Goal: Task Accomplishment & Management: Manage account settings

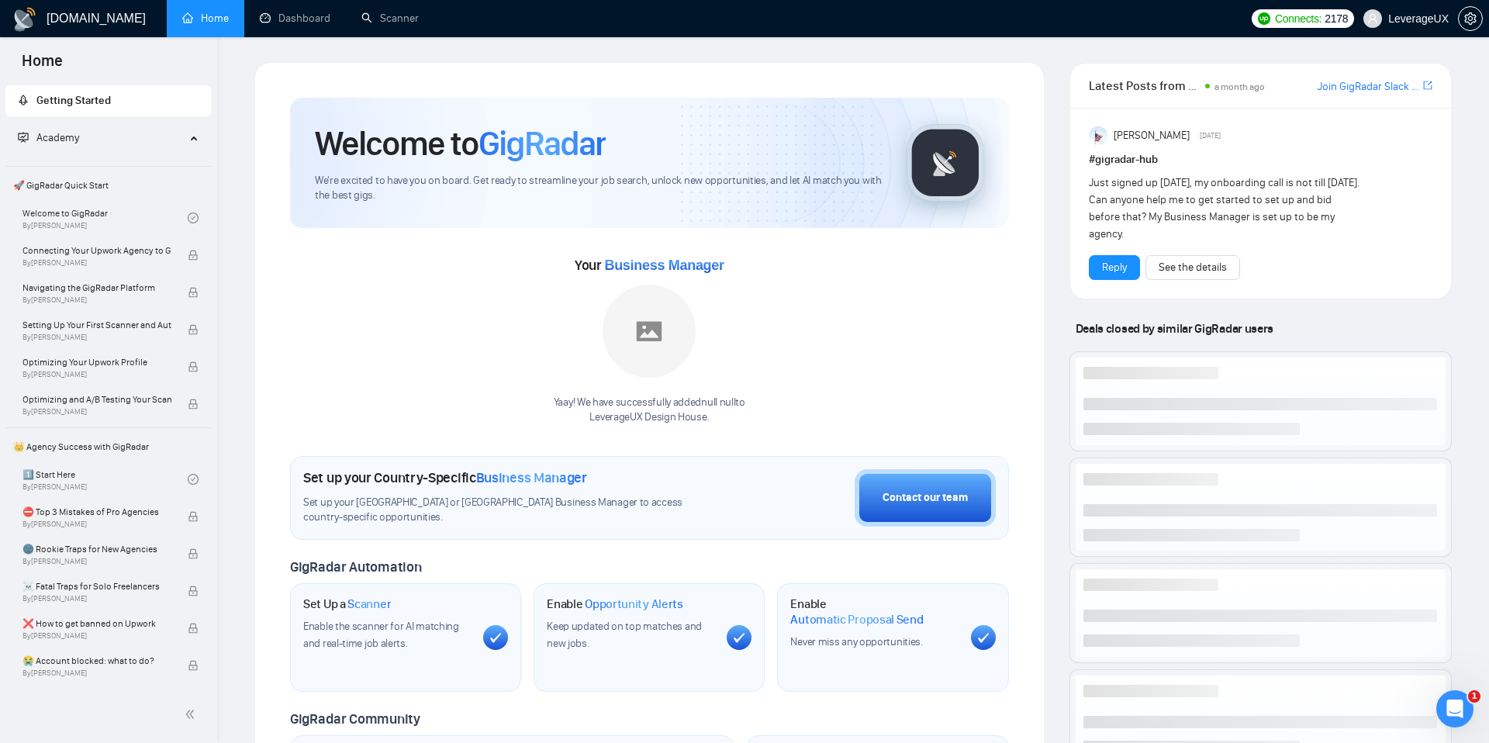
click at [1409, 26] on span "LeverageUX" at bounding box center [1406, 19] width 104 height 50
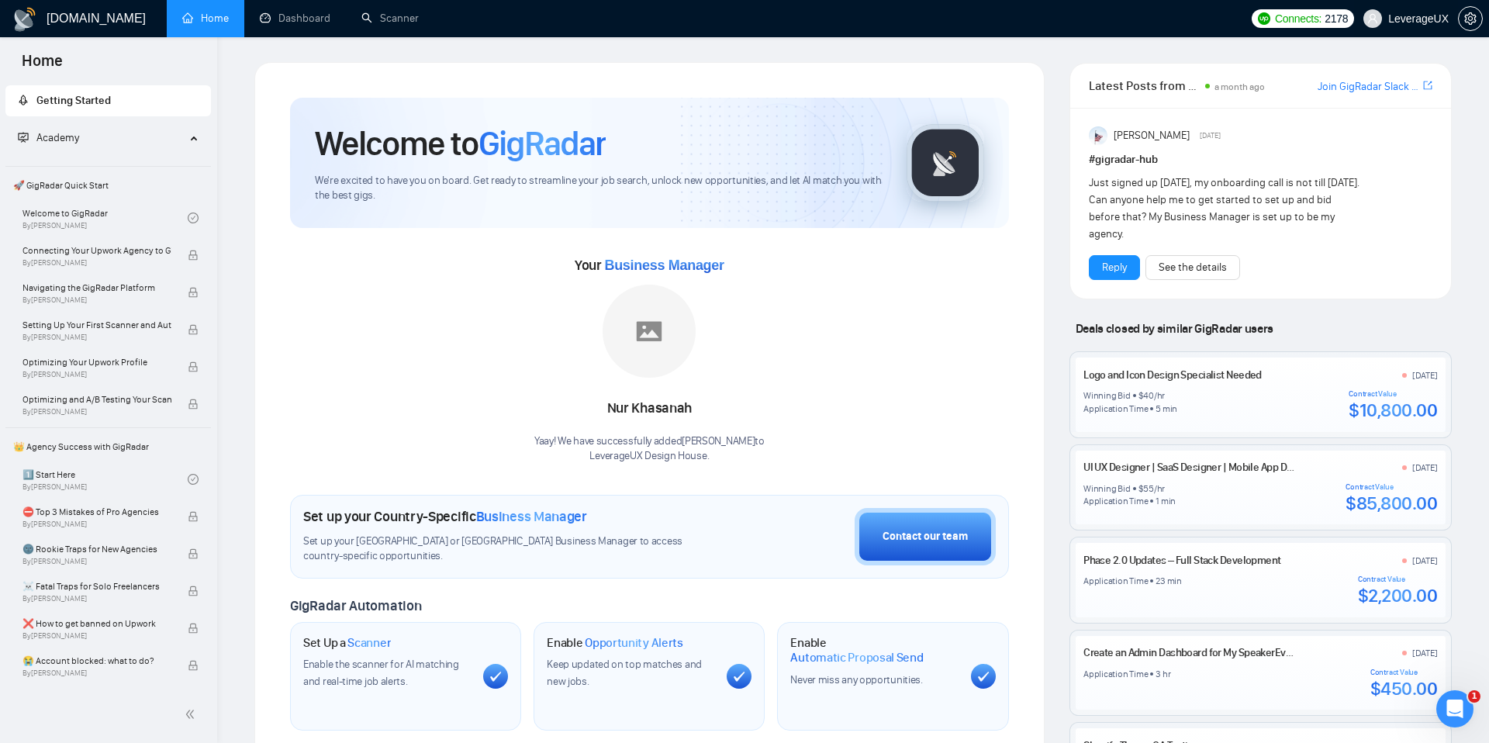
click at [1423, 19] on span "LeverageUX" at bounding box center [1418, 19] width 61 height 0
click at [1398, 10] on span "LeverageUX" at bounding box center [1406, 19] width 104 height 50
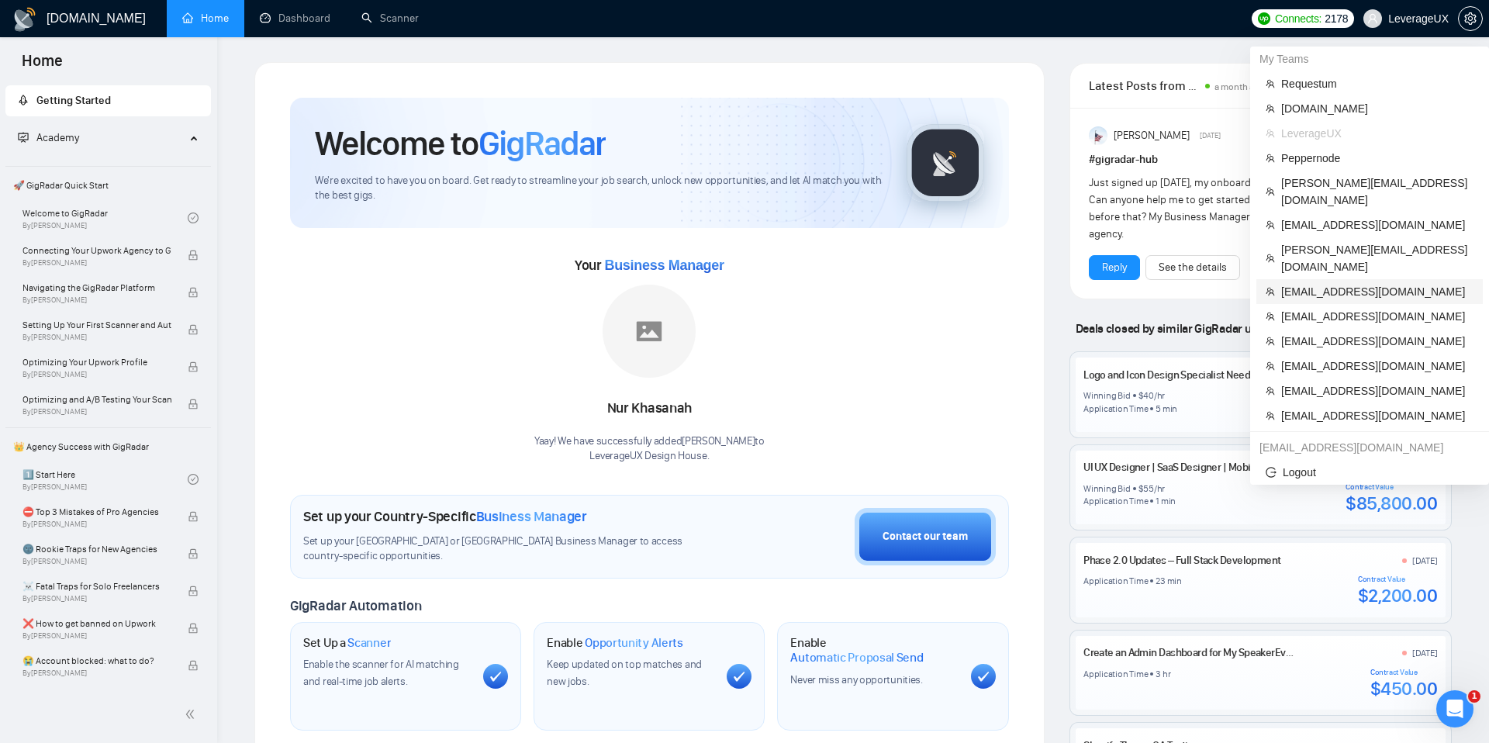
click at [1299, 283] on span "[EMAIL_ADDRESS][DOMAIN_NAME]" at bounding box center [1377, 291] width 192 height 17
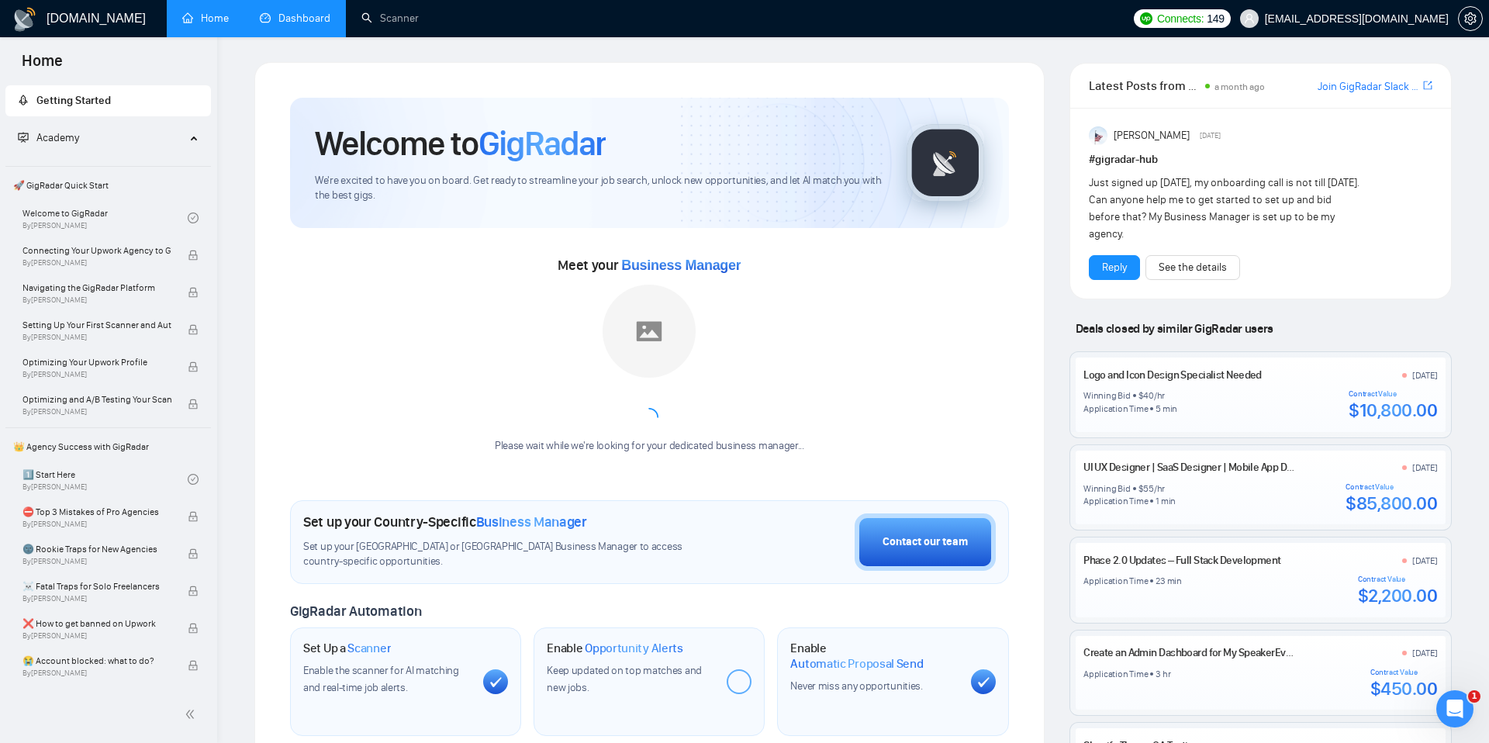
click at [307, 25] on link "Dashboard" at bounding box center [295, 18] width 71 height 13
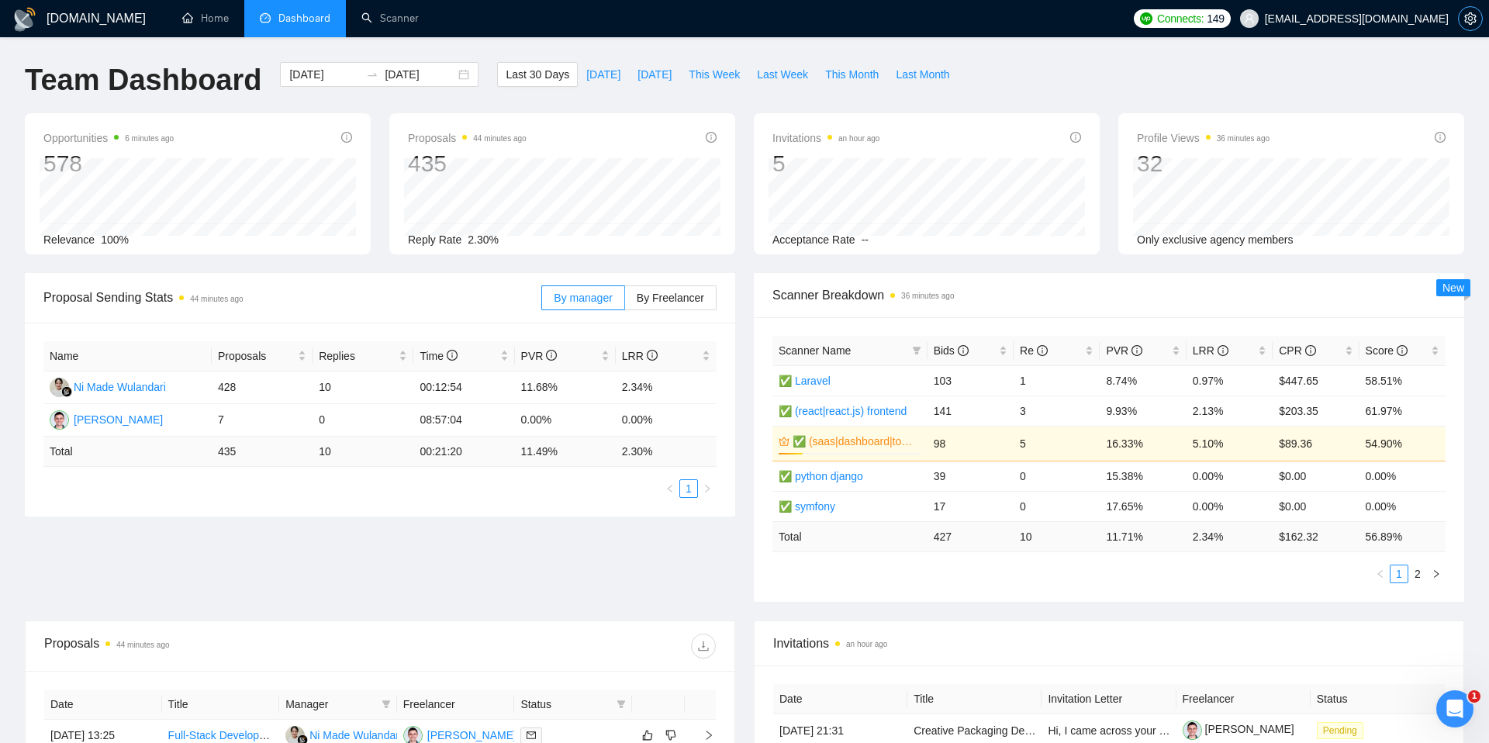
click at [1465, 19] on icon "setting" at bounding box center [1471, 18] width 12 height 12
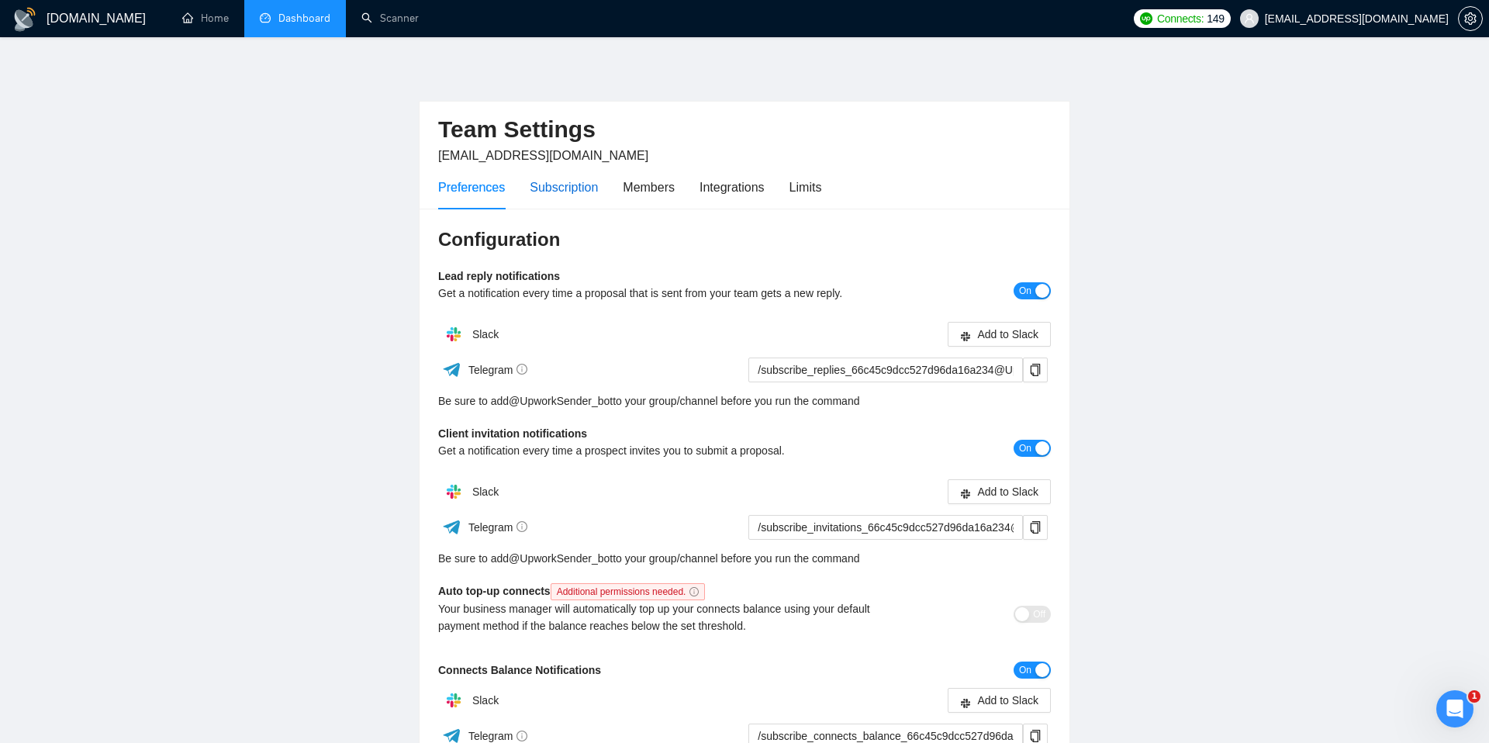
click at [545, 183] on div "Subscription" at bounding box center [564, 187] width 68 height 19
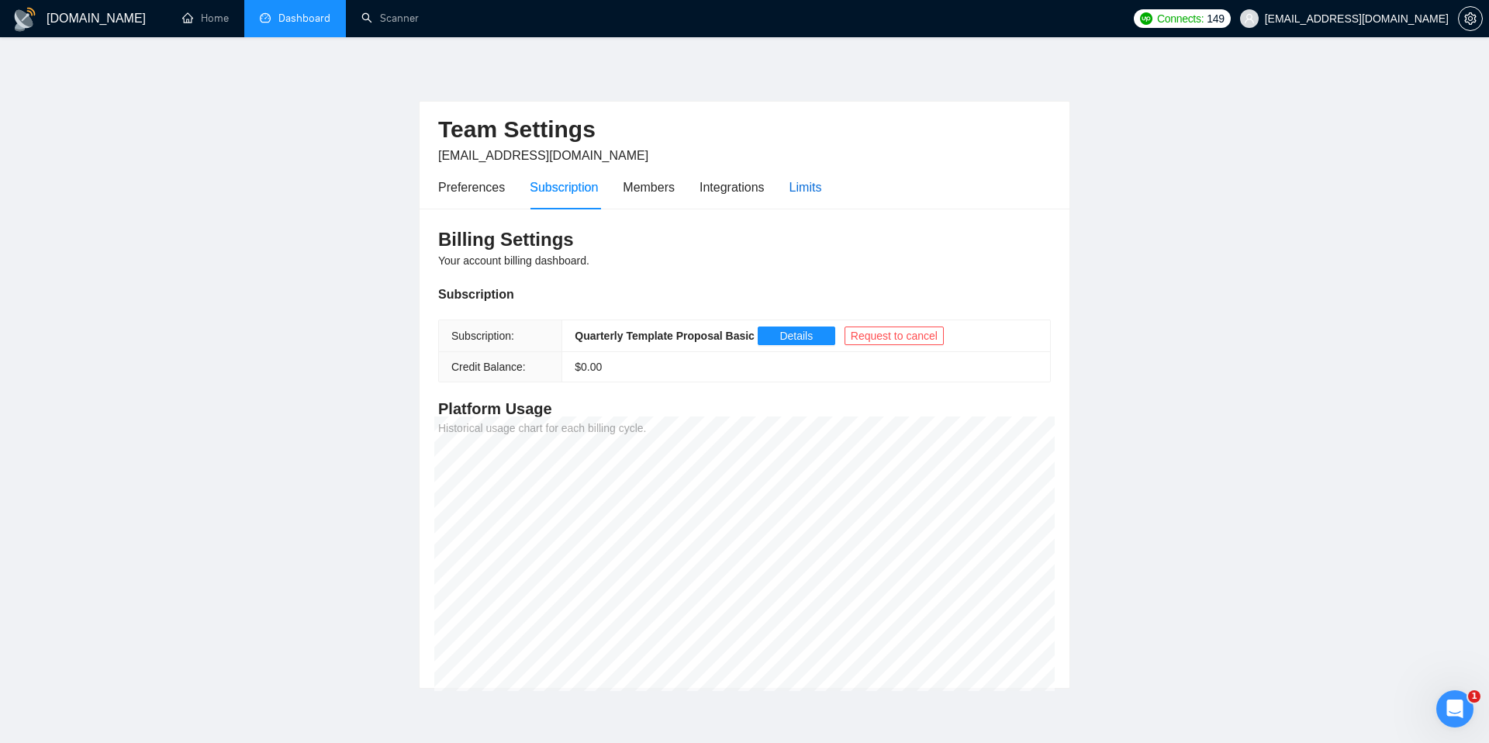
click at [821, 181] on div "Limits" at bounding box center [806, 187] width 33 height 19
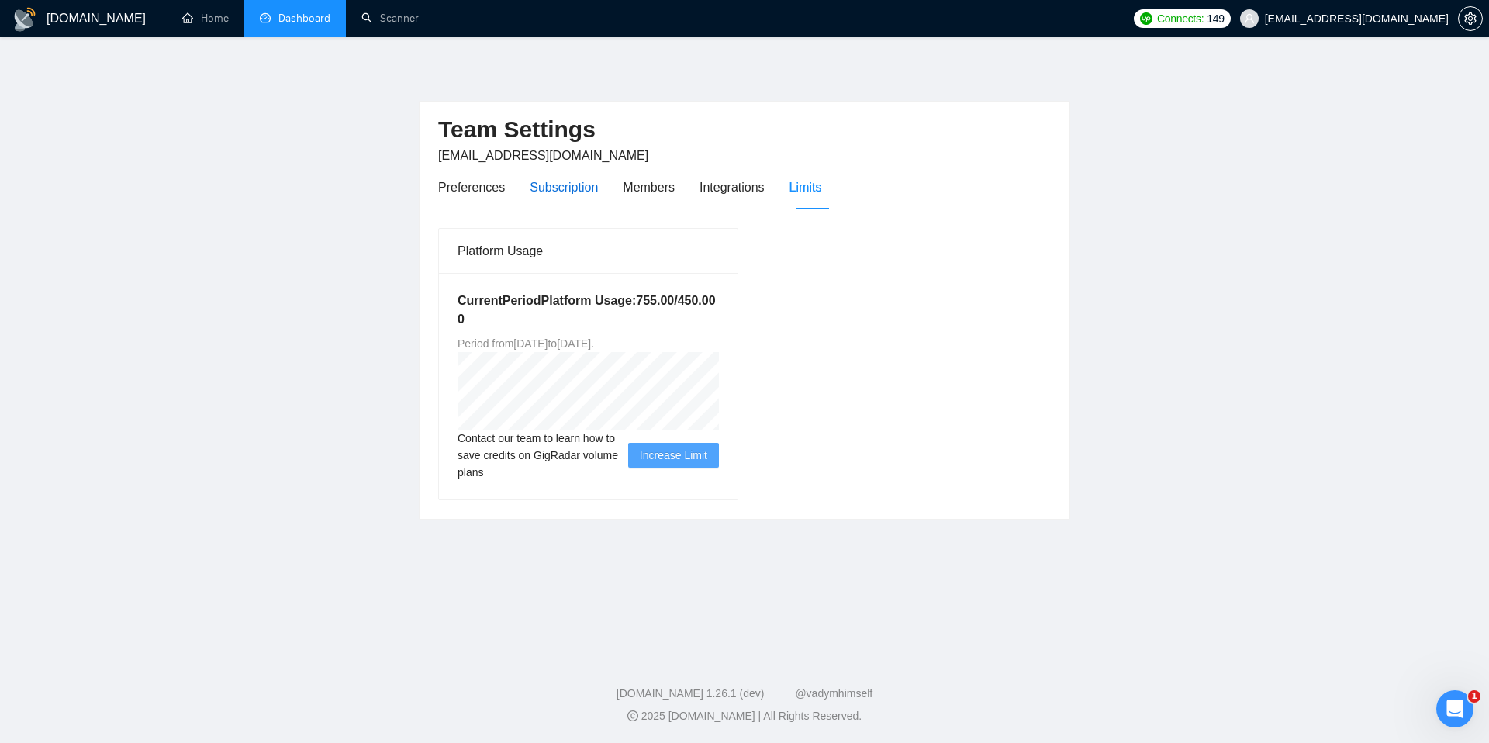
click at [584, 190] on div "Subscription" at bounding box center [564, 187] width 68 height 19
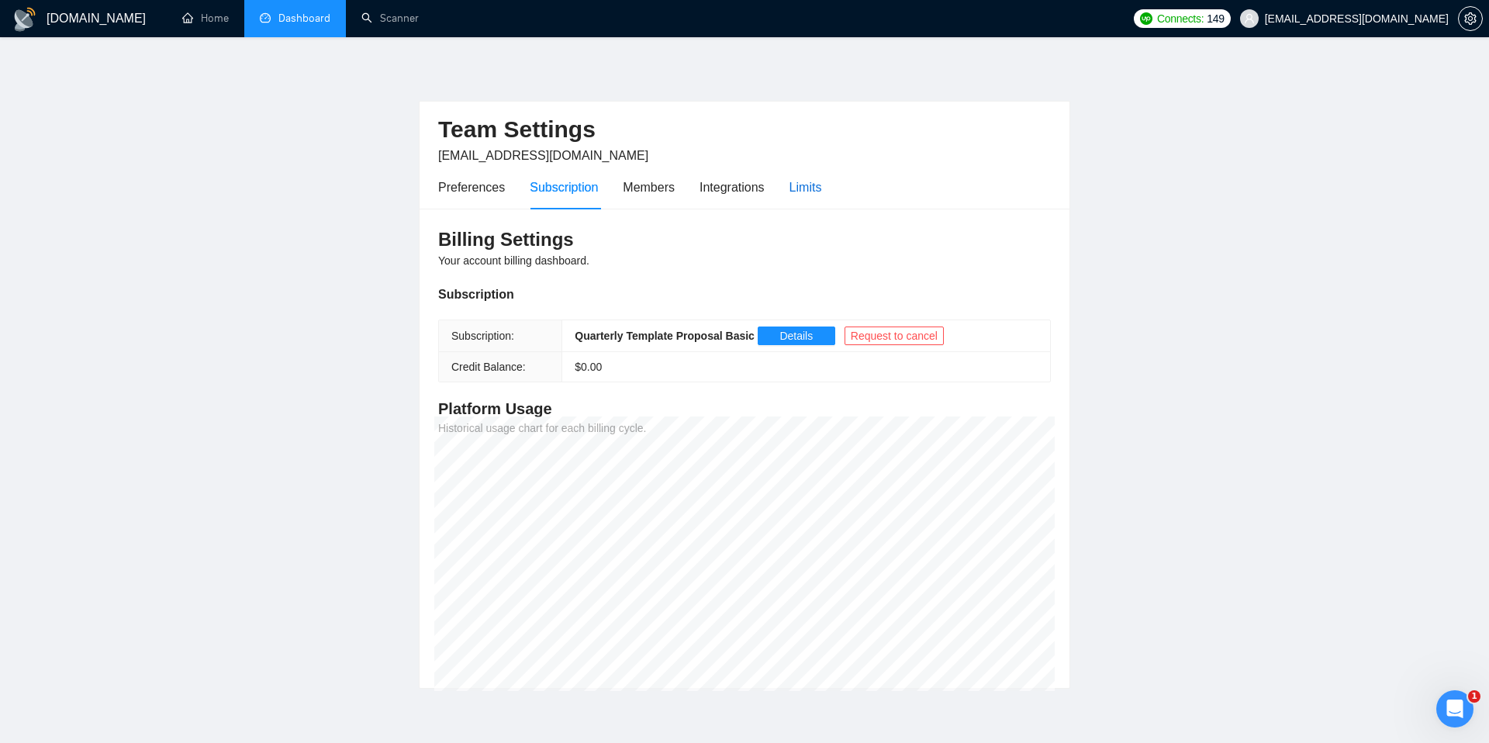
click at [822, 192] on div "Limits" at bounding box center [806, 187] width 33 height 19
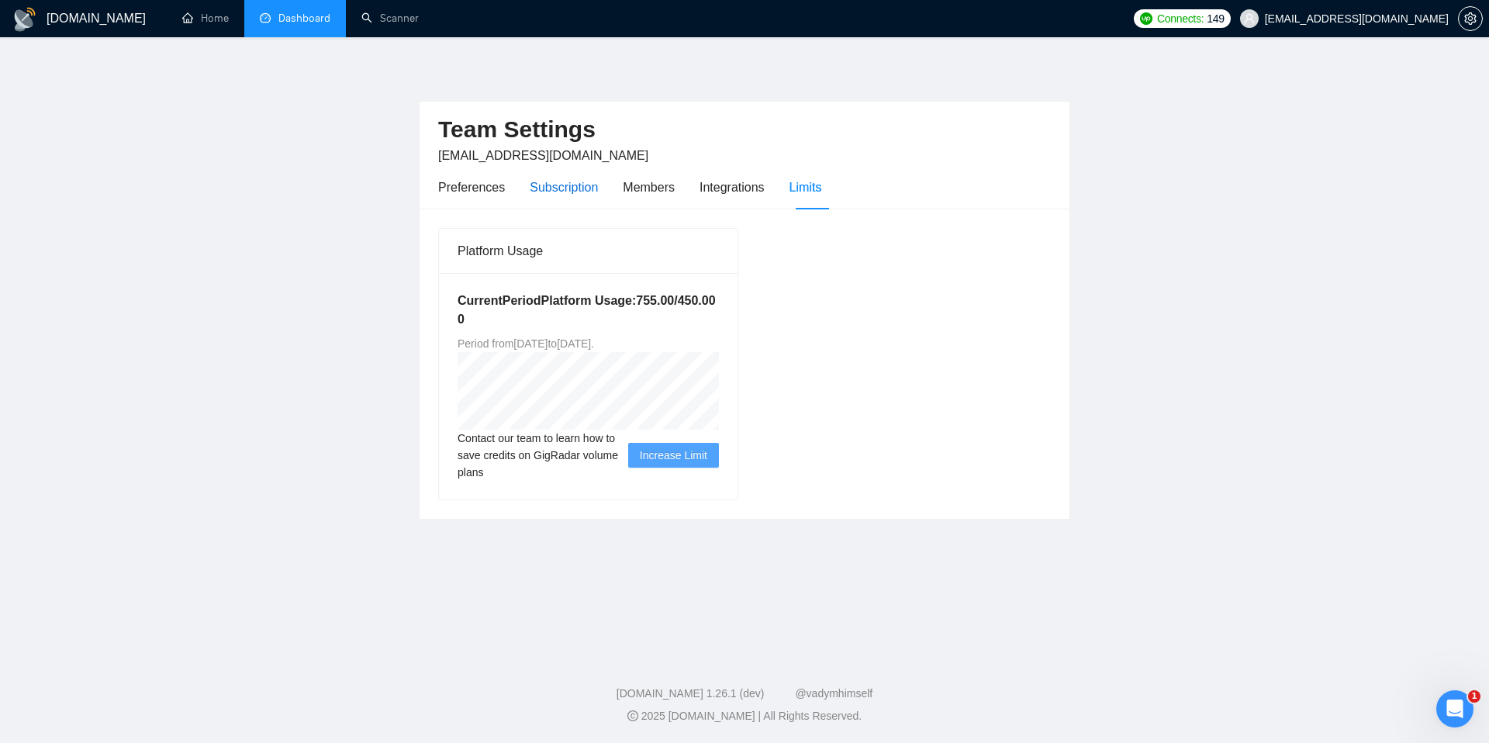
click at [569, 189] on div "Subscription" at bounding box center [564, 187] width 68 height 19
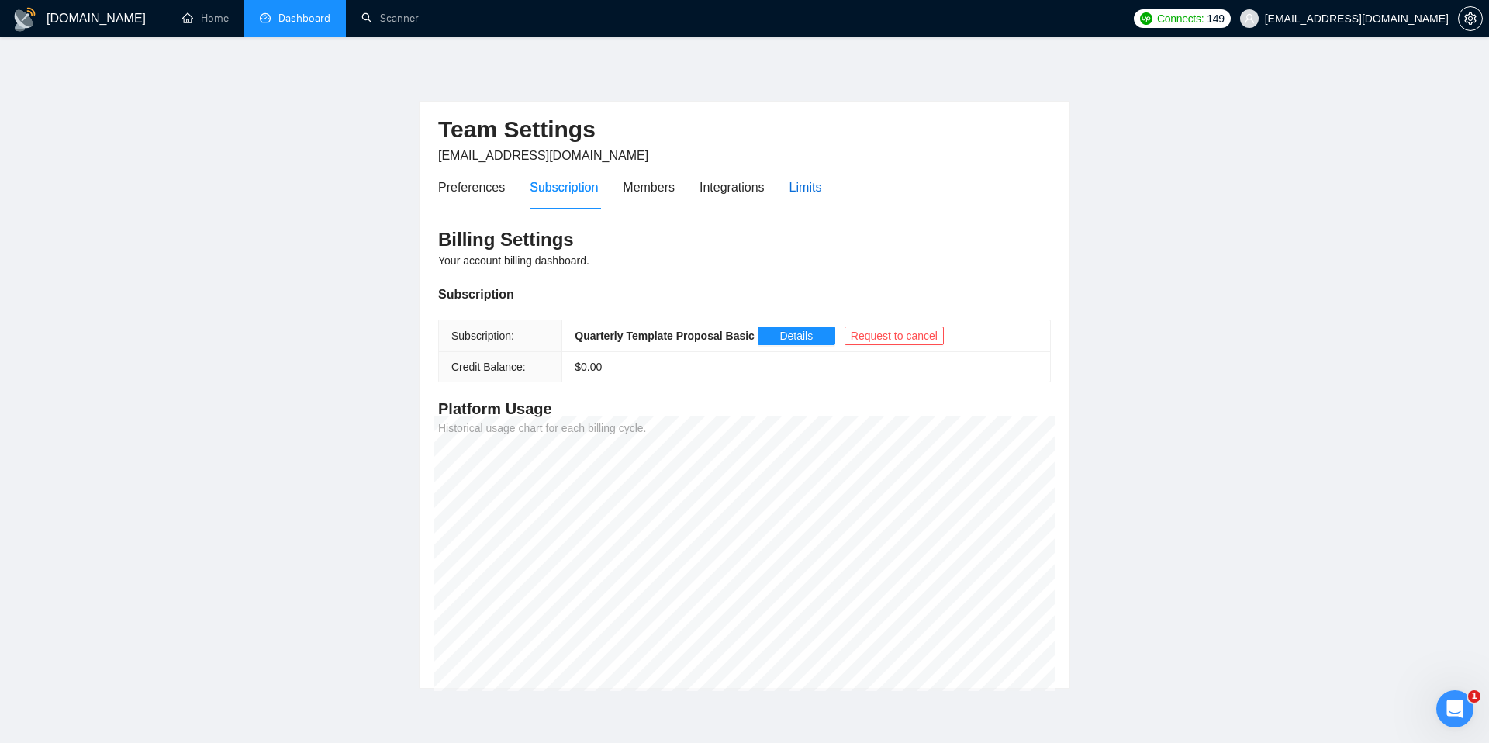
click at [814, 181] on div "Limits" at bounding box center [806, 187] width 33 height 19
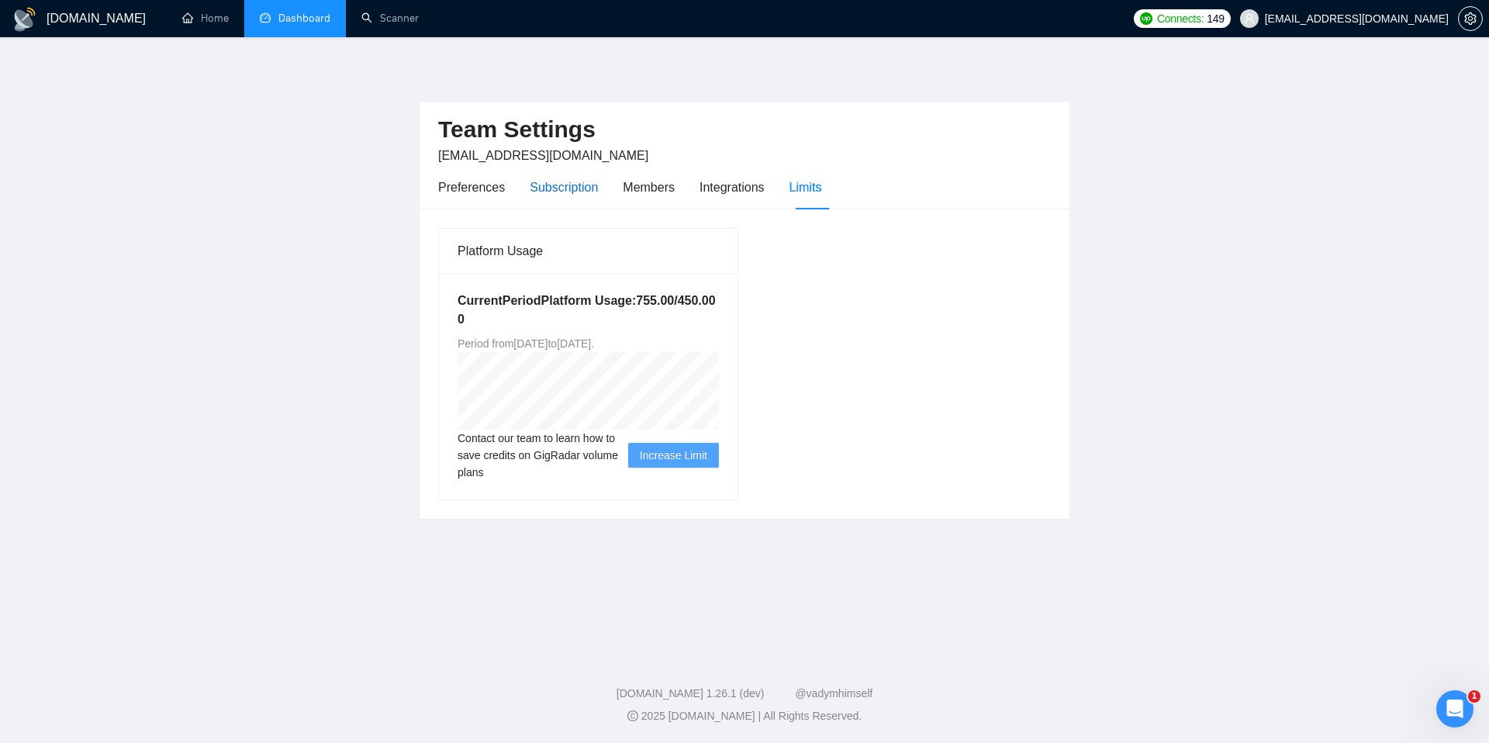
click at [567, 191] on div "Subscription" at bounding box center [564, 187] width 68 height 19
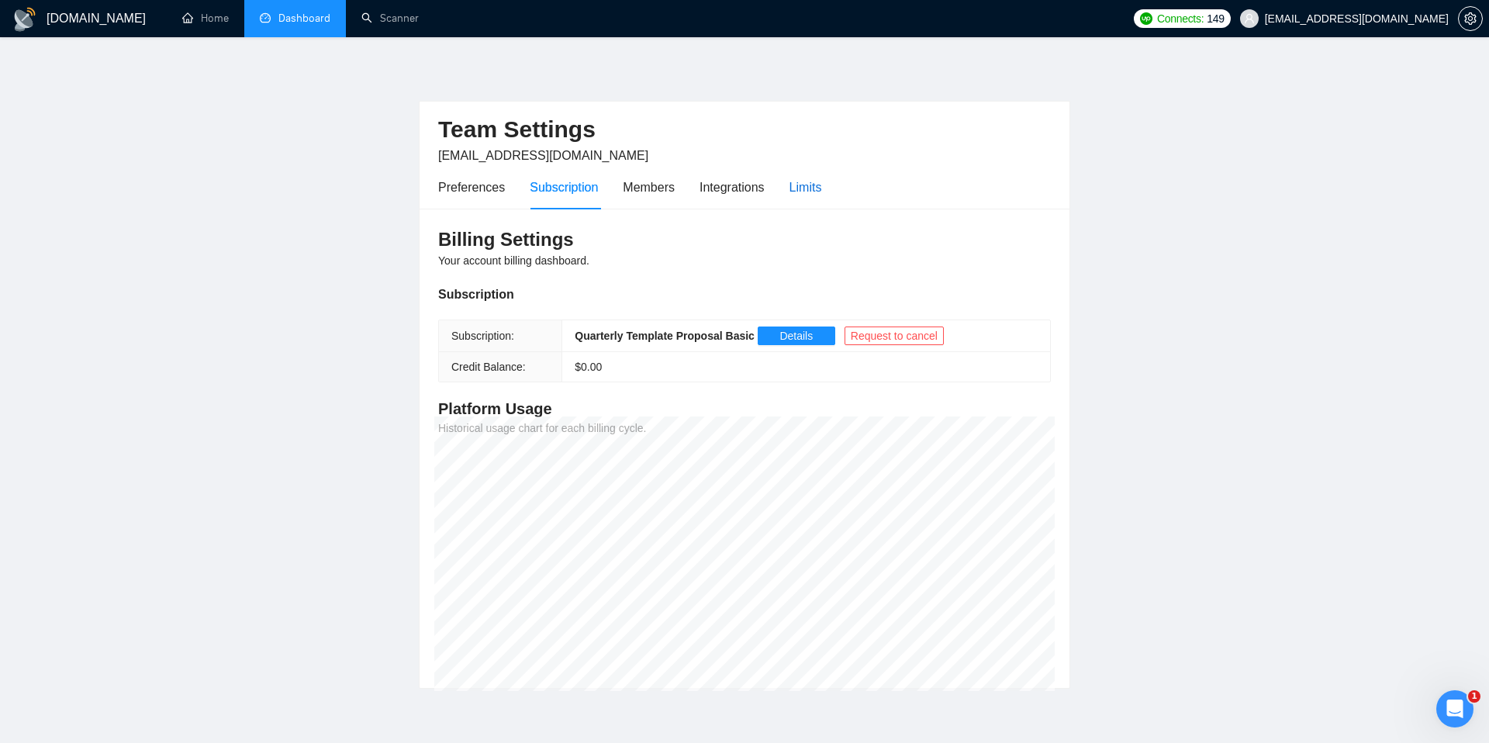
click at [798, 193] on div "Limits" at bounding box center [806, 187] width 33 height 19
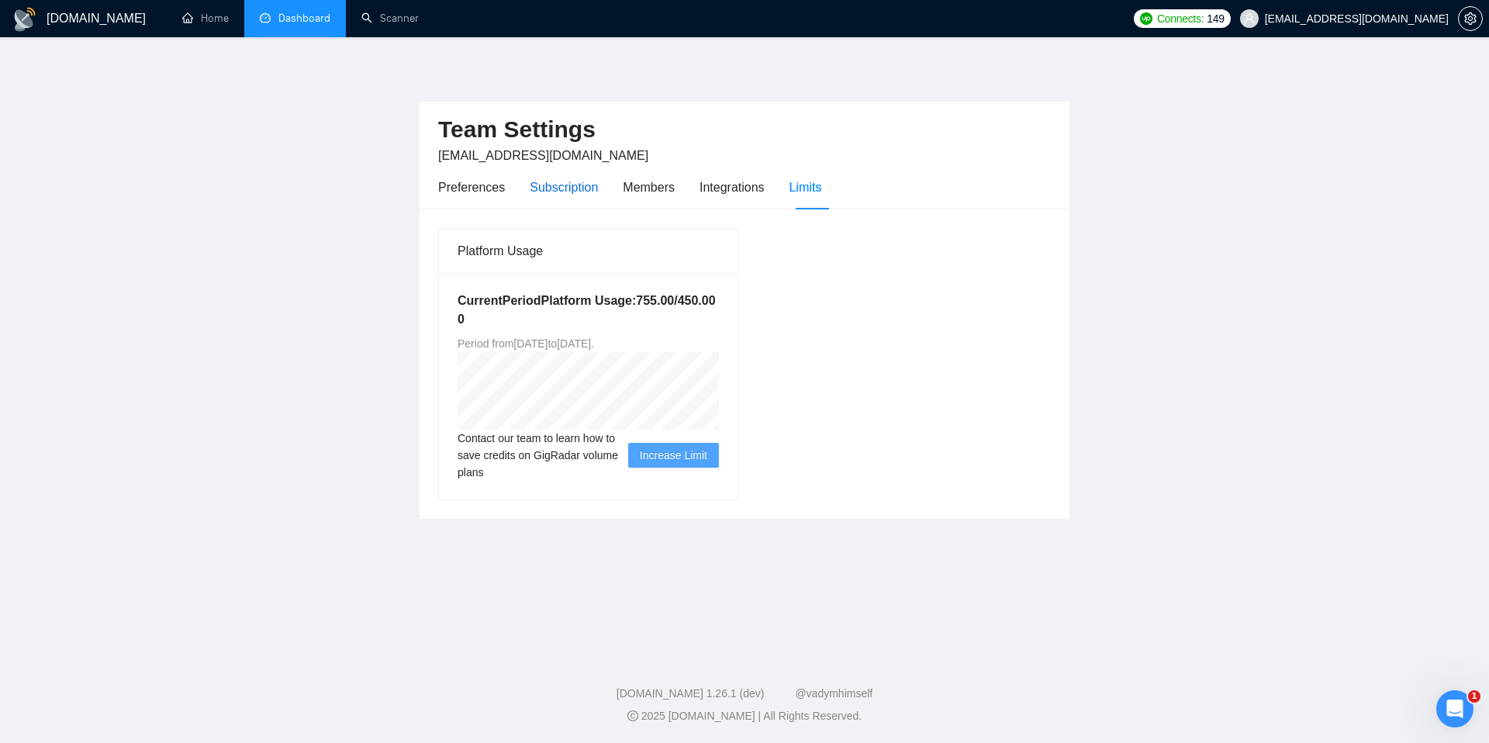
click at [590, 192] on div "Subscription" at bounding box center [564, 187] width 68 height 19
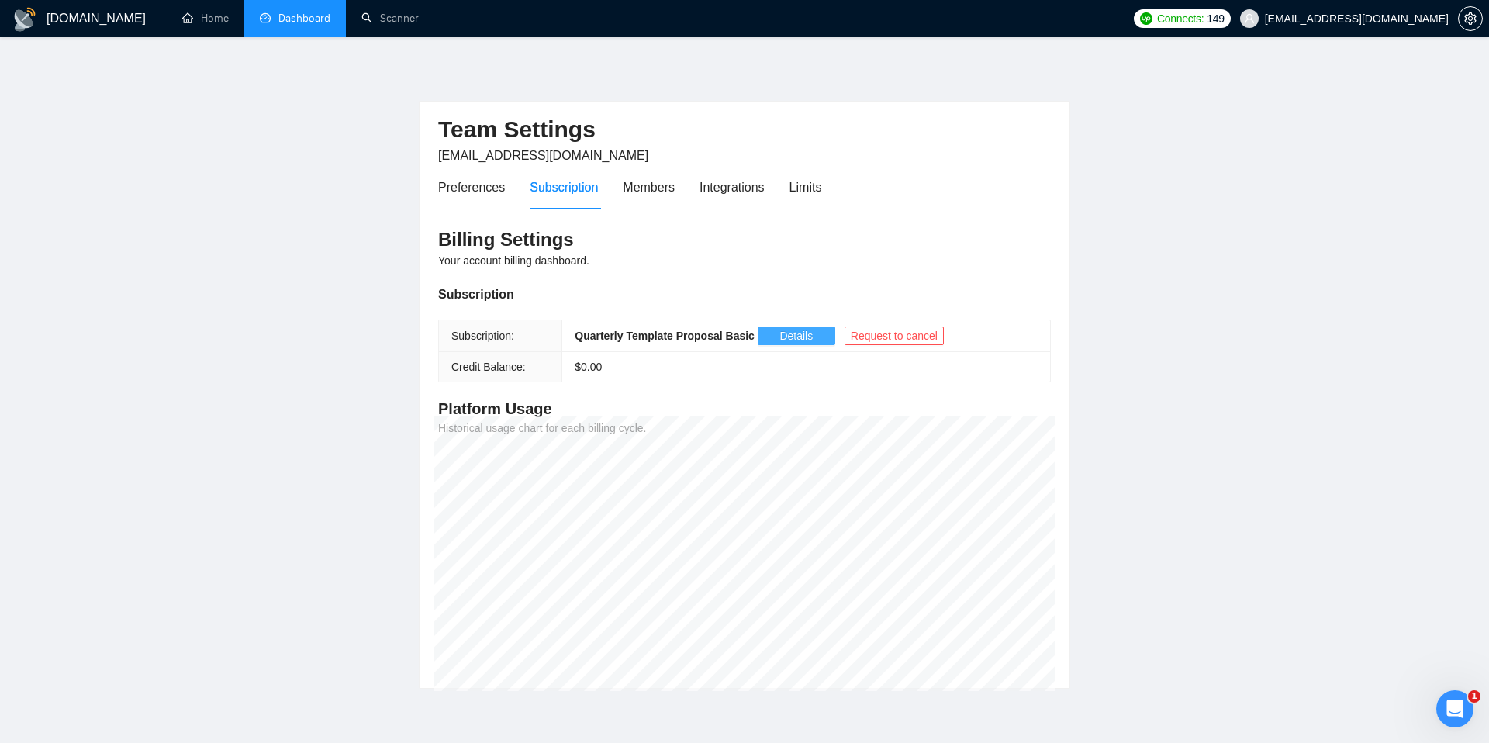
click at [809, 333] on span "Details" at bounding box center [796, 335] width 33 height 17
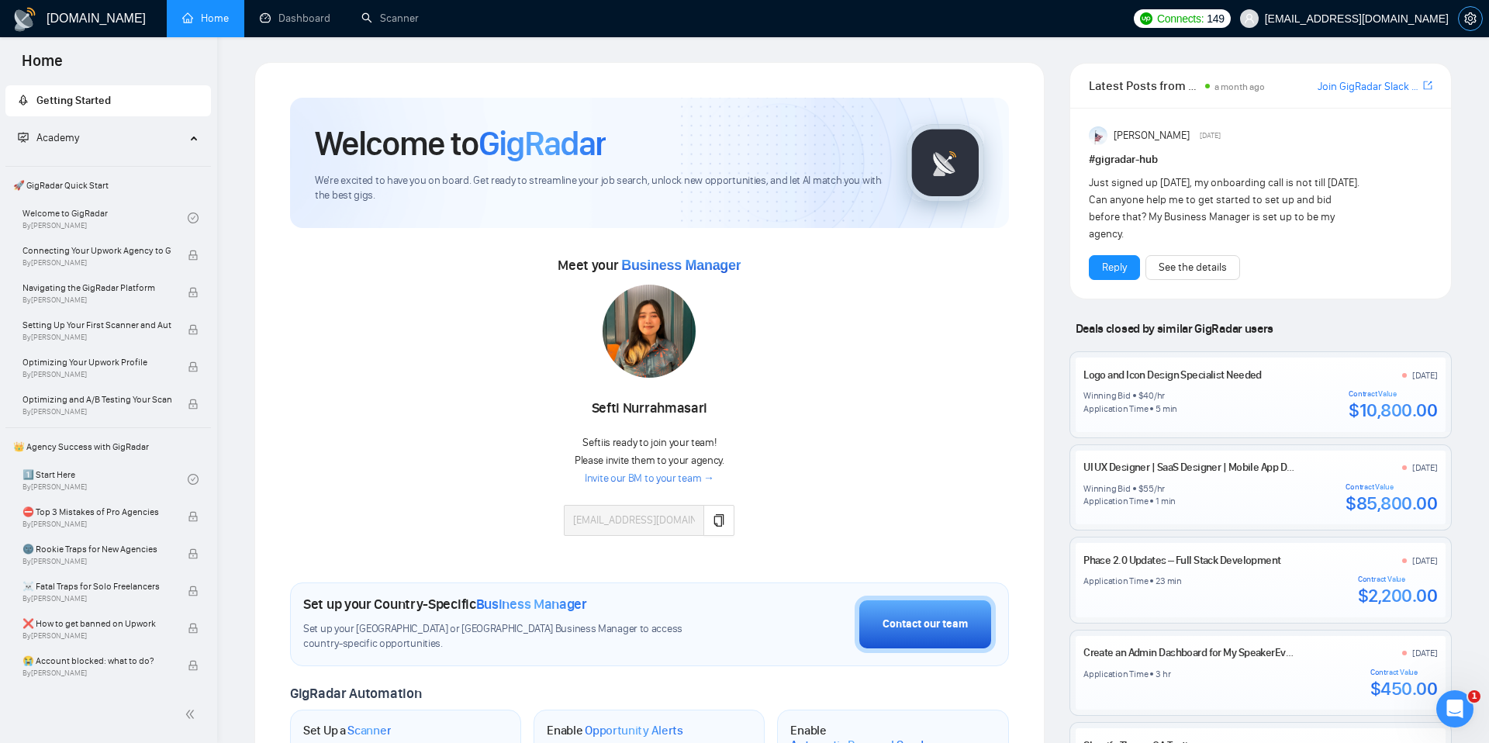
click at [1468, 17] on icon "setting" at bounding box center [1471, 18] width 12 height 12
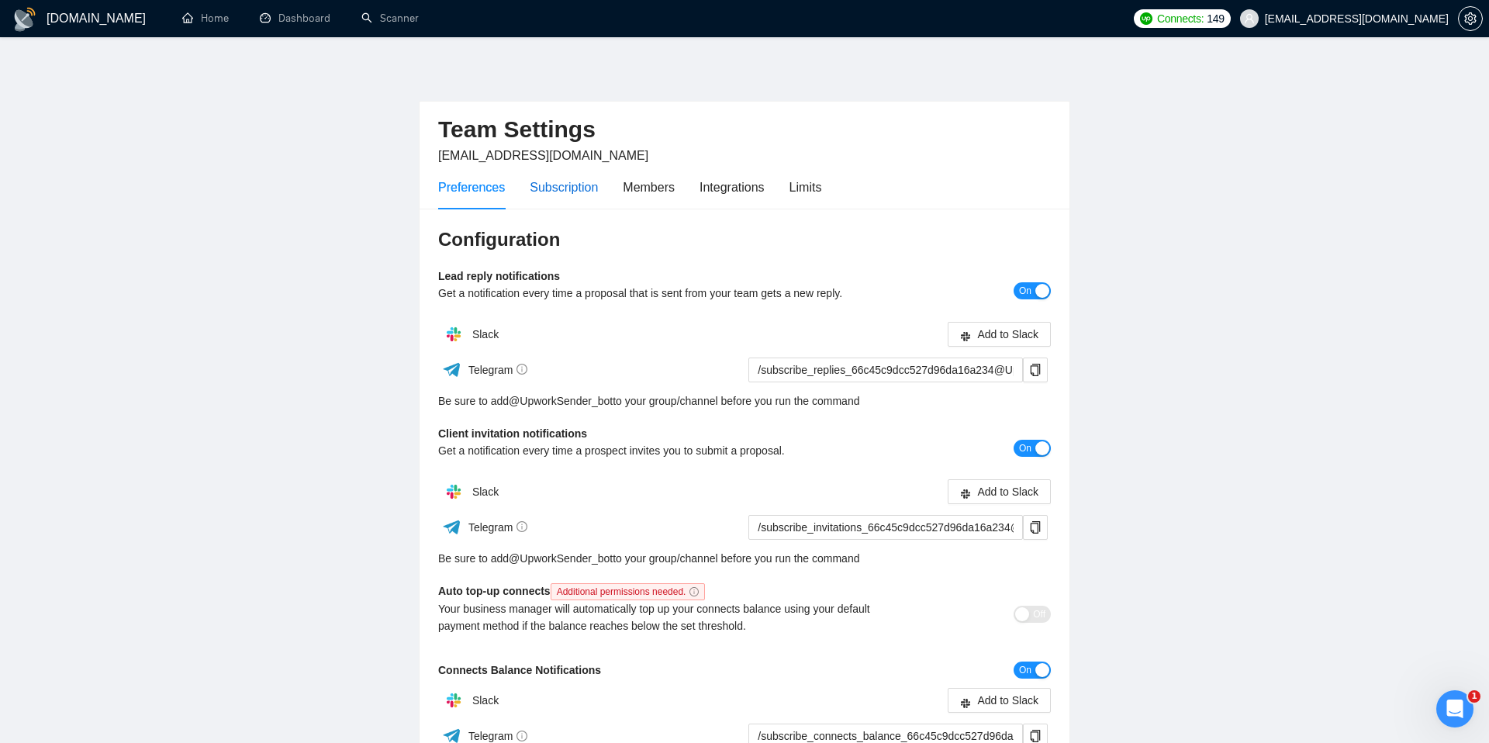
click at [554, 192] on div "Subscription" at bounding box center [564, 187] width 68 height 19
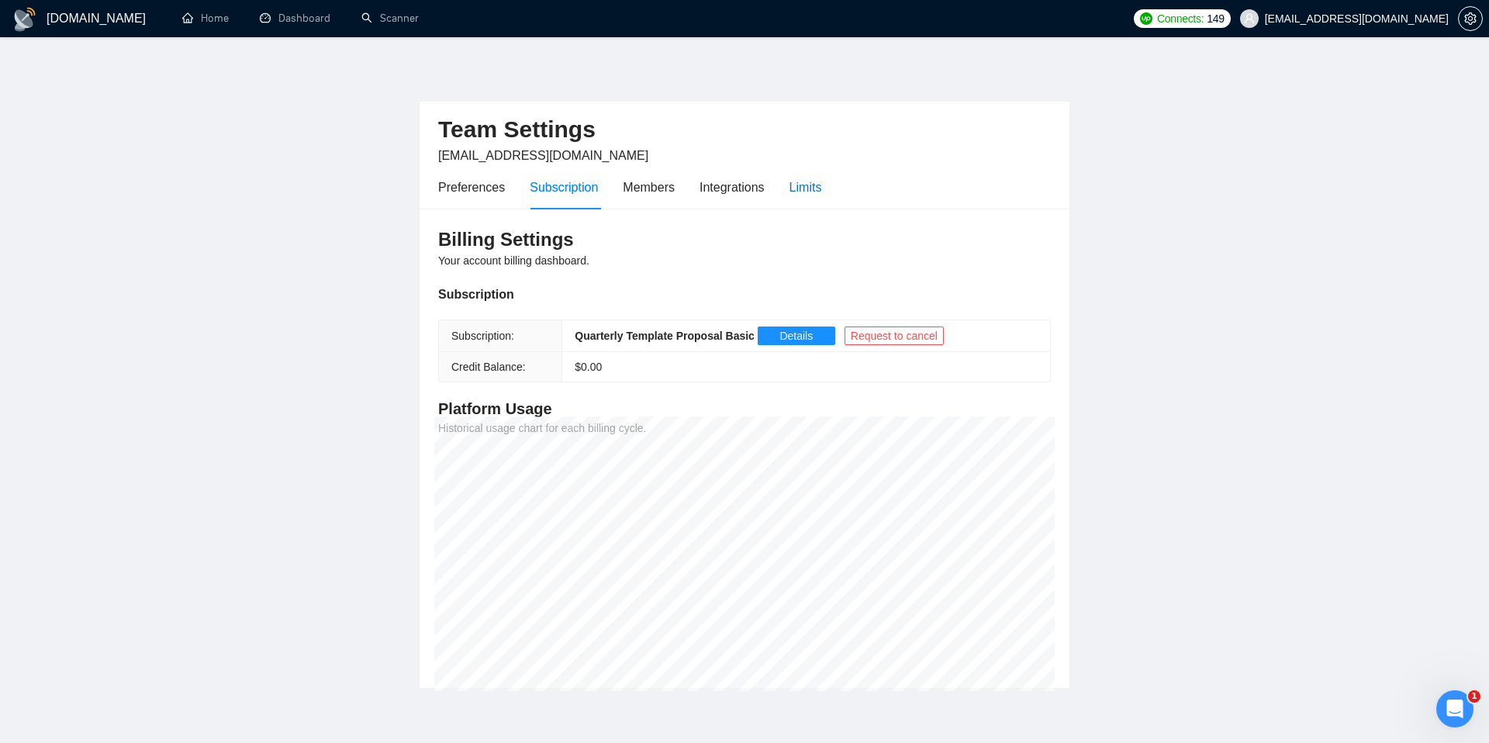
click at [811, 188] on div "Limits" at bounding box center [806, 187] width 33 height 19
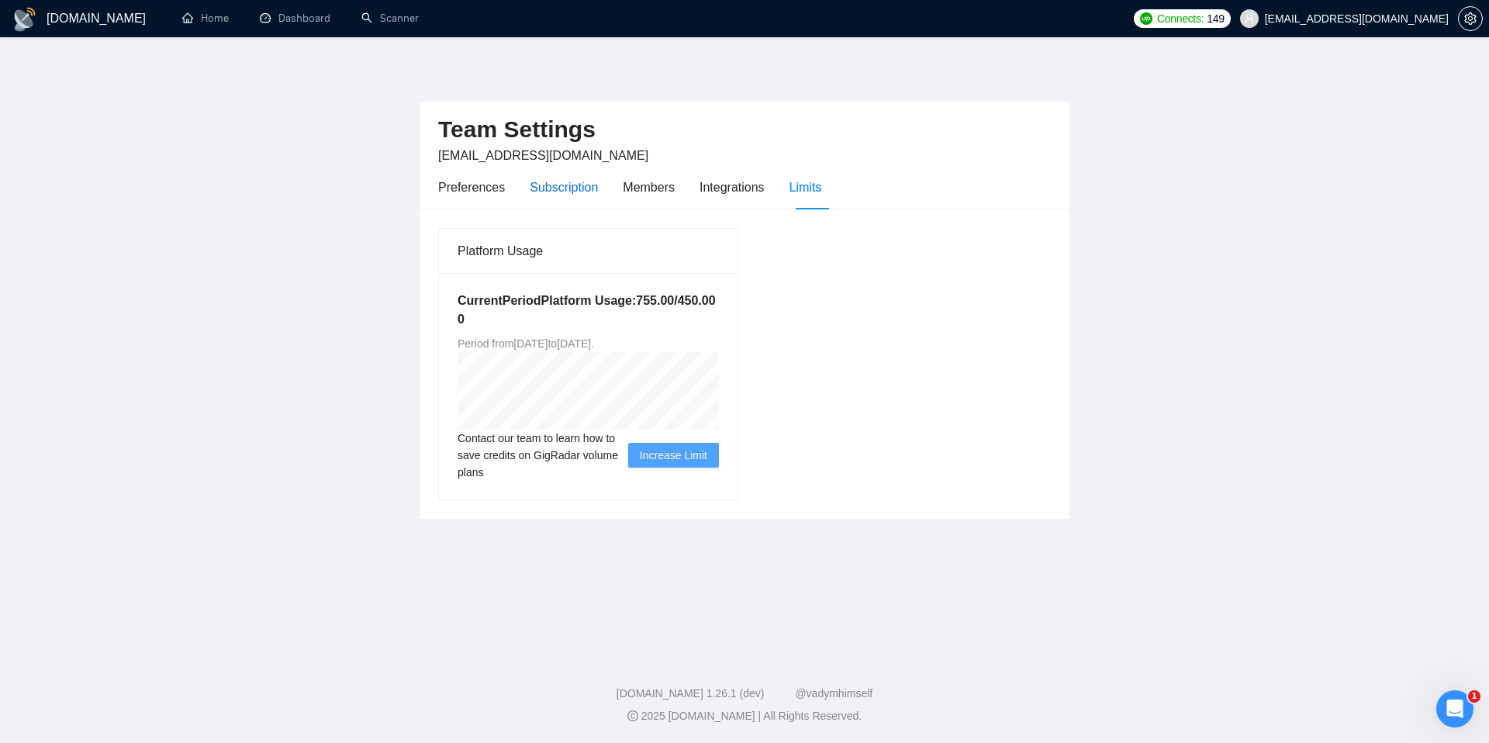
click at [558, 186] on div "Subscription" at bounding box center [564, 187] width 68 height 19
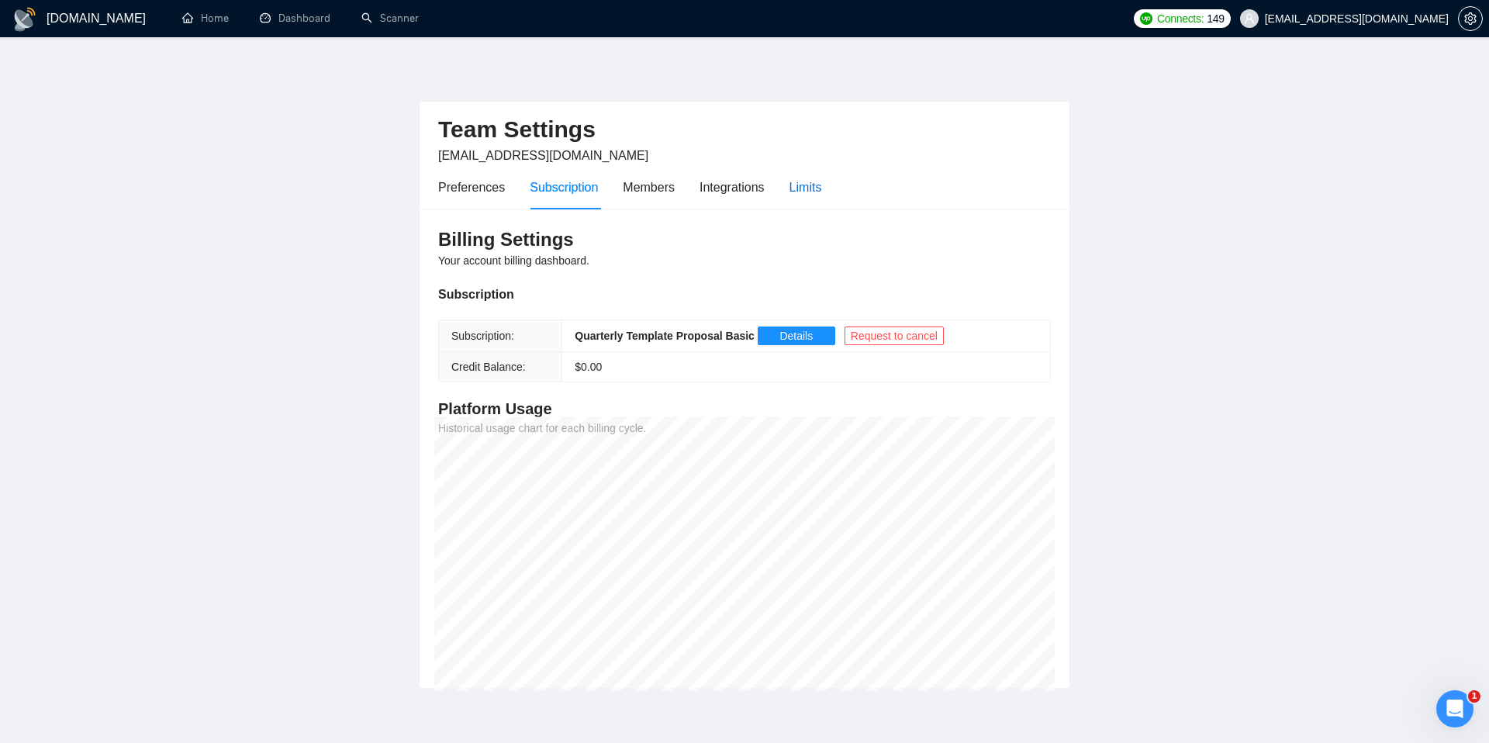
click at [806, 185] on div "Limits" at bounding box center [806, 187] width 33 height 19
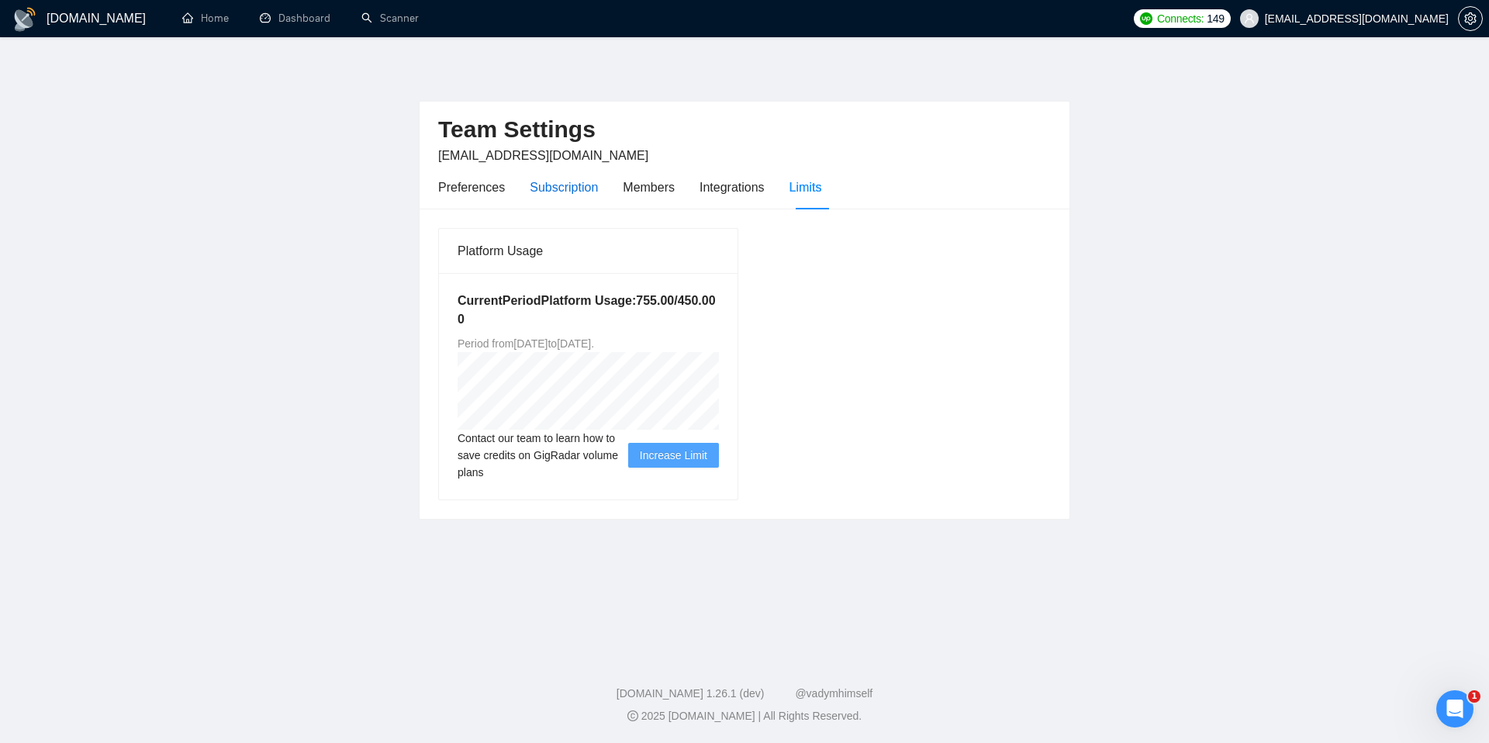
click at [555, 182] on div "Subscription" at bounding box center [564, 187] width 68 height 19
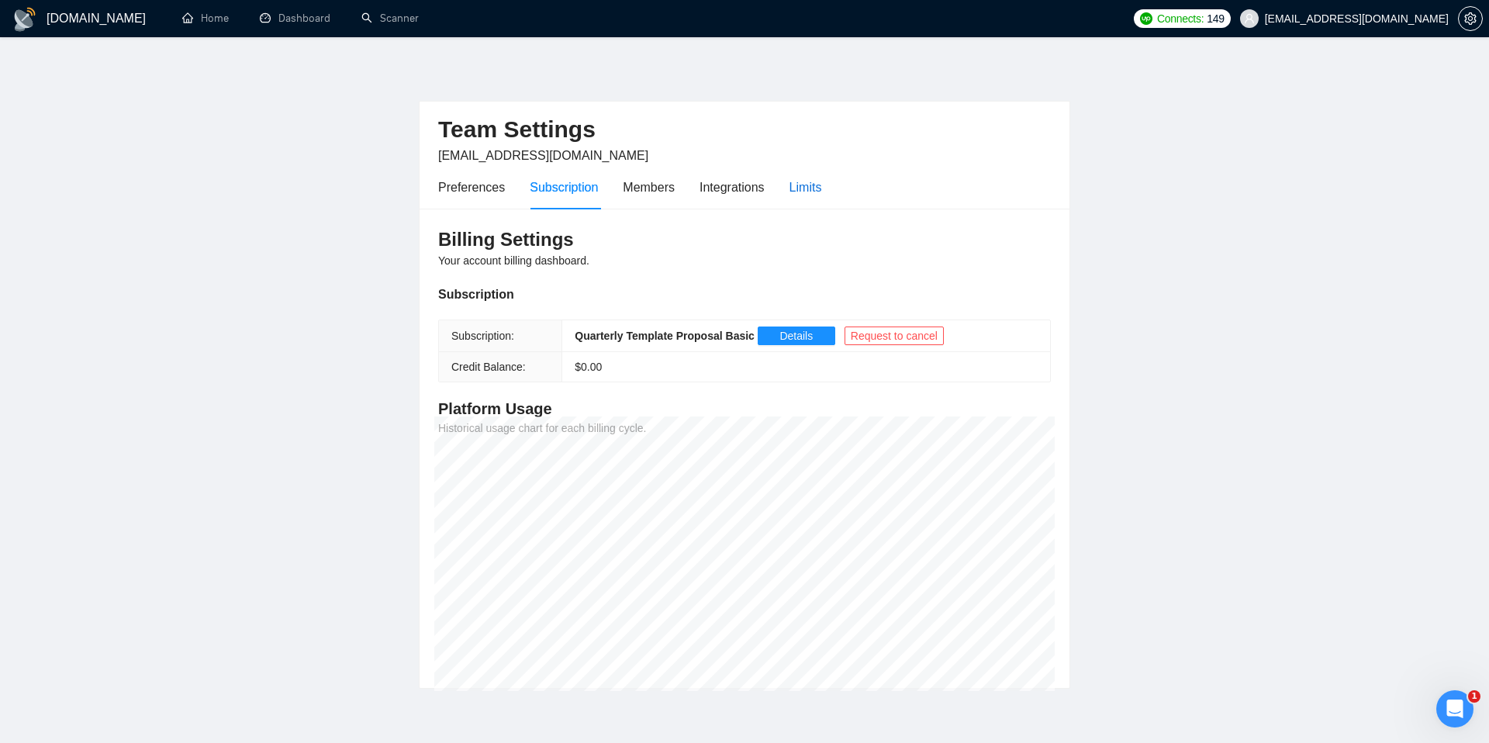
click at [818, 191] on div "Limits" at bounding box center [806, 187] width 33 height 19
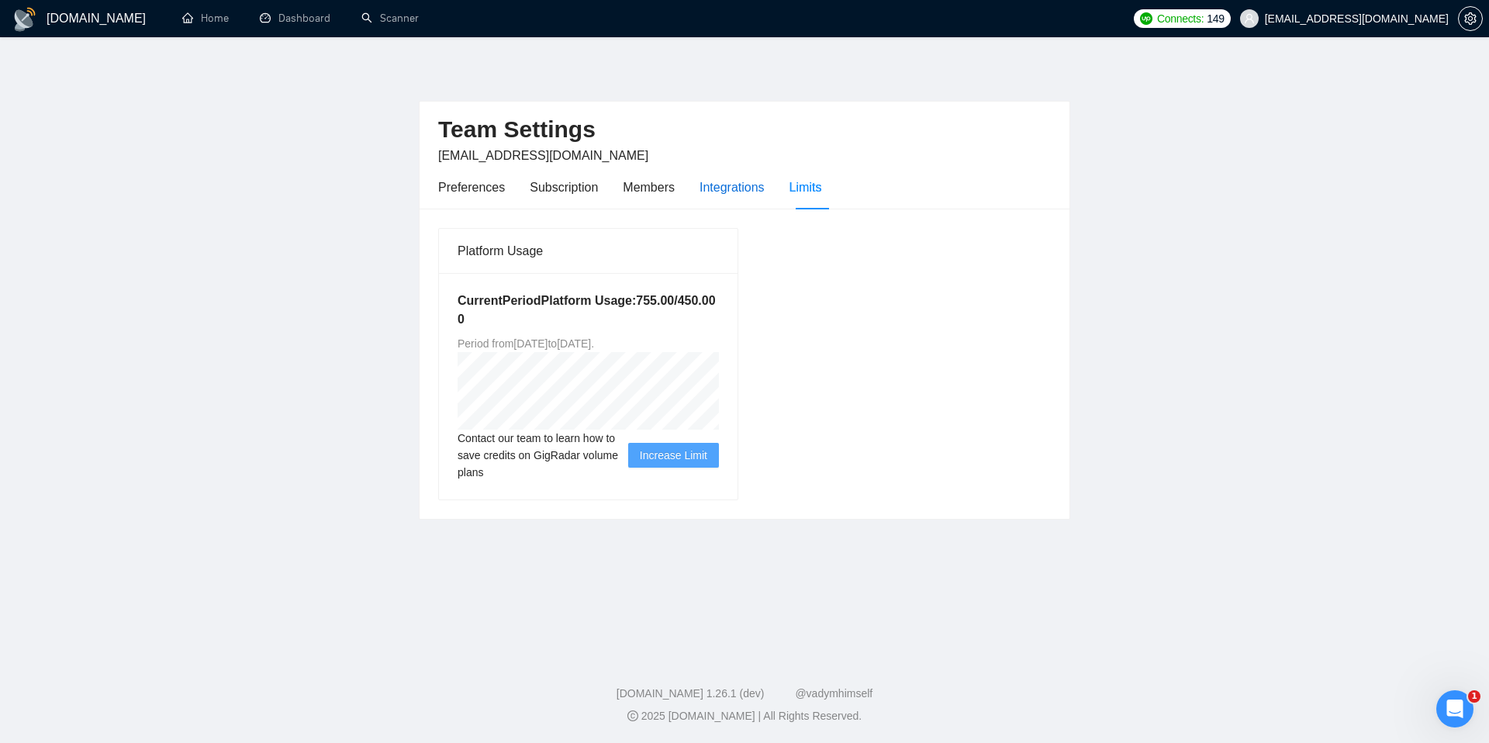
click at [715, 180] on div "Integrations" at bounding box center [732, 187] width 65 height 19
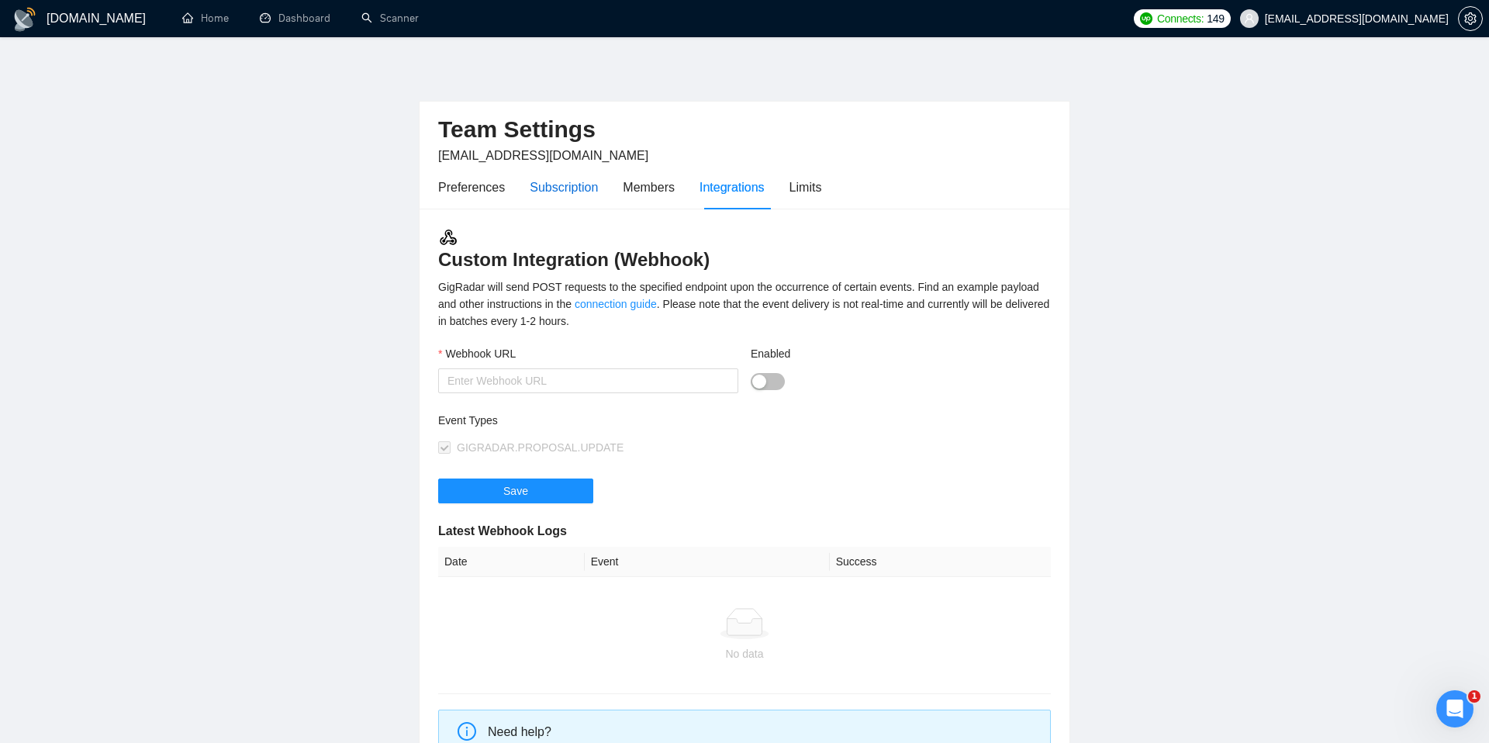
click at [561, 187] on div "Subscription" at bounding box center [564, 187] width 68 height 19
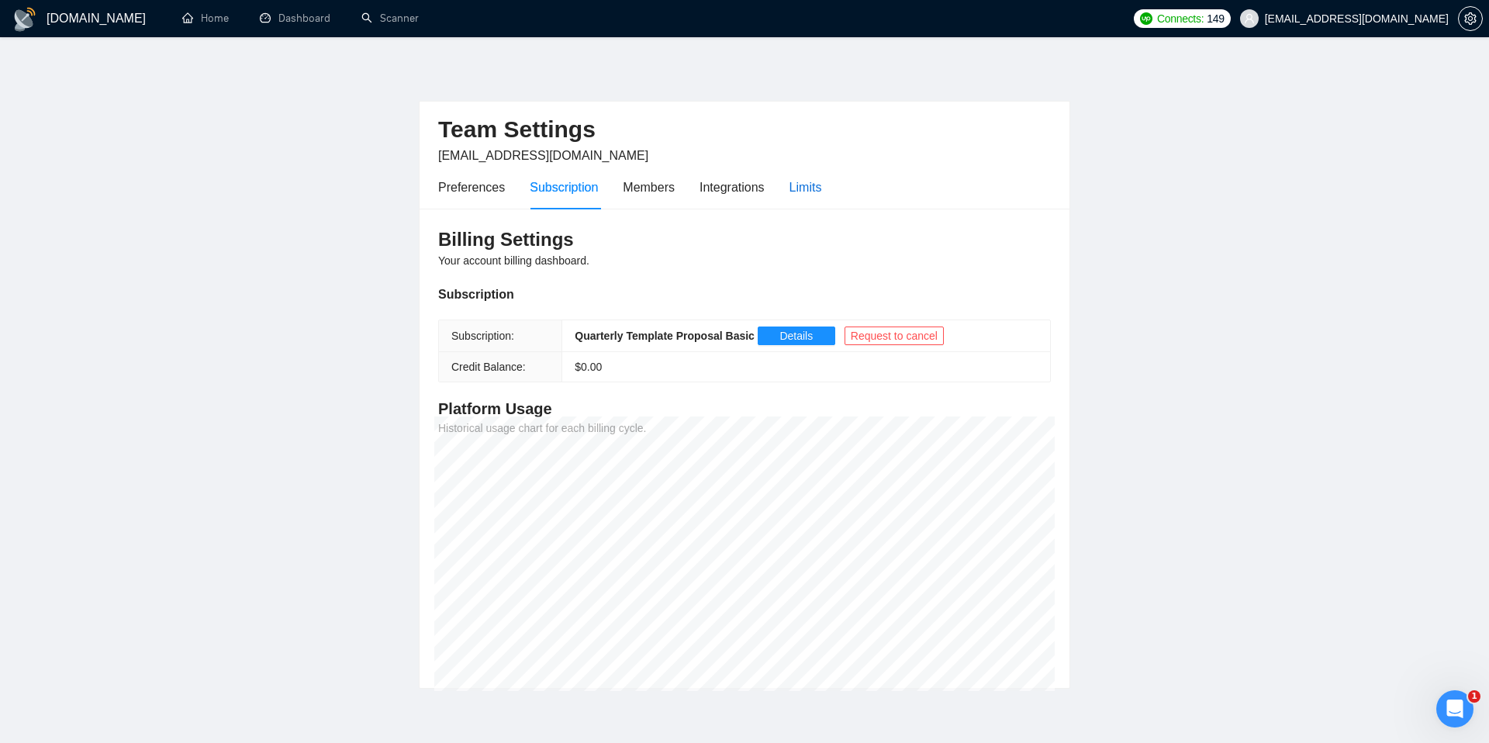
click at [813, 192] on div "Limits" at bounding box center [806, 187] width 33 height 19
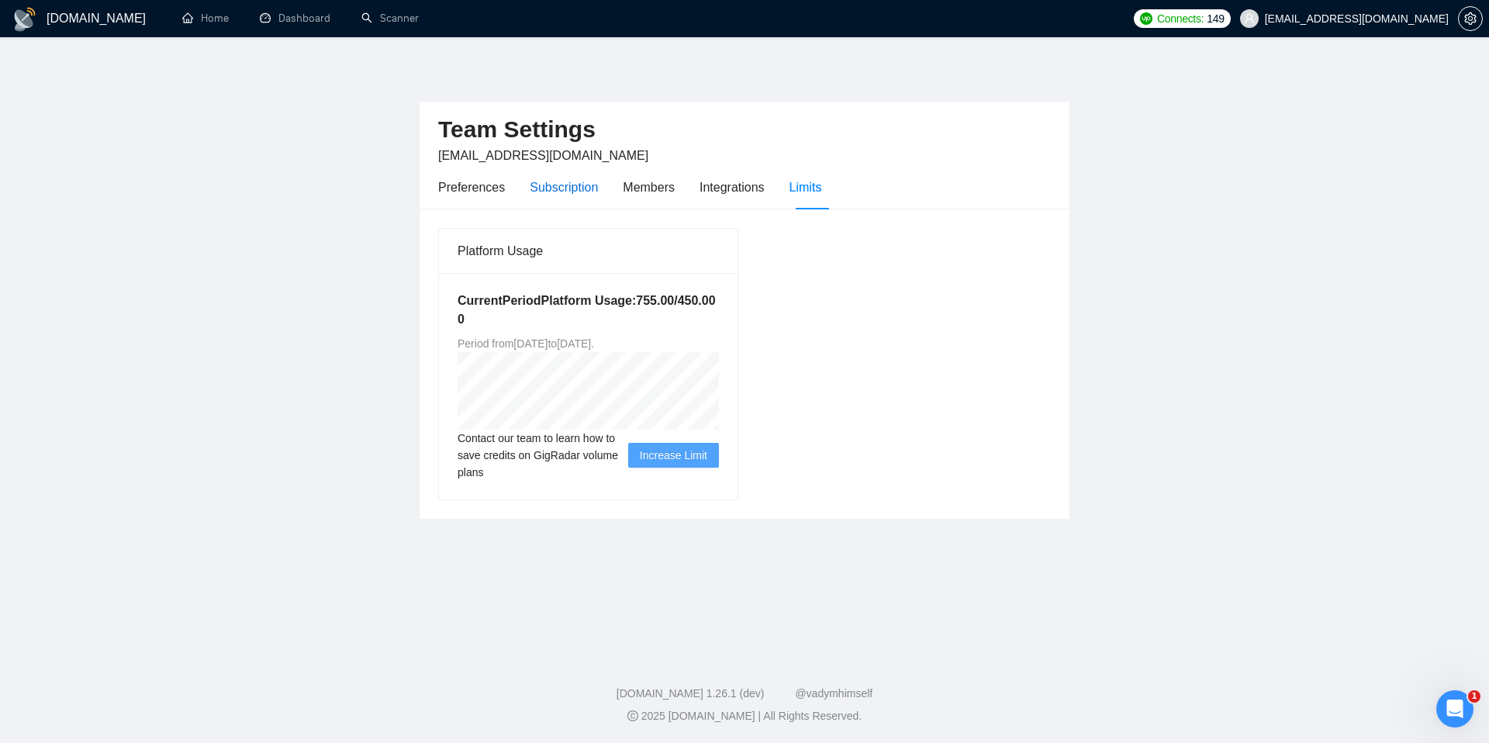
click at [552, 192] on div "Subscription" at bounding box center [564, 187] width 68 height 19
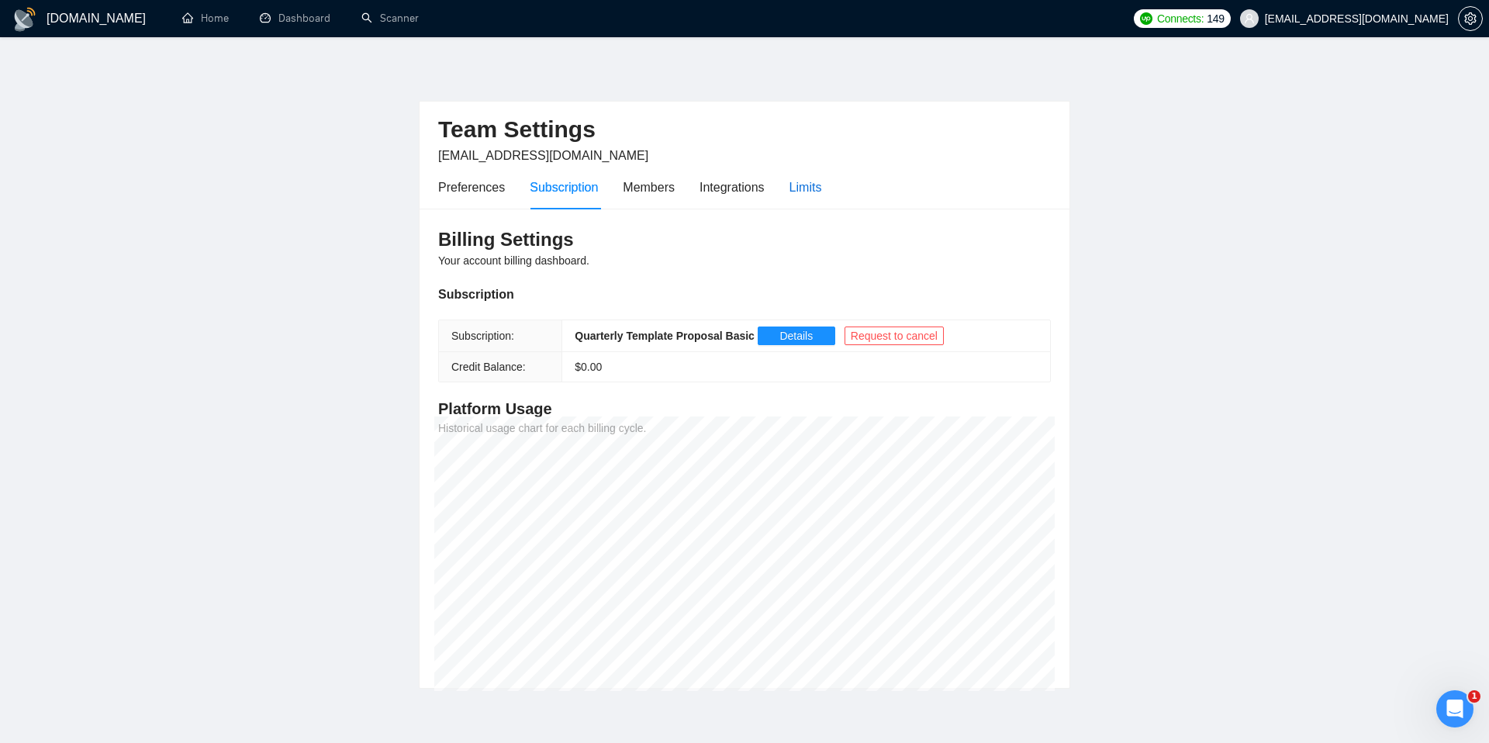
click at [814, 179] on div "Limits" at bounding box center [806, 187] width 33 height 19
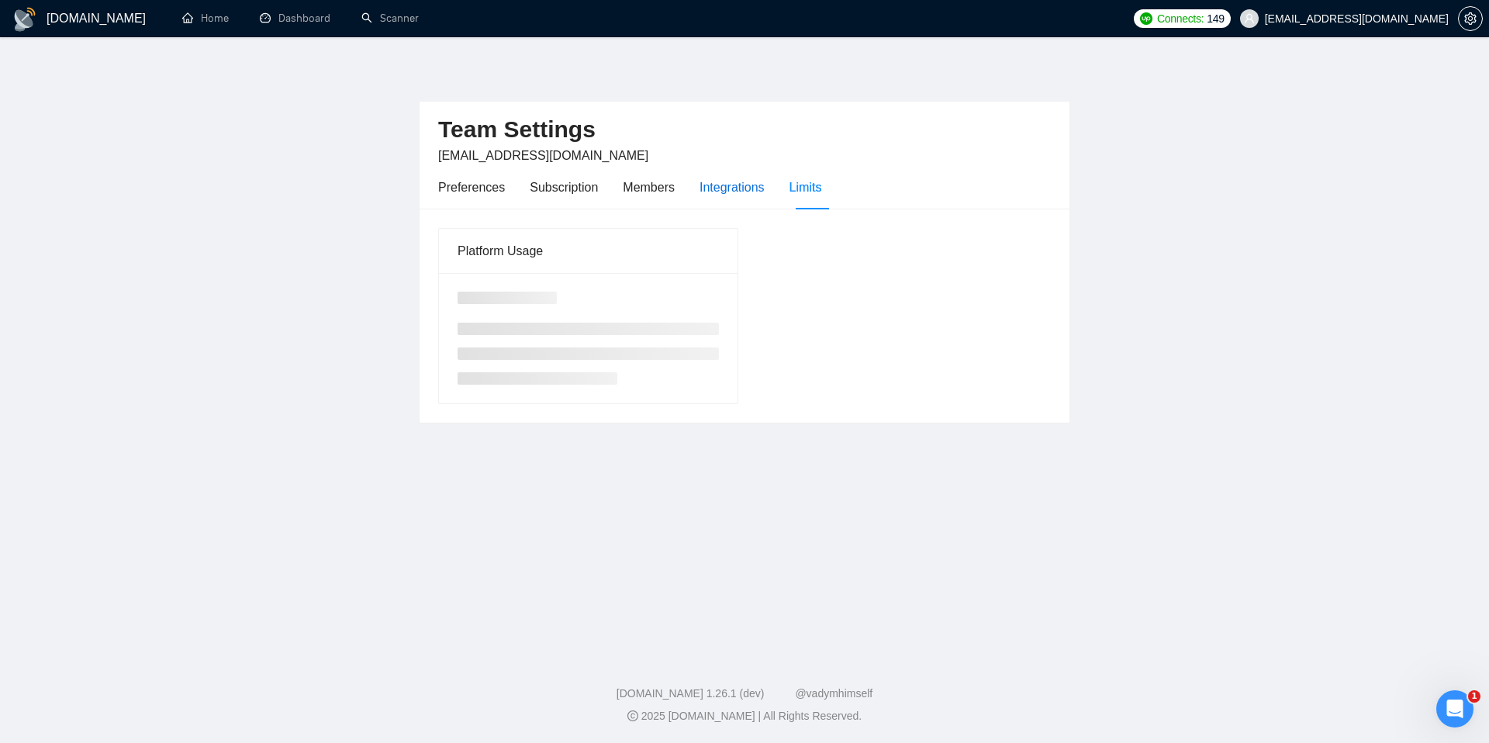
click at [733, 185] on div "Integrations" at bounding box center [732, 187] width 65 height 19
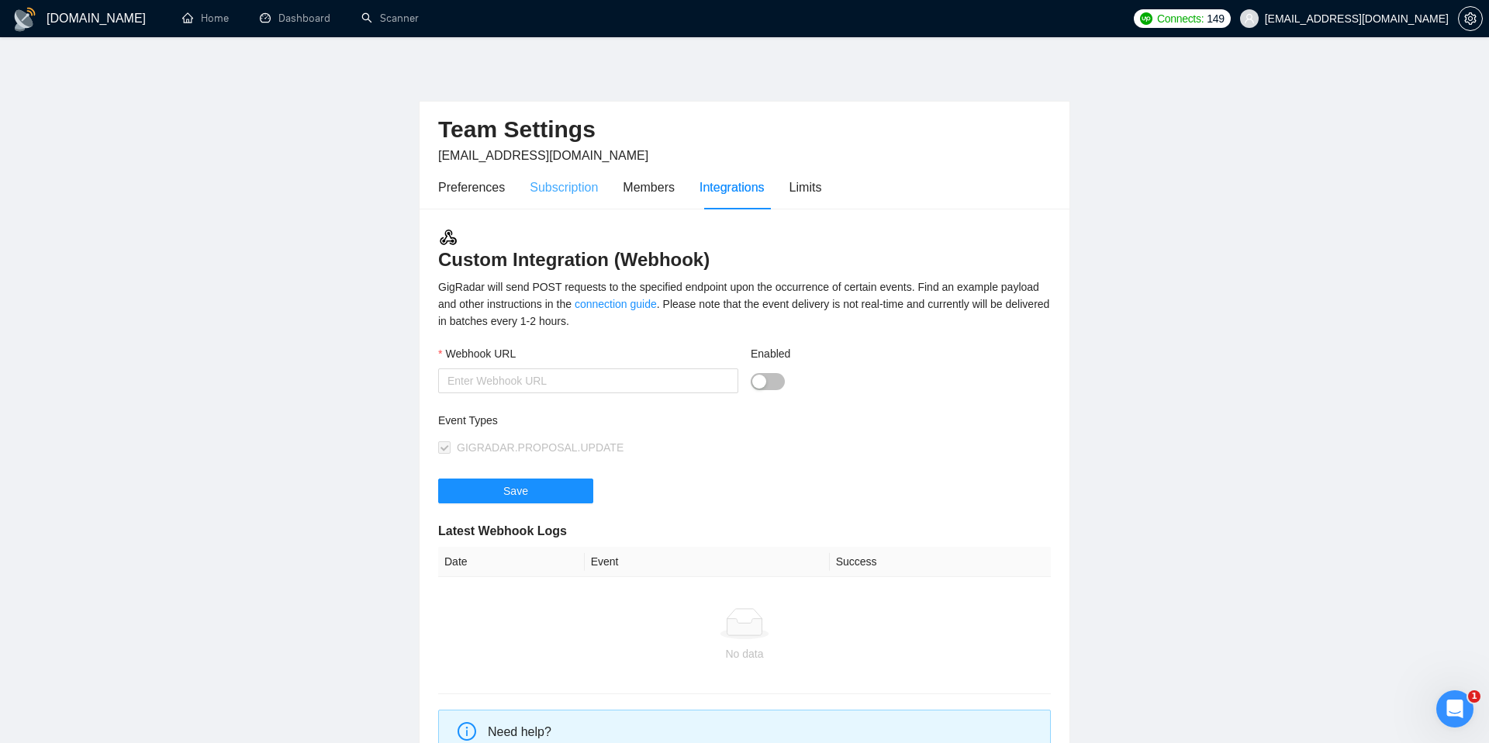
click at [579, 172] on div "Subscription" at bounding box center [564, 187] width 68 height 44
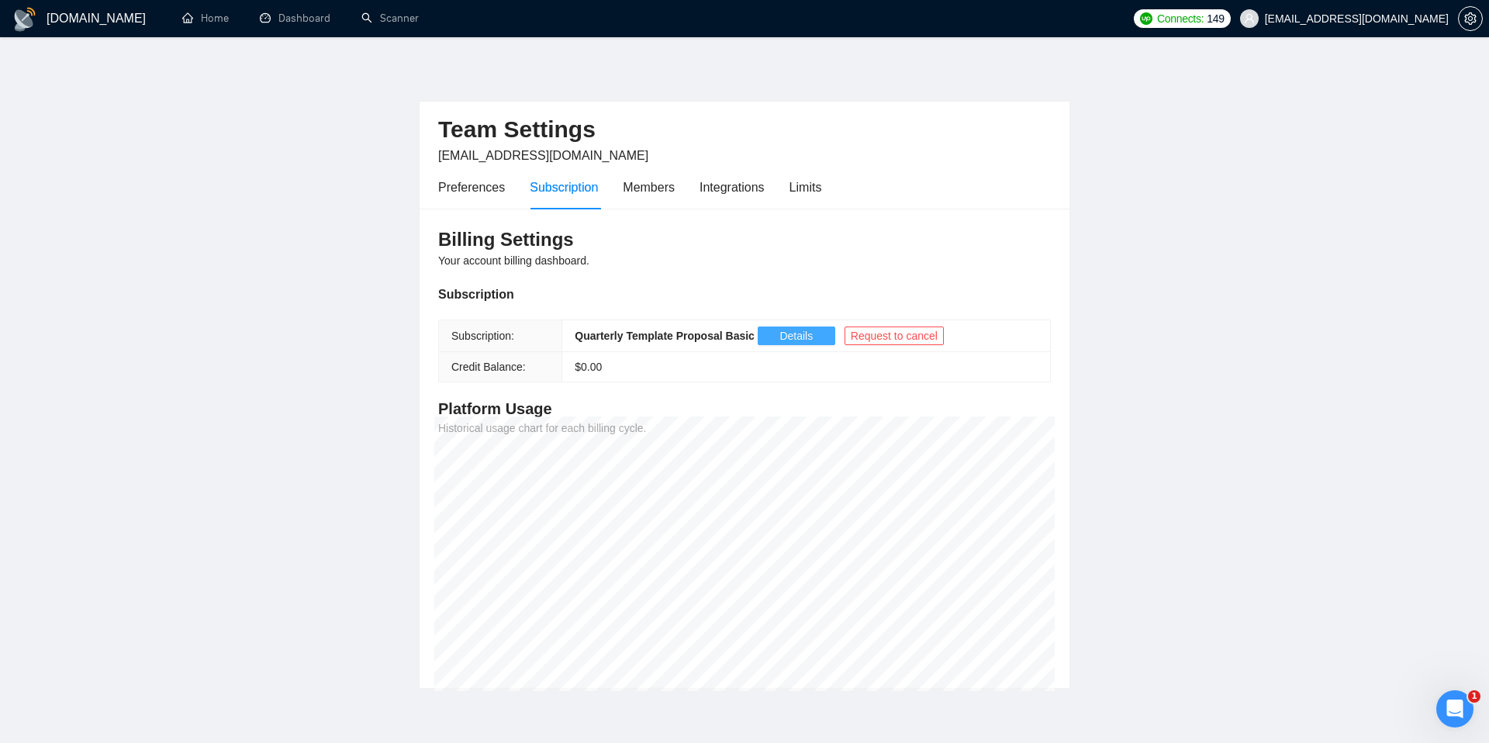
click at [791, 332] on span "Details" at bounding box center [796, 335] width 33 height 17
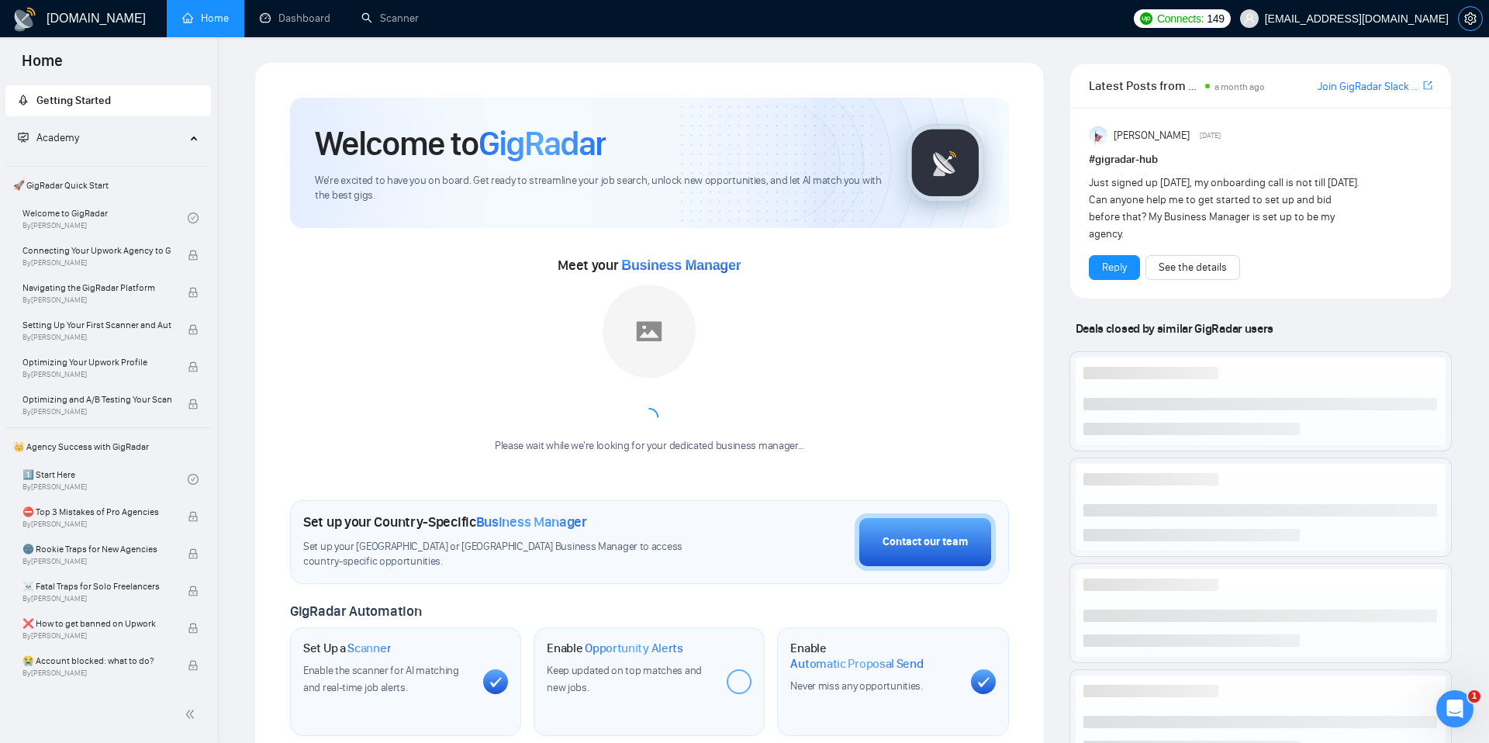
click at [1469, 26] on button "button" at bounding box center [1470, 18] width 25 height 25
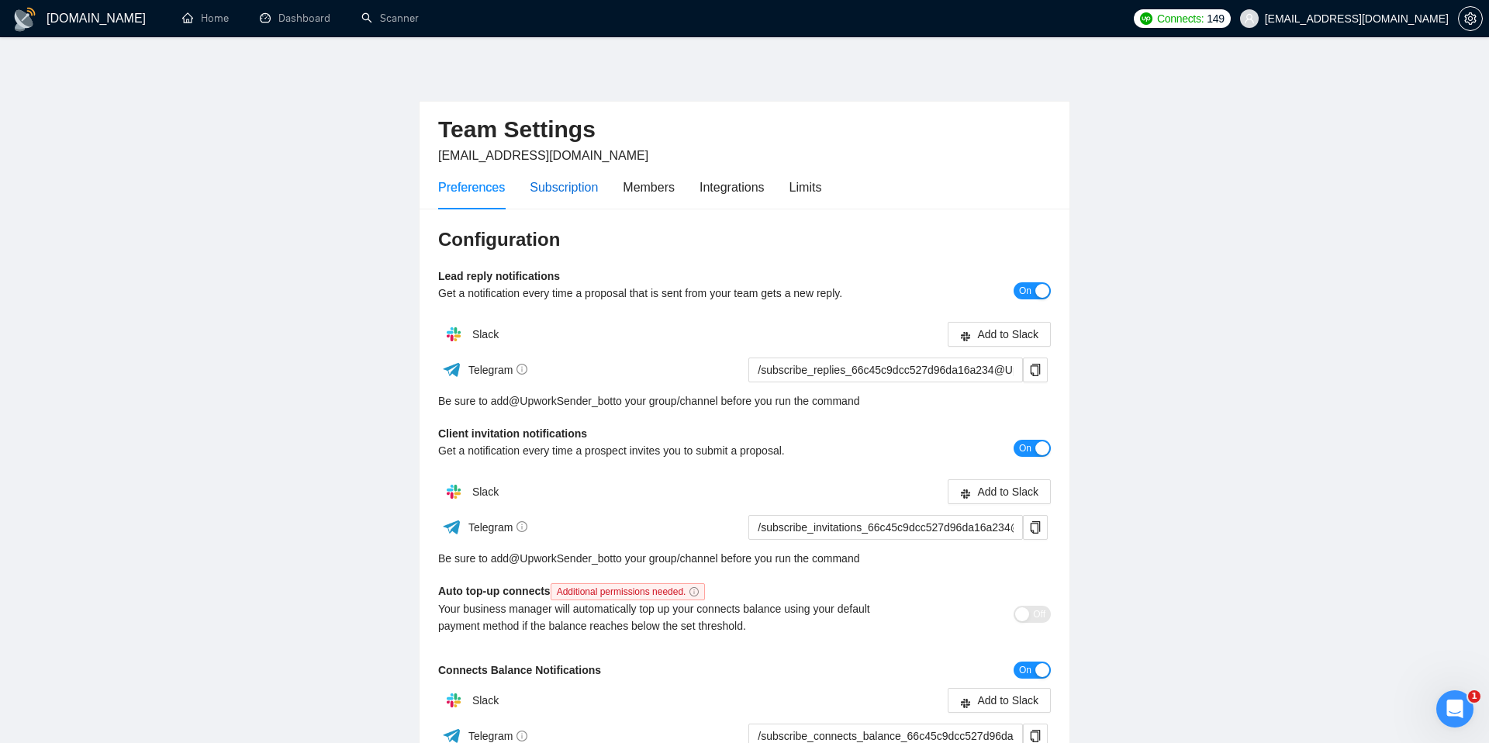
click at [594, 188] on div "Subscription" at bounding box center [564, 187] width 68 height 19
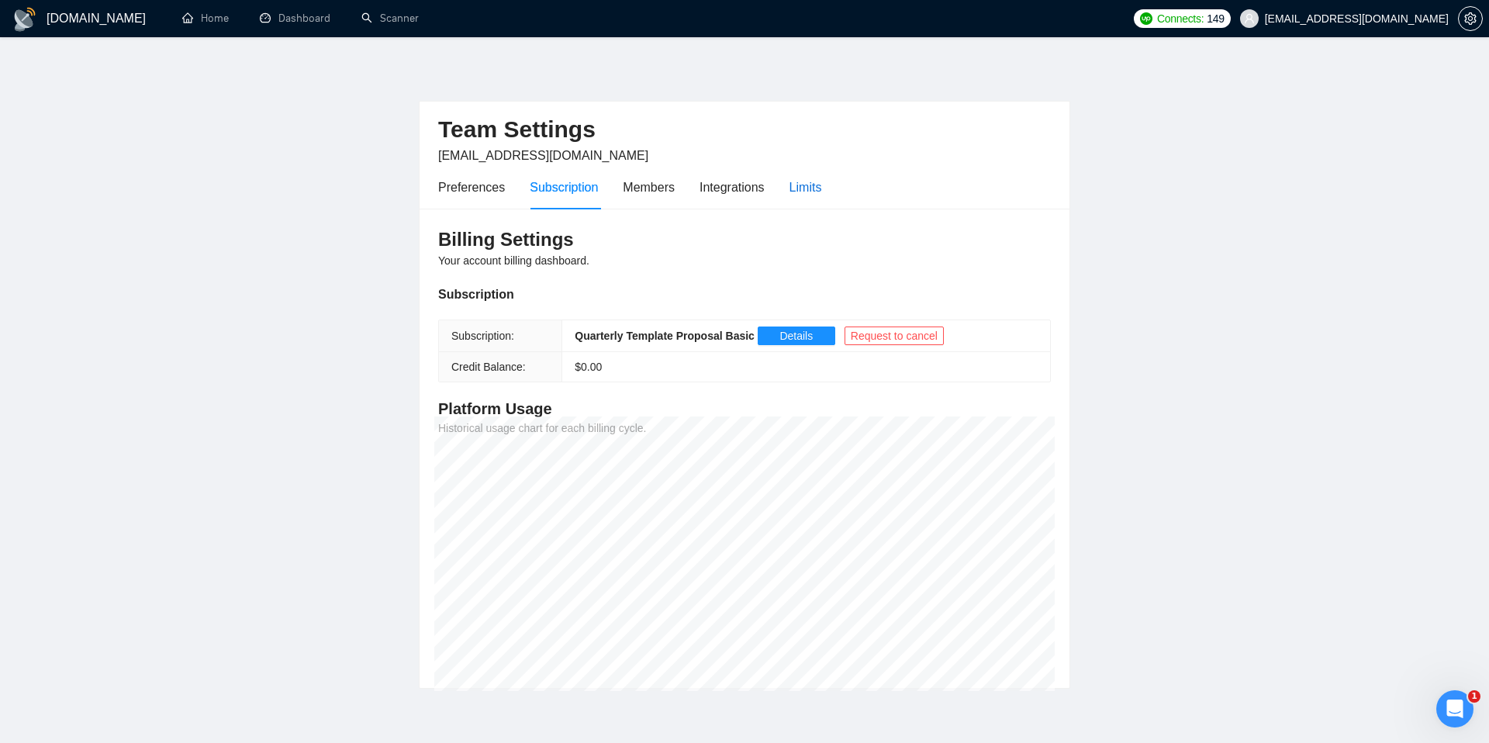
click at [796, 191] on div "Limits" at bounding box center [806, 187] width 33 height 19
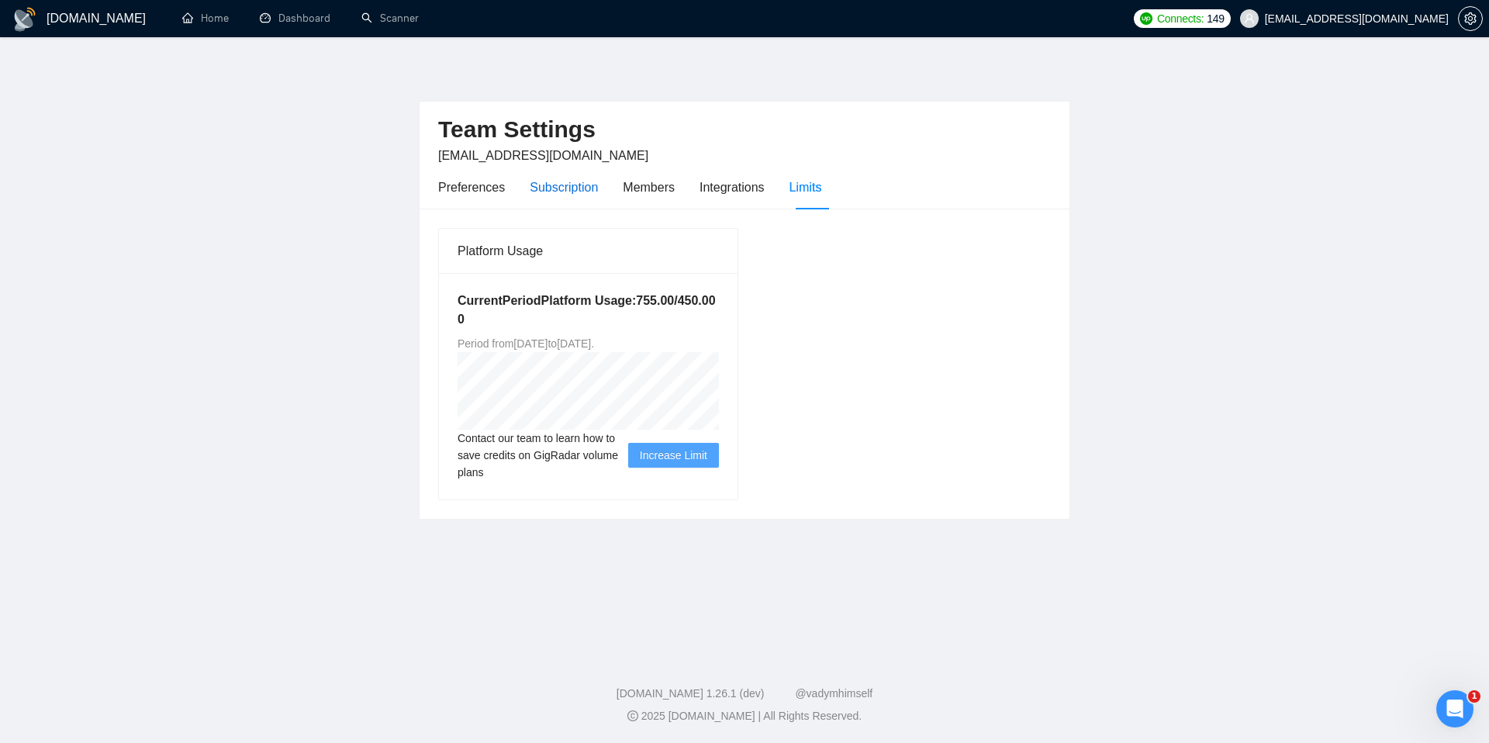
click at [556, 193] on div "Subscription" at bounding box center [564, 187] width 68 height 19
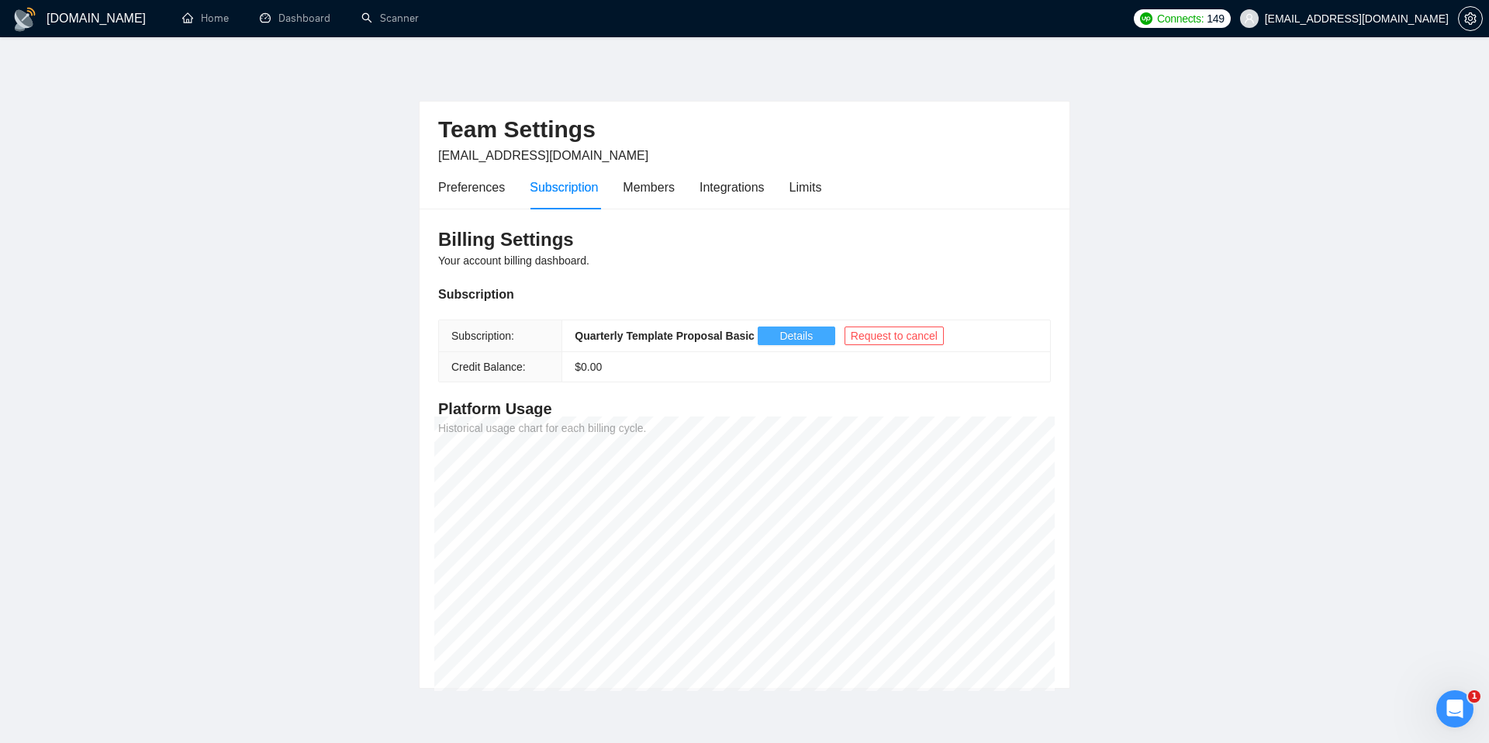
click at [795, 341] on span "Details" at bounding box center [796, 335] width 33 height 17
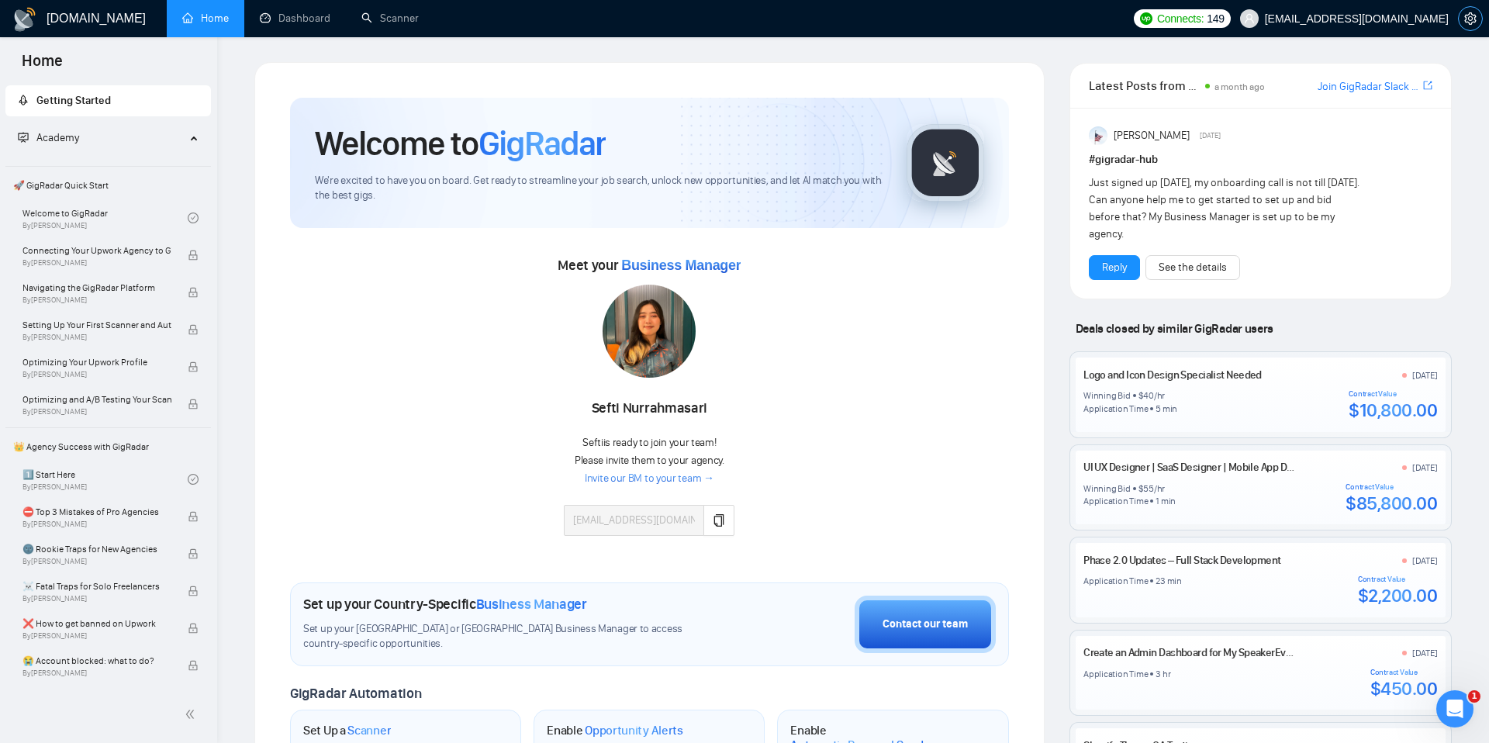
click at [1465, 12] on icon "setting" at bounding box center [1471, 18] width 12 height 12
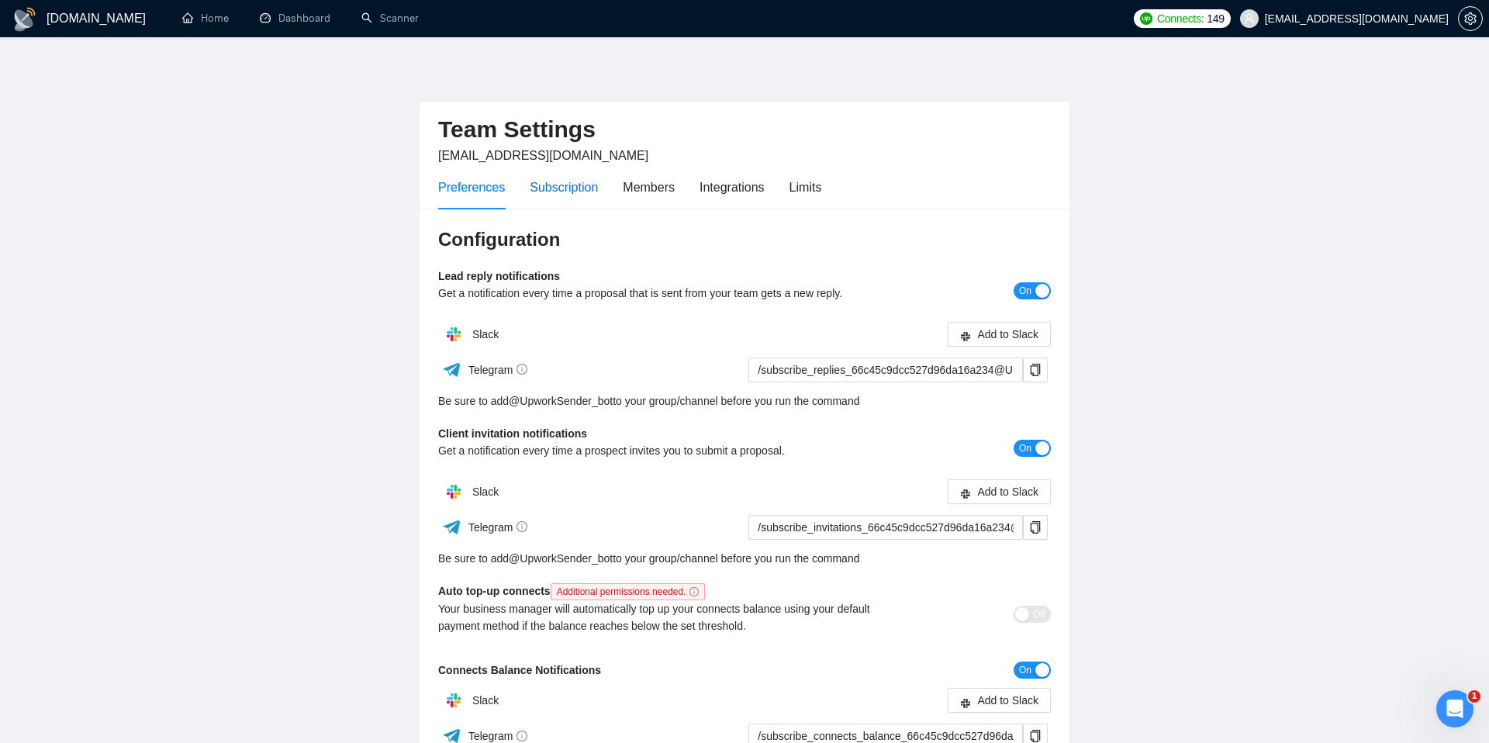
click at [561, 189] on div "Subscription" at bounding box center [564, 187] width 68 height 19
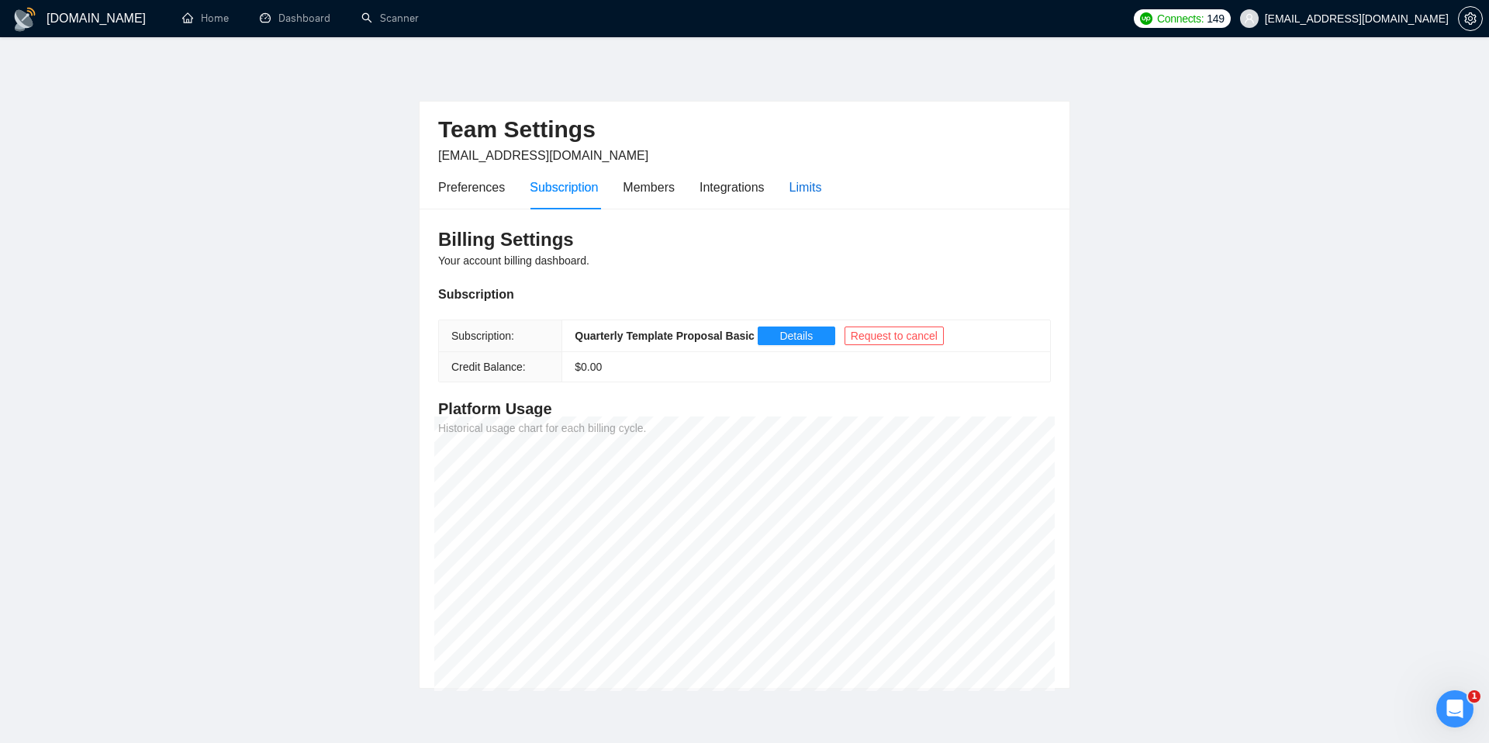
click at [807, 194] on div "Limits" at bounding box center [806, 187] width 33 height 19
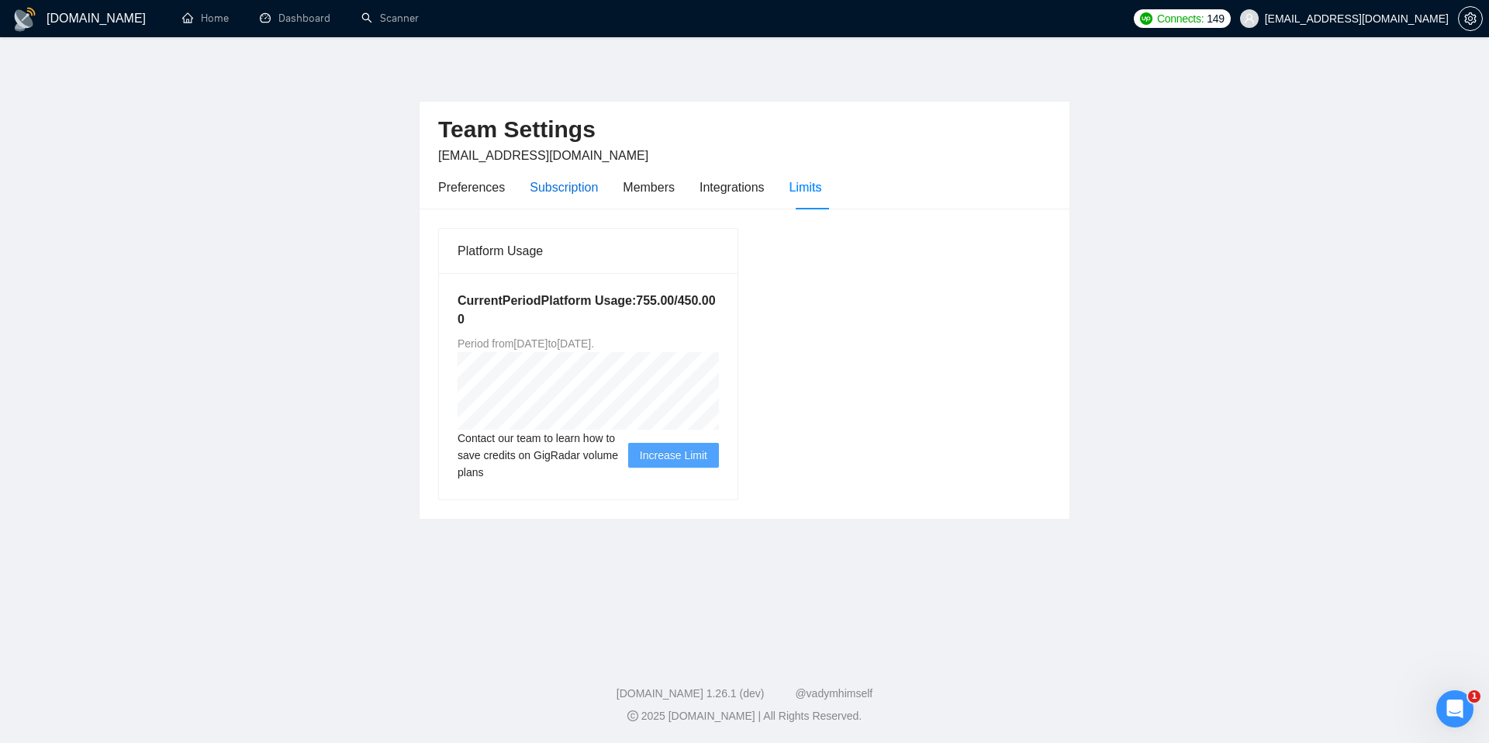
click at [541, 193] on div "Subscription" at bounding box center [564, 187] width 68 height 19
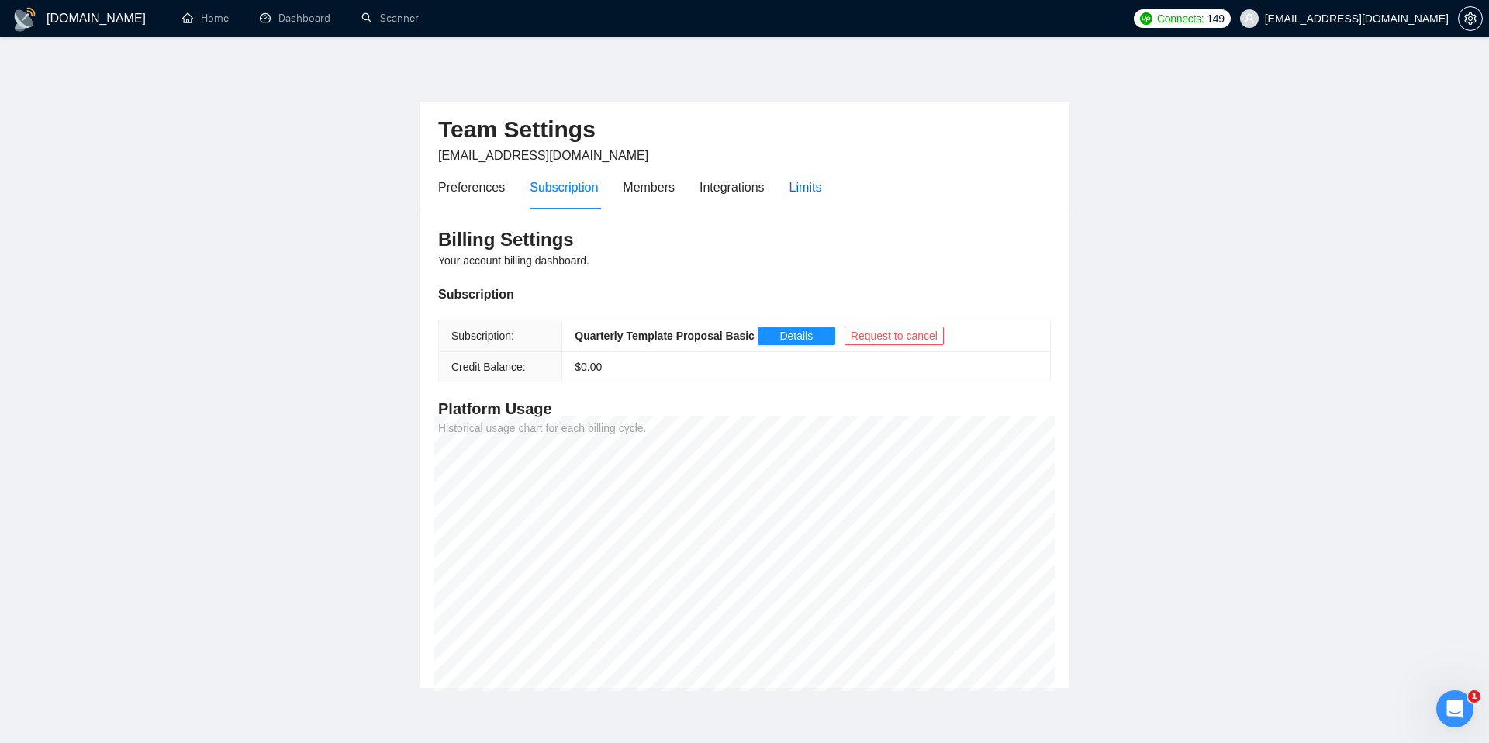
click at [811, 192] on div "Limits" at bounding box center [806, 187] width 33 height 19
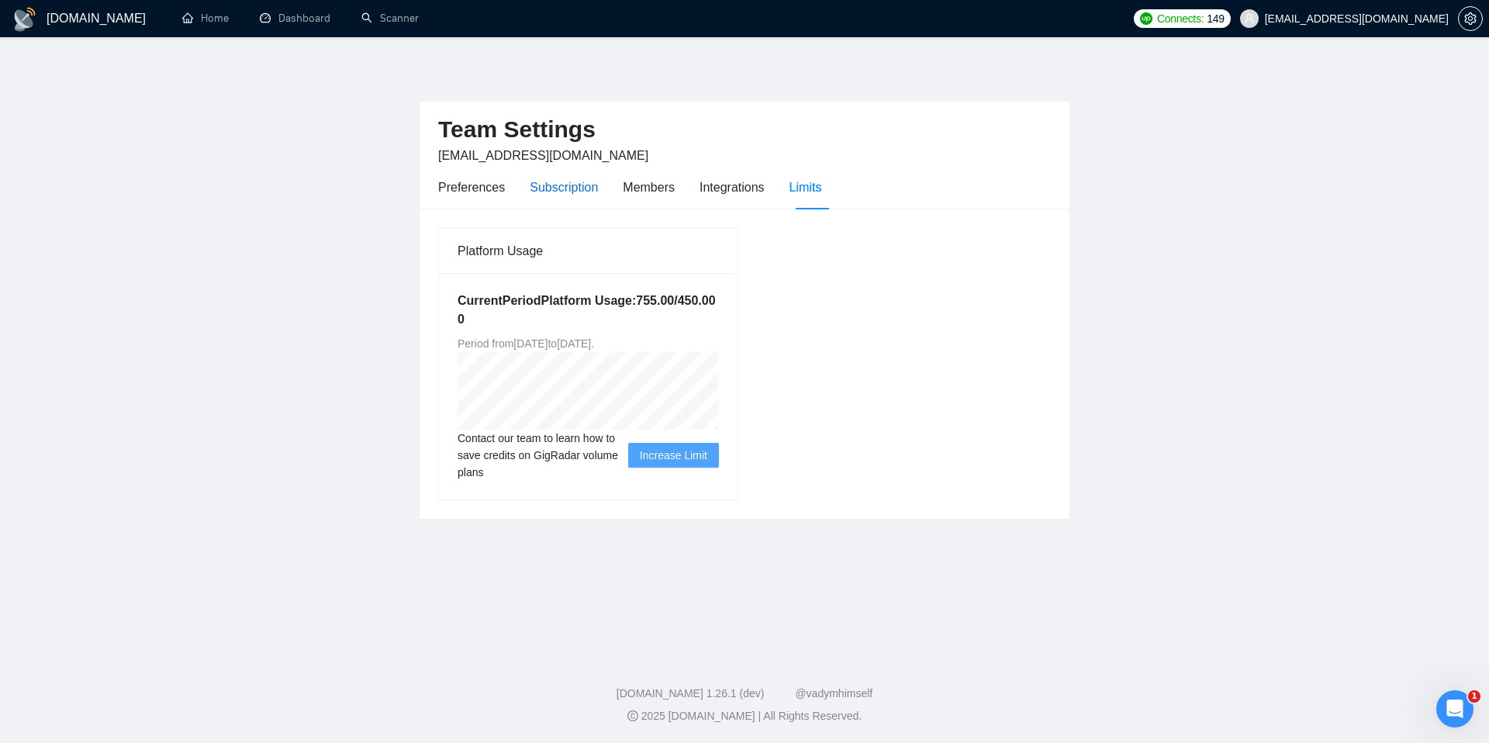
click at [548, 182] on div "Subscription" at bounding box center [564, 187] width 68 height 19
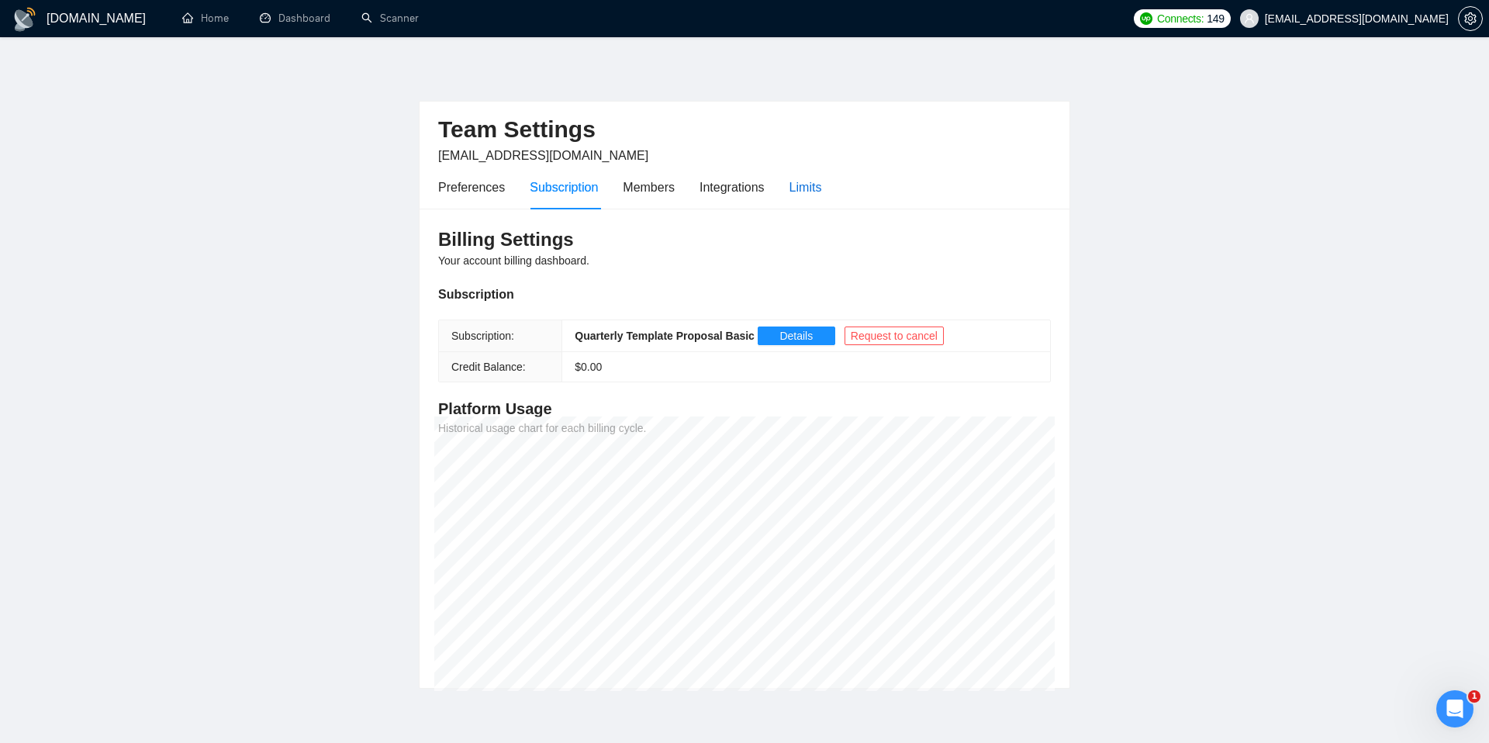
click at [822, 188] on div "Limits" at bounding box center [806, 187] width 33 height 19
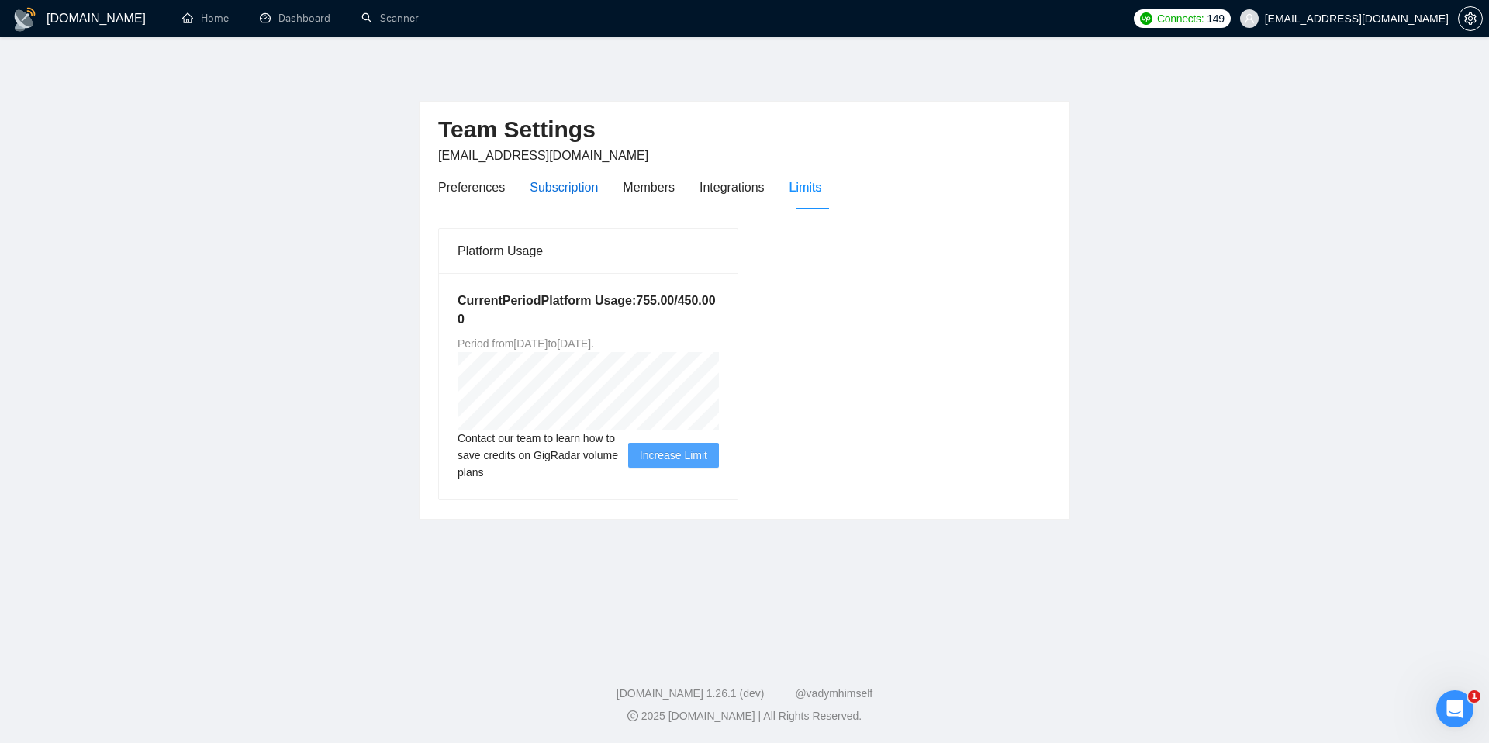
click at [545, 194] on div "Subscription" at bounding box center [564, 187] width 68 height 19
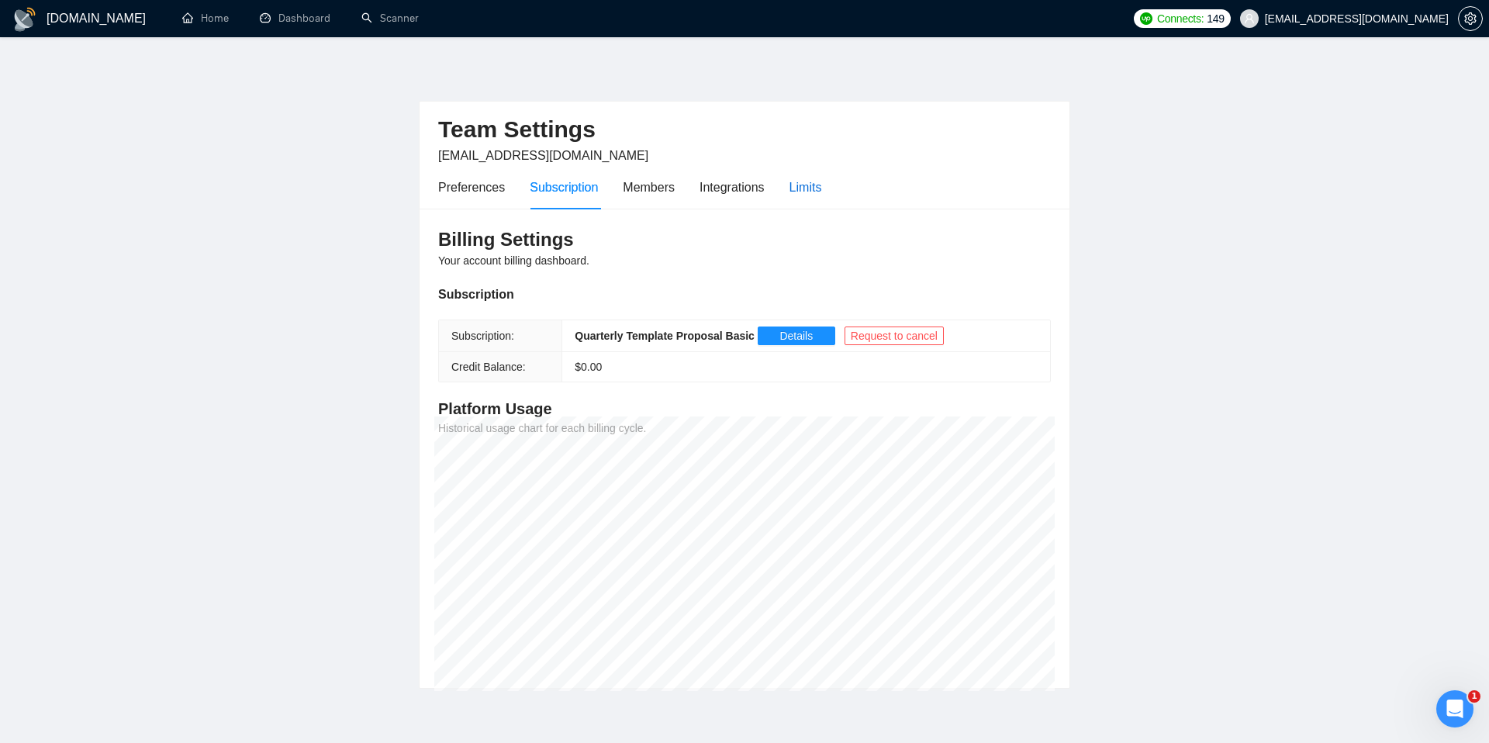
click at [812, 187] on div "Limits" at bounding box center [806, 187] width 33 height 19
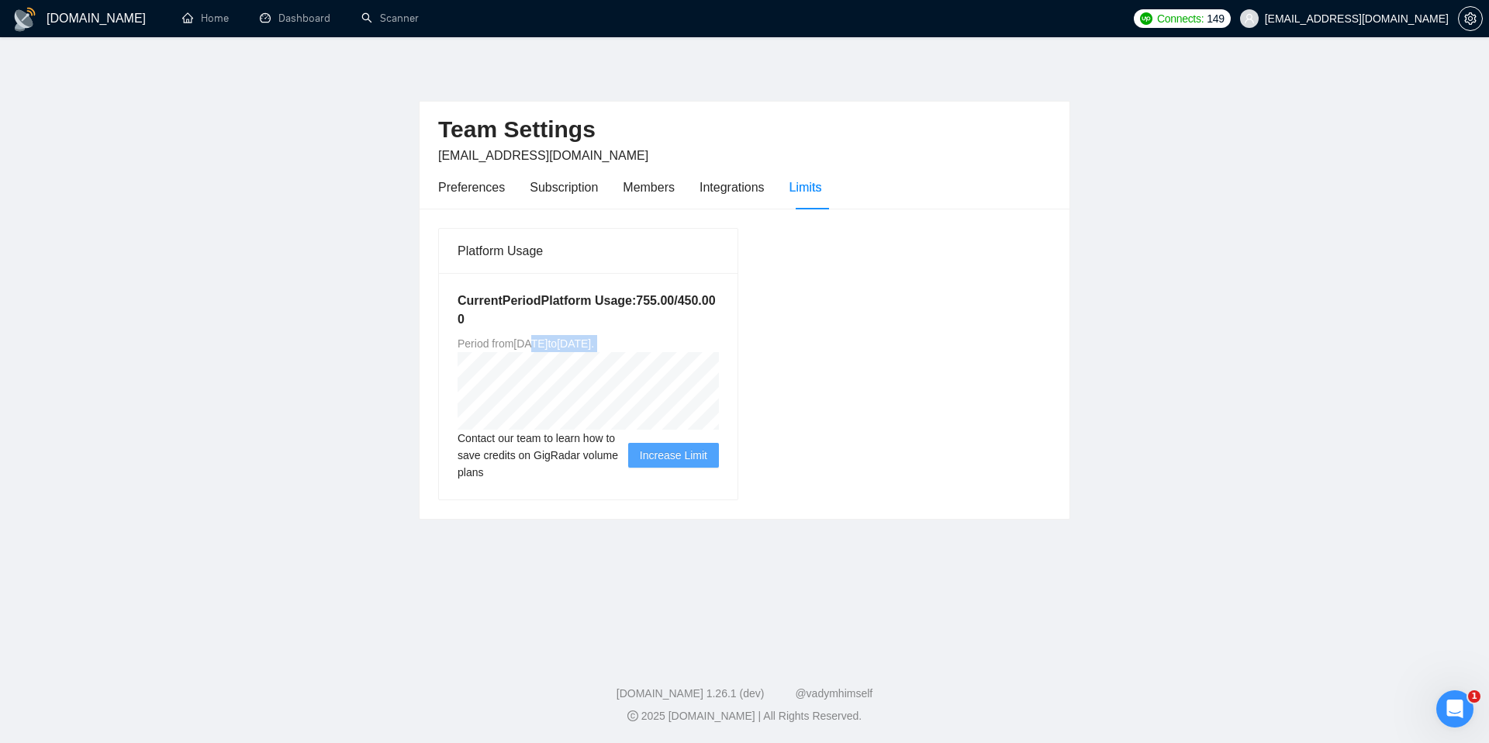
drag, startPoint x: 541, startPoint y: 346, endPoint x: 722, endPoint y: 354, distance: 181.7
click at [722, 354] on div "Current Period Platform Usage: 755.00 / 450.00 0 Period from Wed Aug 20 2025 to…" at bounding box center [588, 386] width 299 height 227
click at [566, 179] on div "Subscription" at bounding box center [564, 187] width 68 height 19
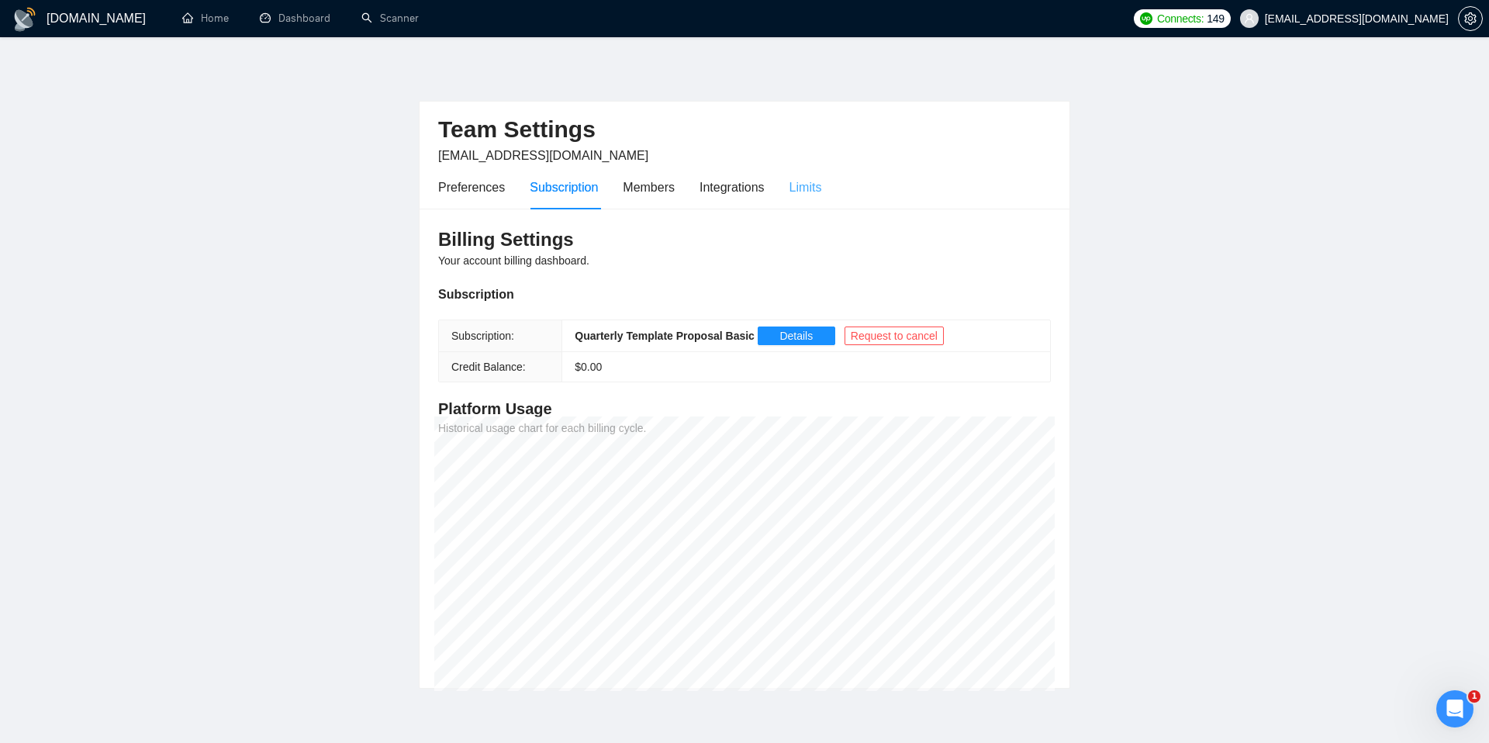
click at [804, 174] on div "Limits" at bounding box center [806, 187] width 33 height 44
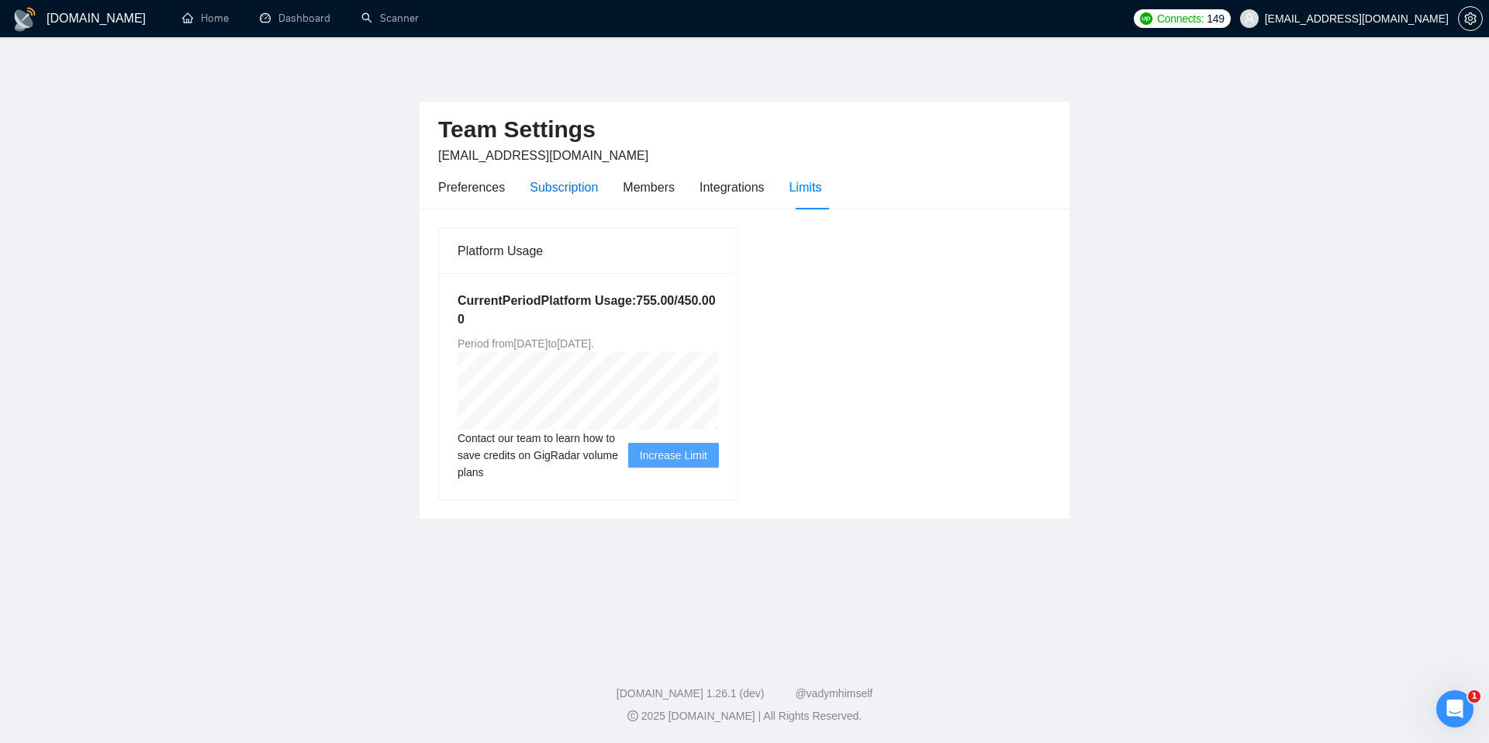
click at [581, 195] on div "Subscription" at bounding box center [564, 187] width 68 height 19
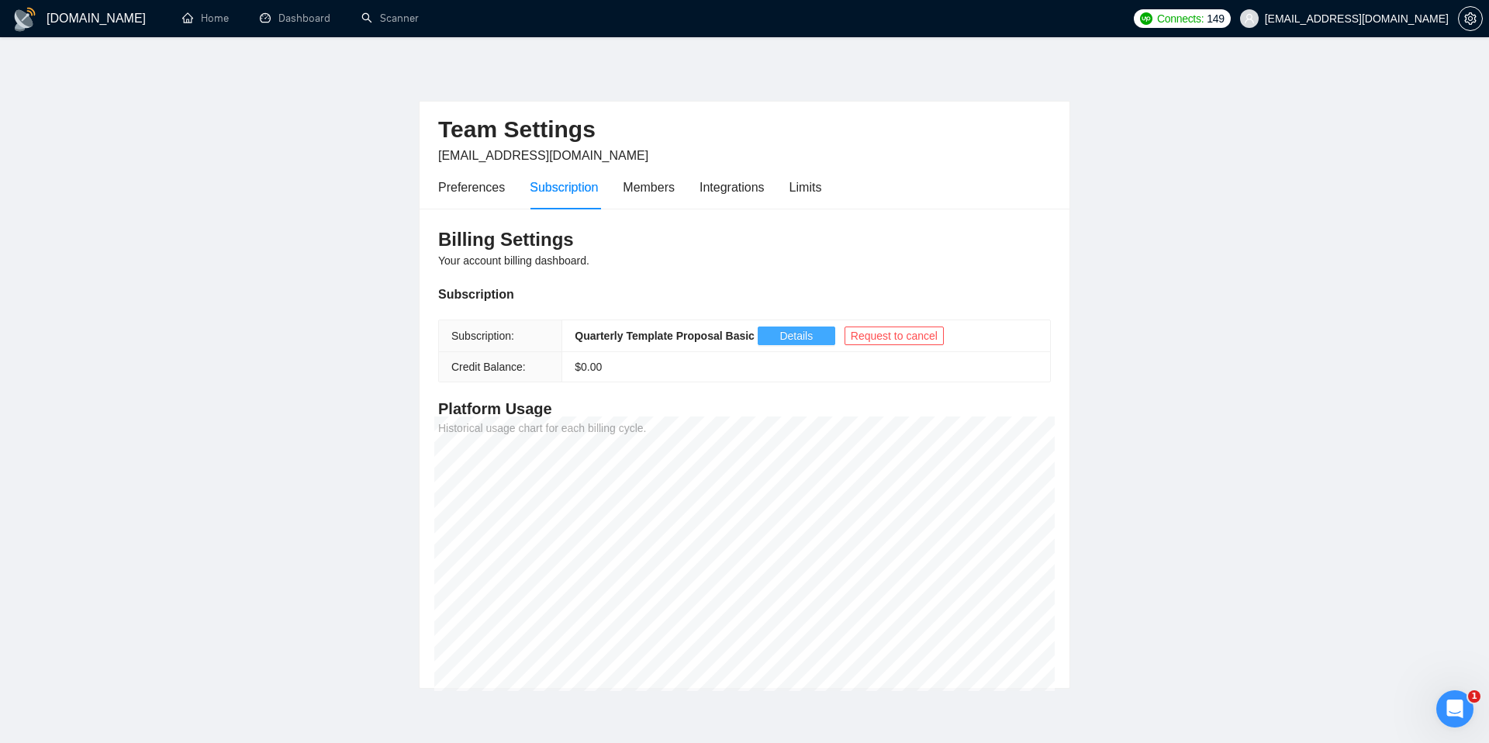
click at [787, 341] on span "Details" at bounding box center [796, 335] width 33 height 17
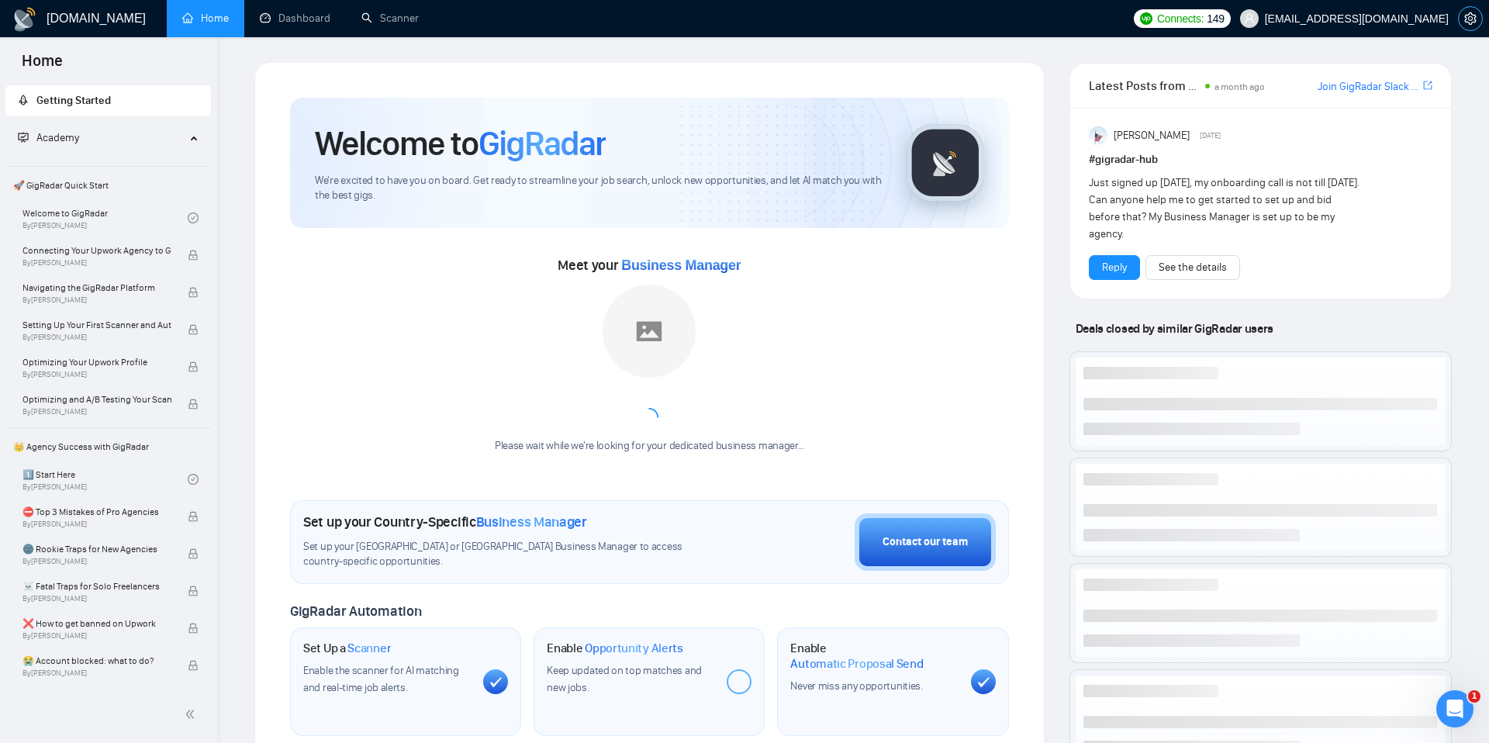
click at [1472, 10] on button "button" at bounding box center [1470, 18] width 25 height 25
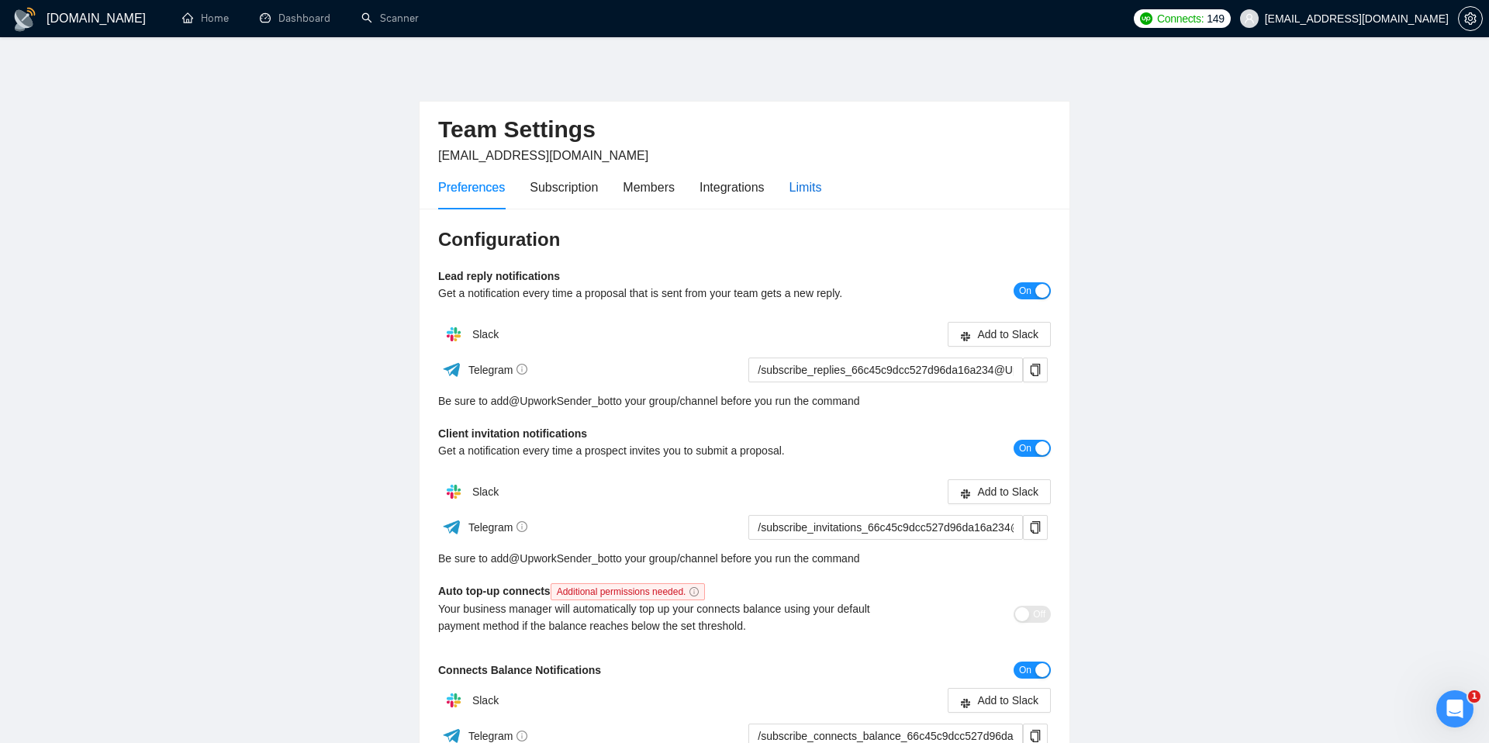
click at [820, 183] on div "Limits" at bounding box center [806, 187] width 33 height 19
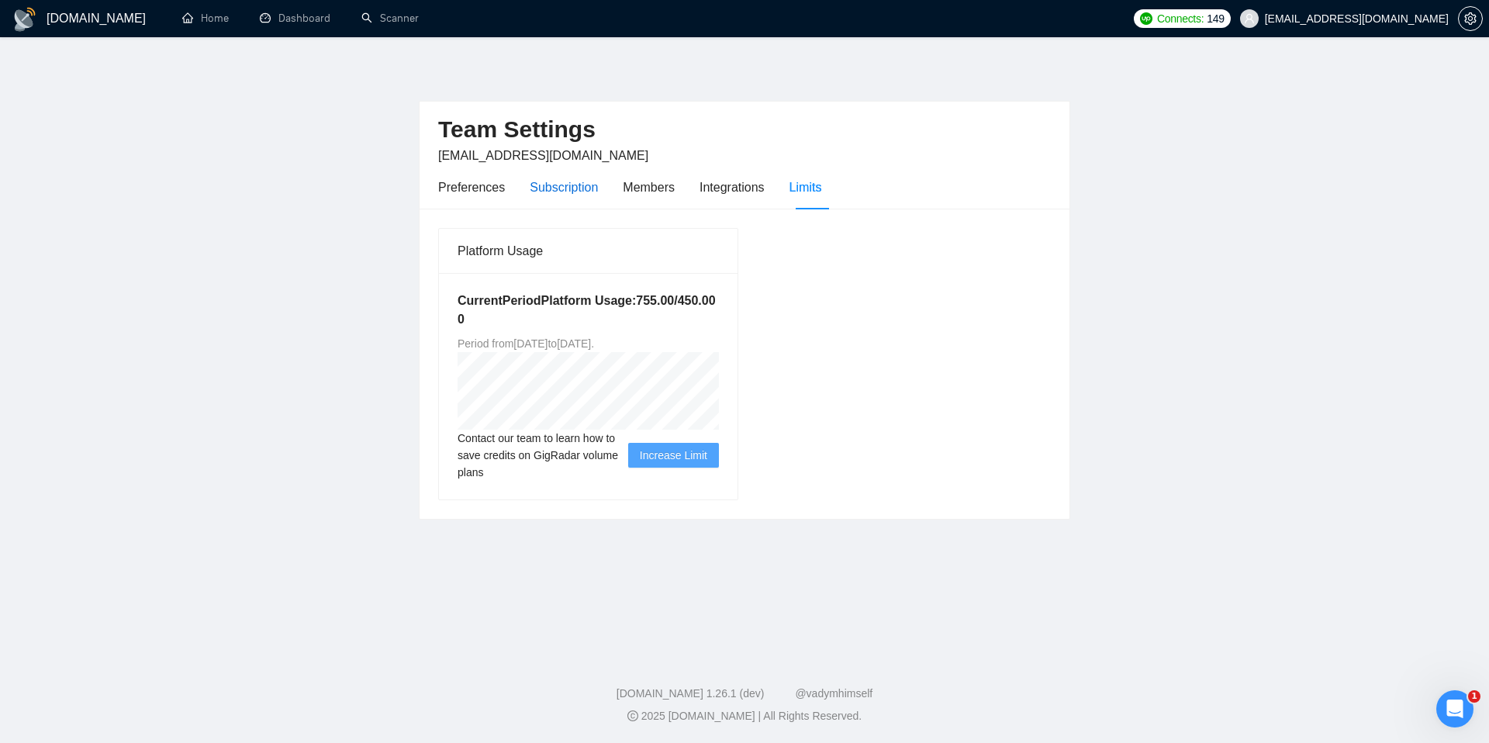
click at [545, 188] on div "Subscription" at bounding box center [564, 187] width 68 height 19
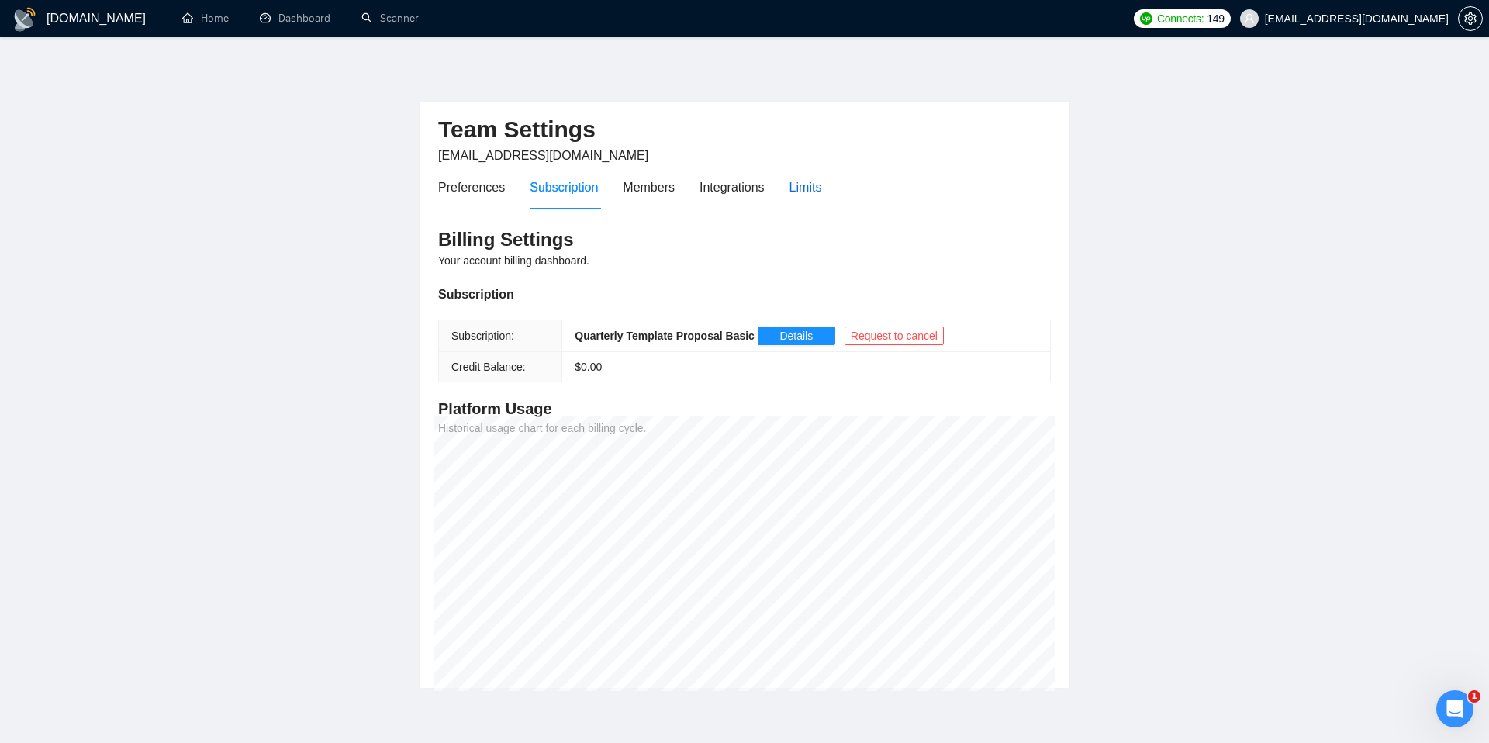
click at [801, 181] on div "Limits" at bounding box center [806, 187] width 33 height 19
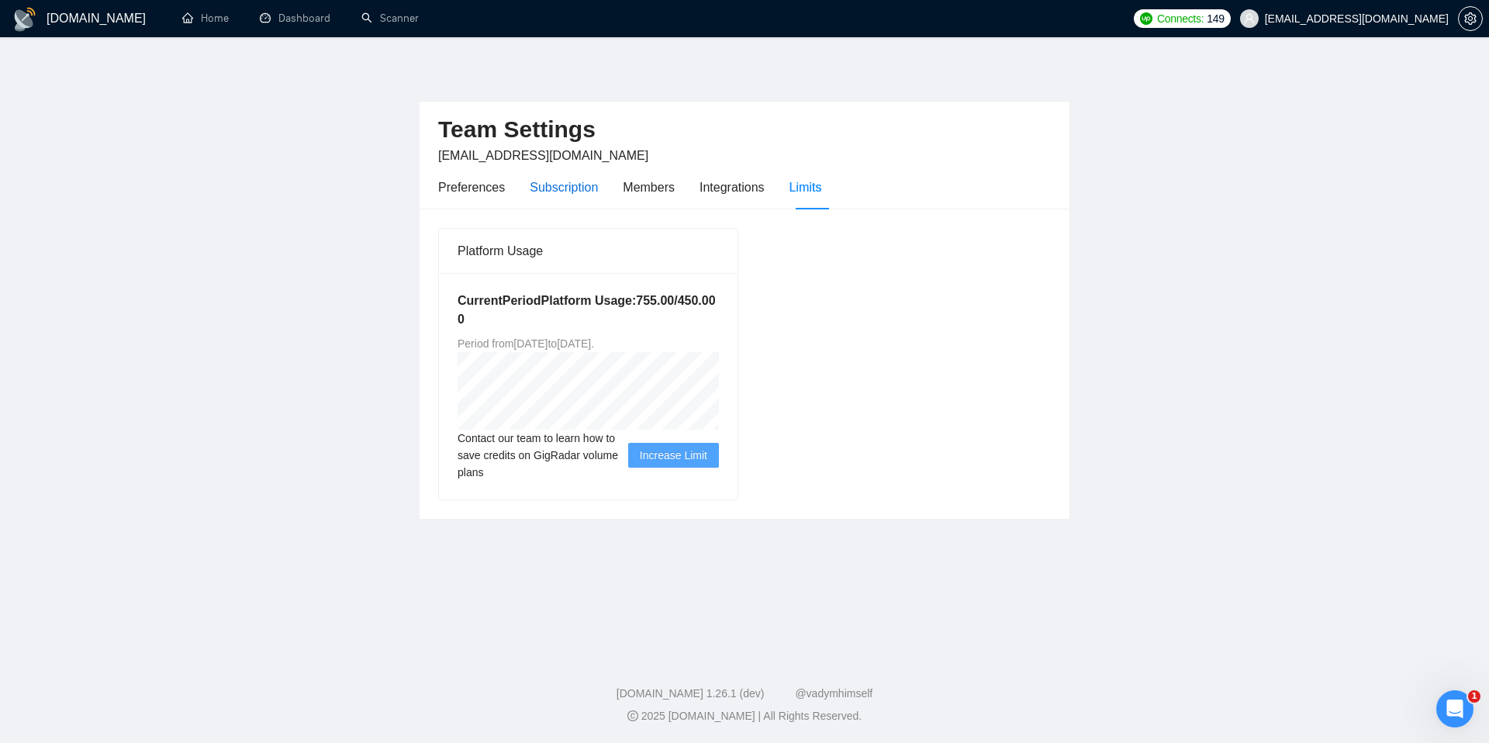
click at [538, 178] on div "Subscription" at bounding box center [564, 187] width 68 height 19
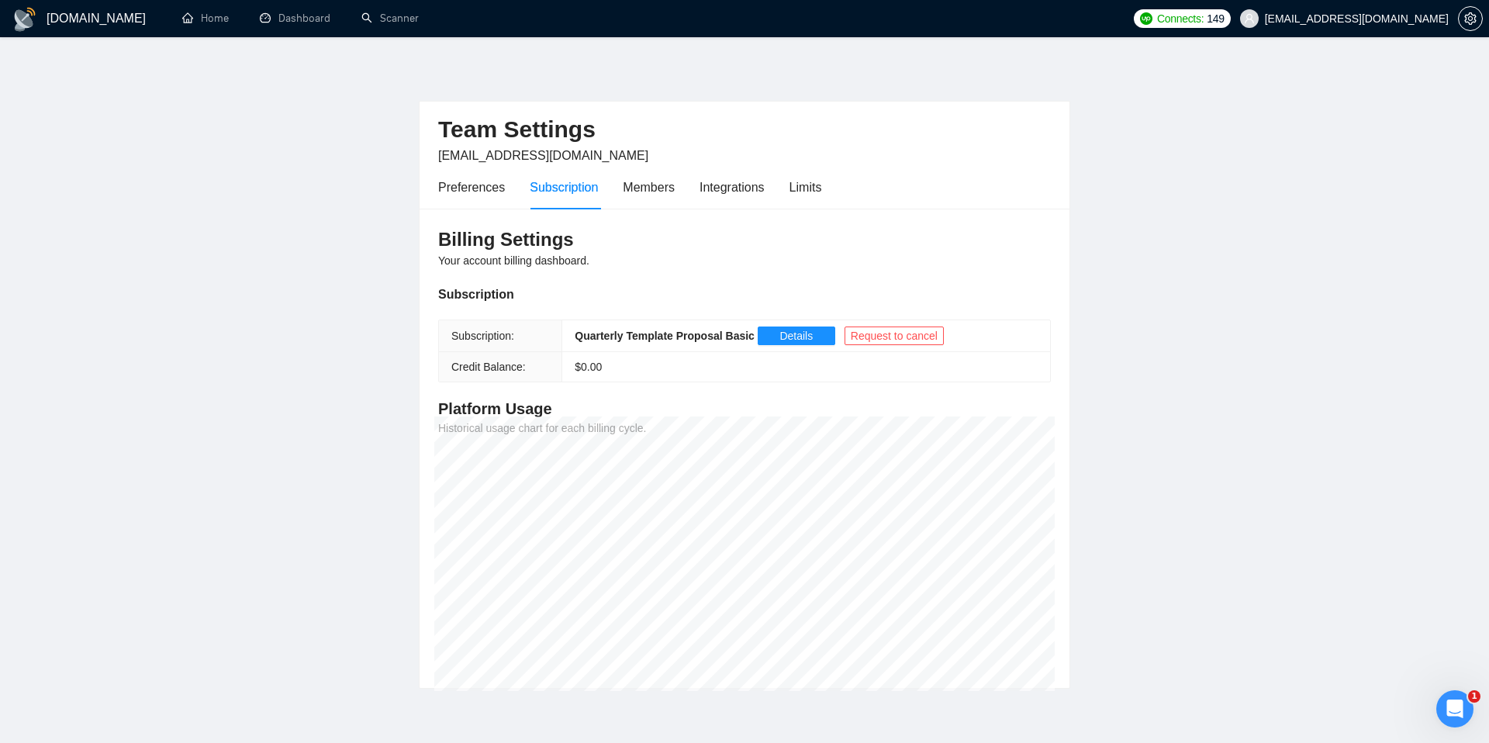
click at [1138, 228] on main "Team Settings [EMAIL_ADDRESS][DOMAIN_NAME] Preferences Subscription Members Int…" at bounding box center [745, 375] width 1440 height 627
click at [795, 185] on div "Limits" at bounding box center [806, 187] width 33 height 19
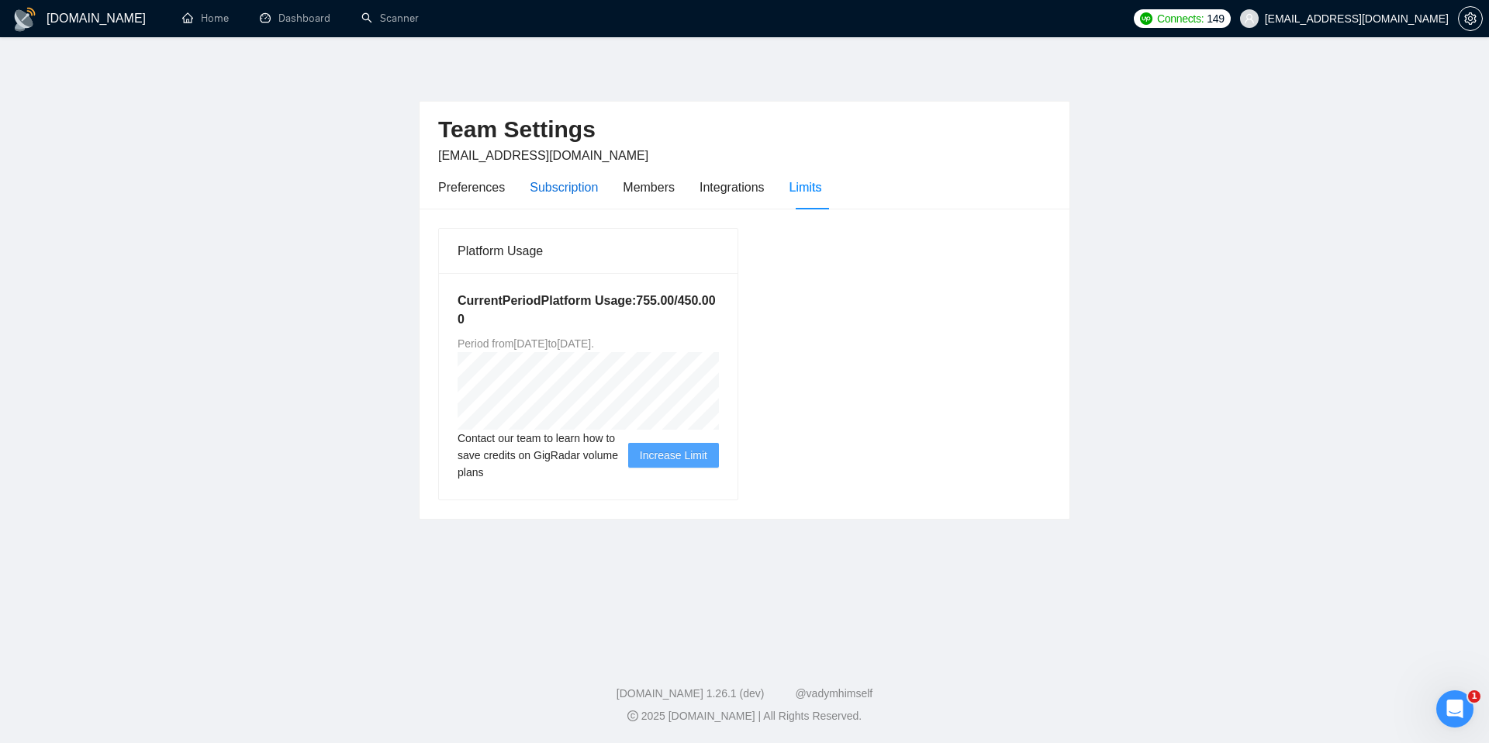
click at [576, 186] on div "Subscription" at bounding box center [564, 187] width 68 height 19
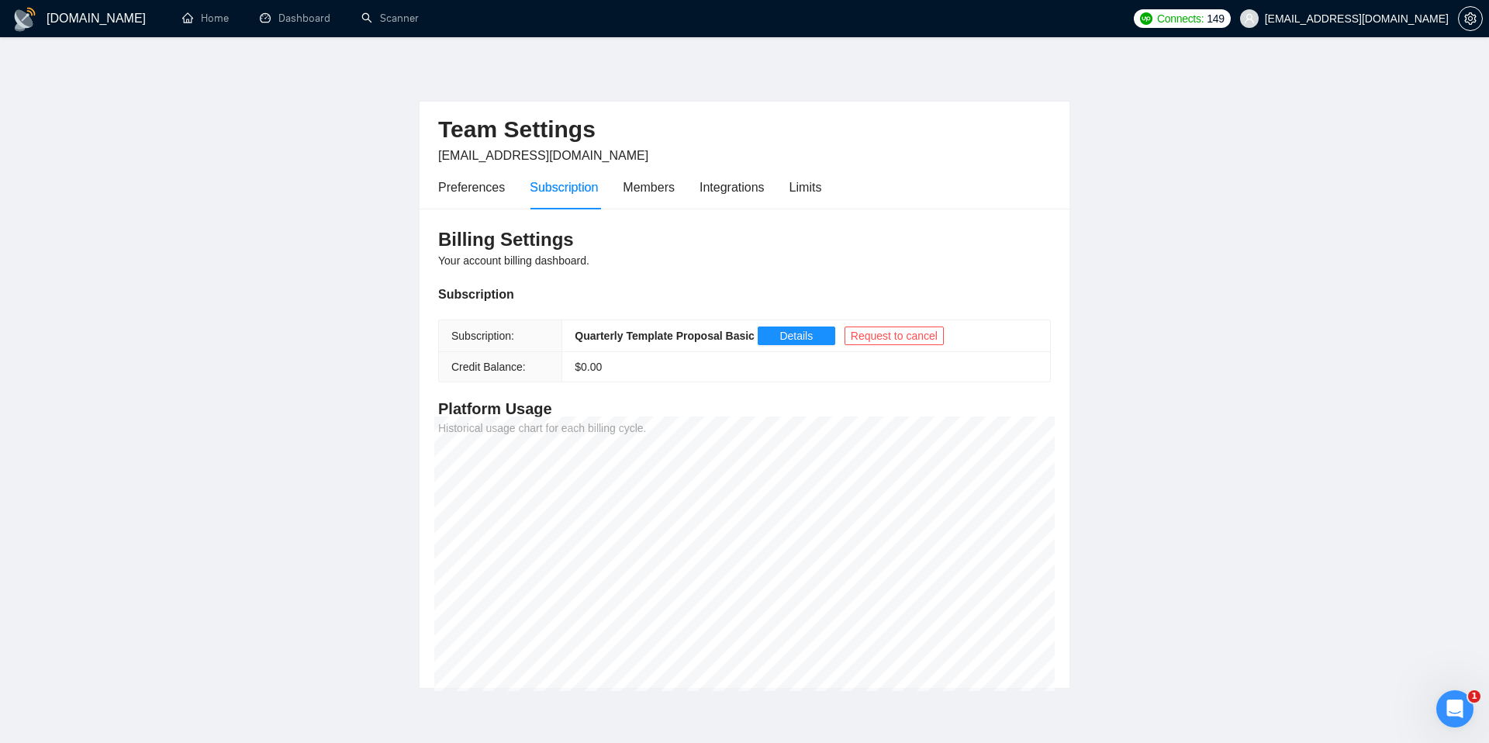
click at [1319, 207] on main "Team Settings [EMAIL_ADDRESS][DOMAIN_NAME] Preferences Subscription Members Int…" at bounding box center [745, 375] width 1440 height 627
click at [818, 182] on div "Limits" at bounding box center [806, 187] width 33 height 19
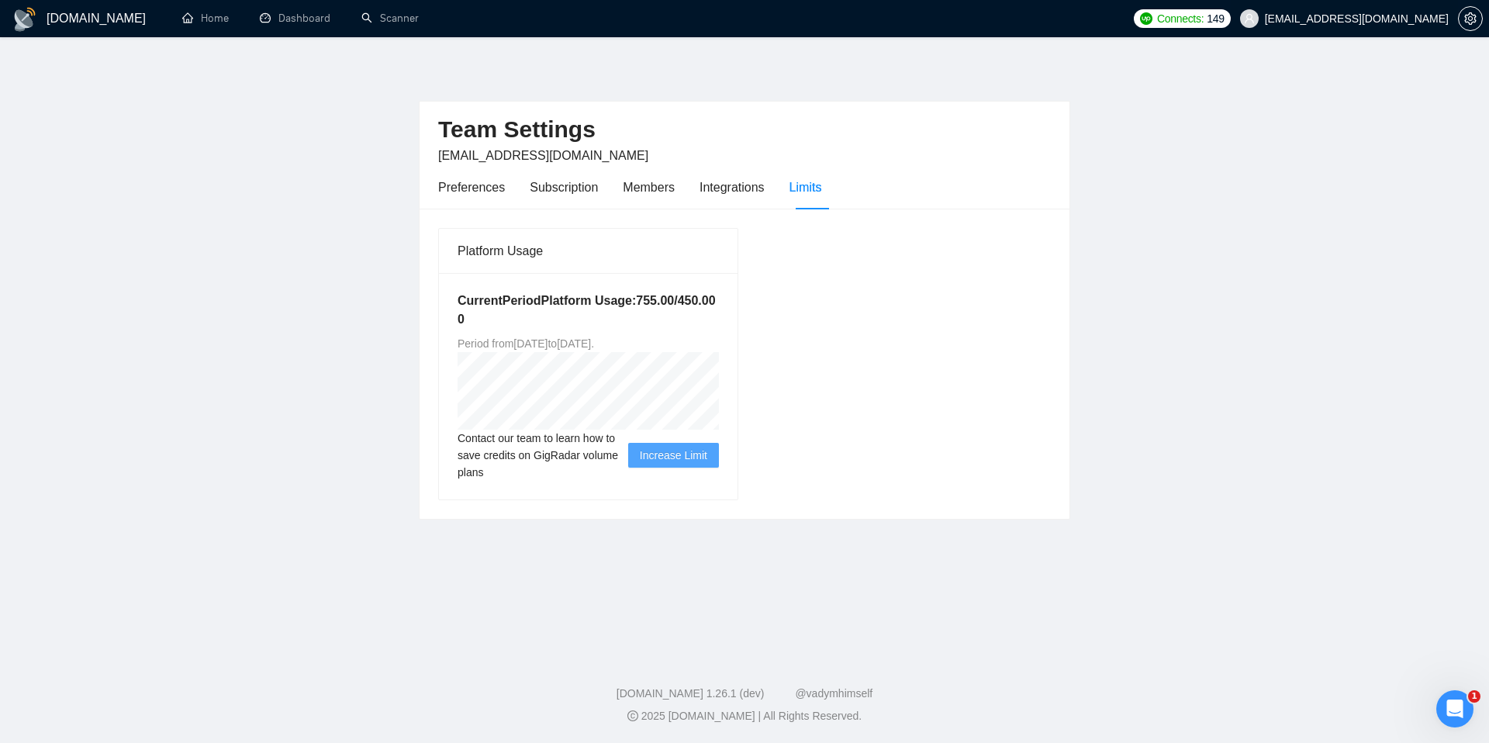
click at [1324, 26] on span "[EMAIL_ADDRESS][DOMAIN_NAME]" at bounding box center [1344, 19] width 227 height 50
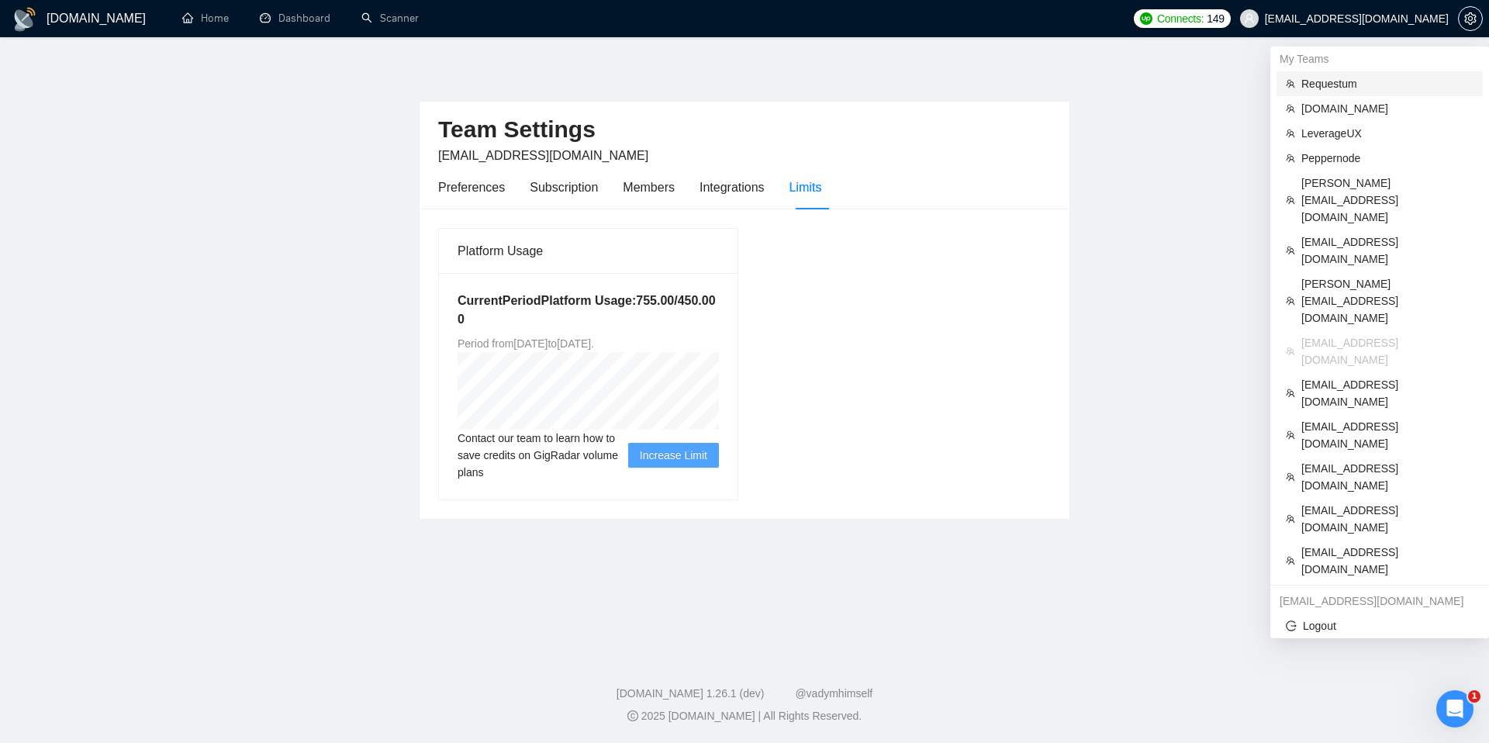
click at [1337, 82] on span "Requestum" at bounding box center [1388, 83] width 172 height 17
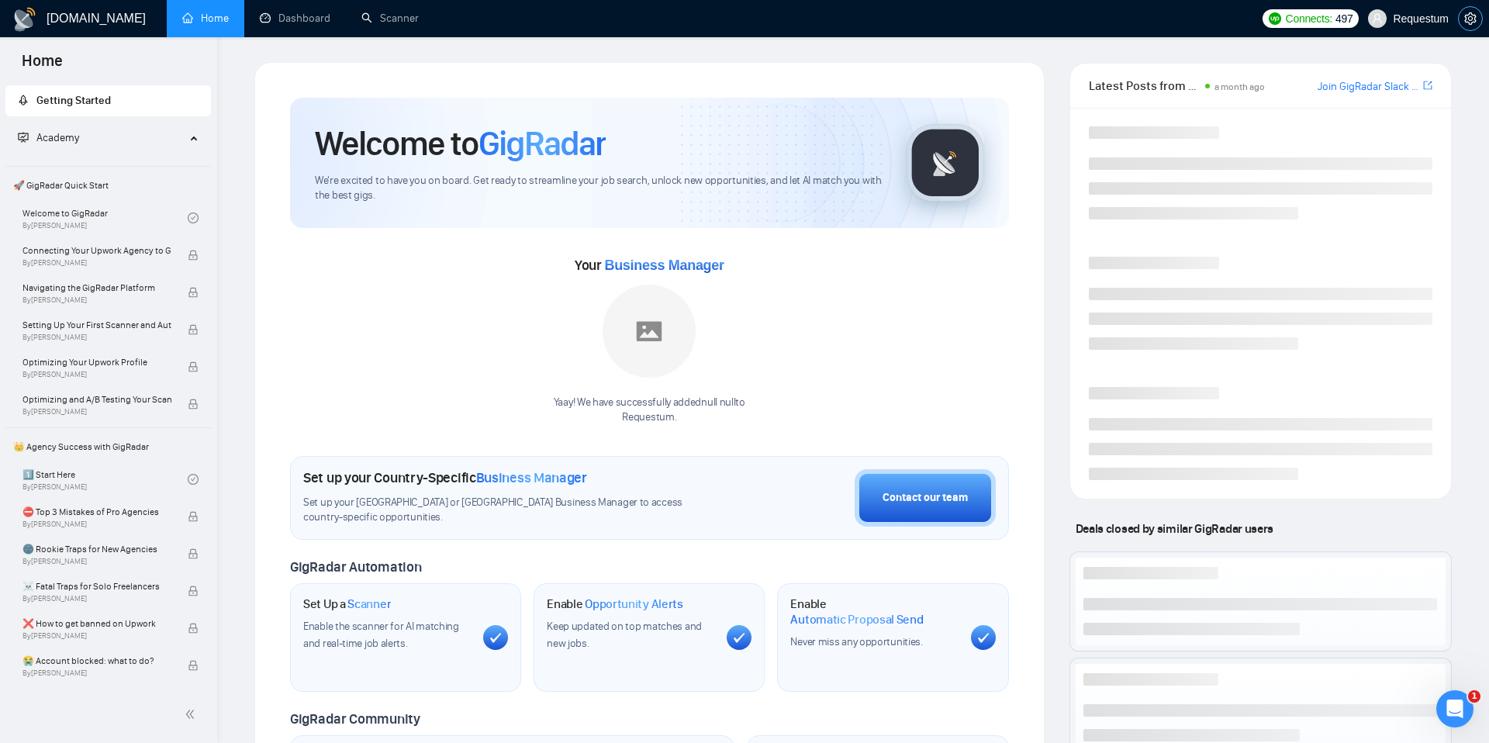
click at [1468, 23] on icon "setting" at bounding box center [1471, 18] width 12 height 12
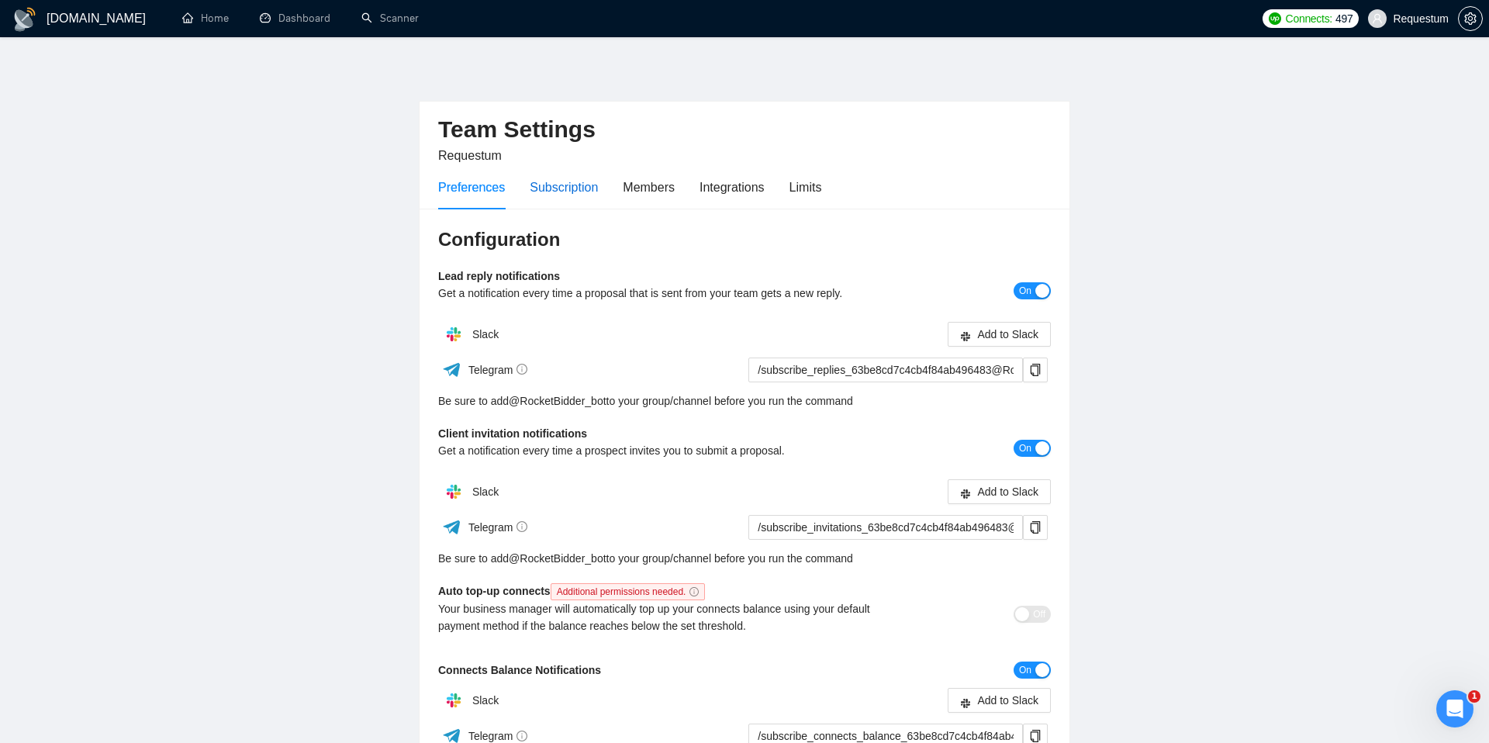
click at [593, 188] on div "Subscription" at bounding box center [564, 187] width 68 height 19
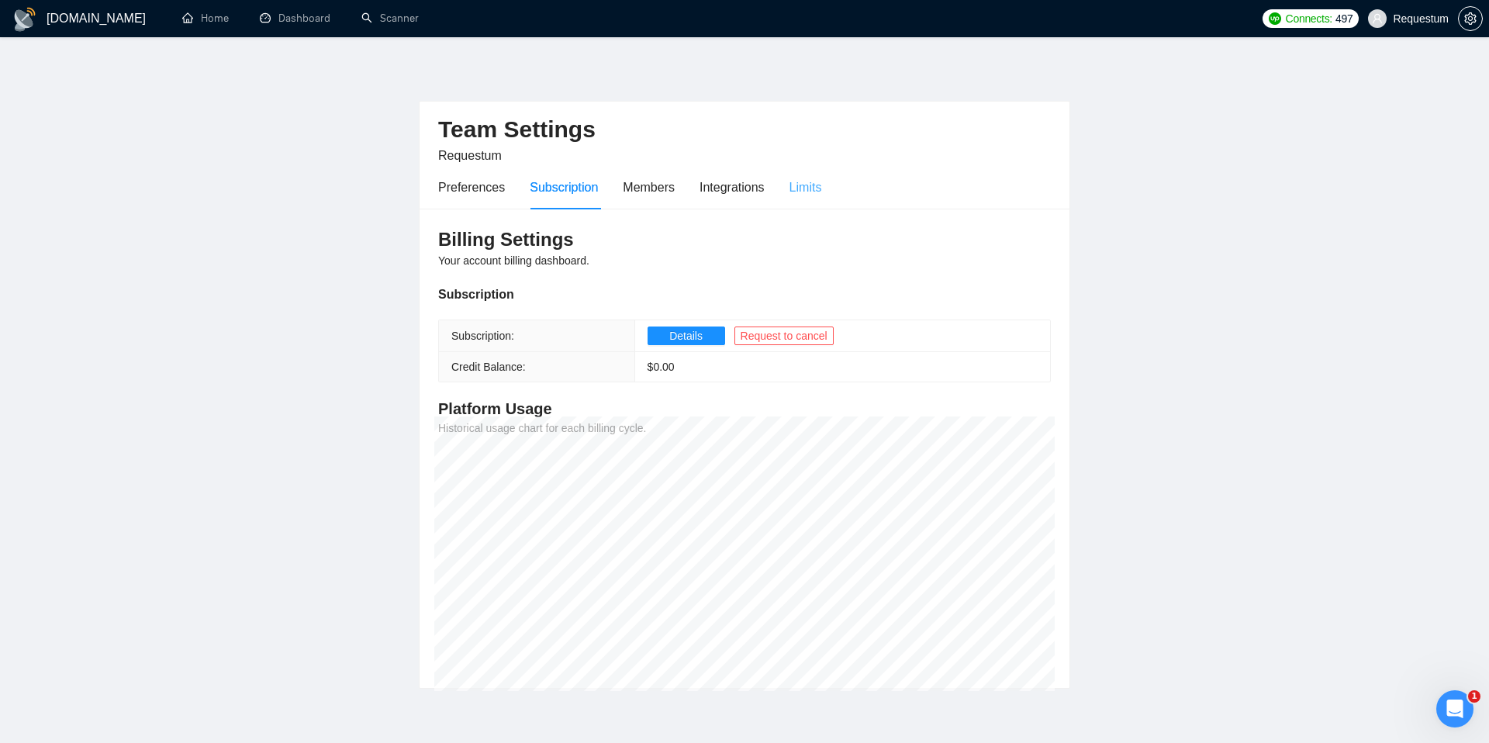
click at [807, 199] on div "Limits" at bounding box center [806, 187] width 33 height 44
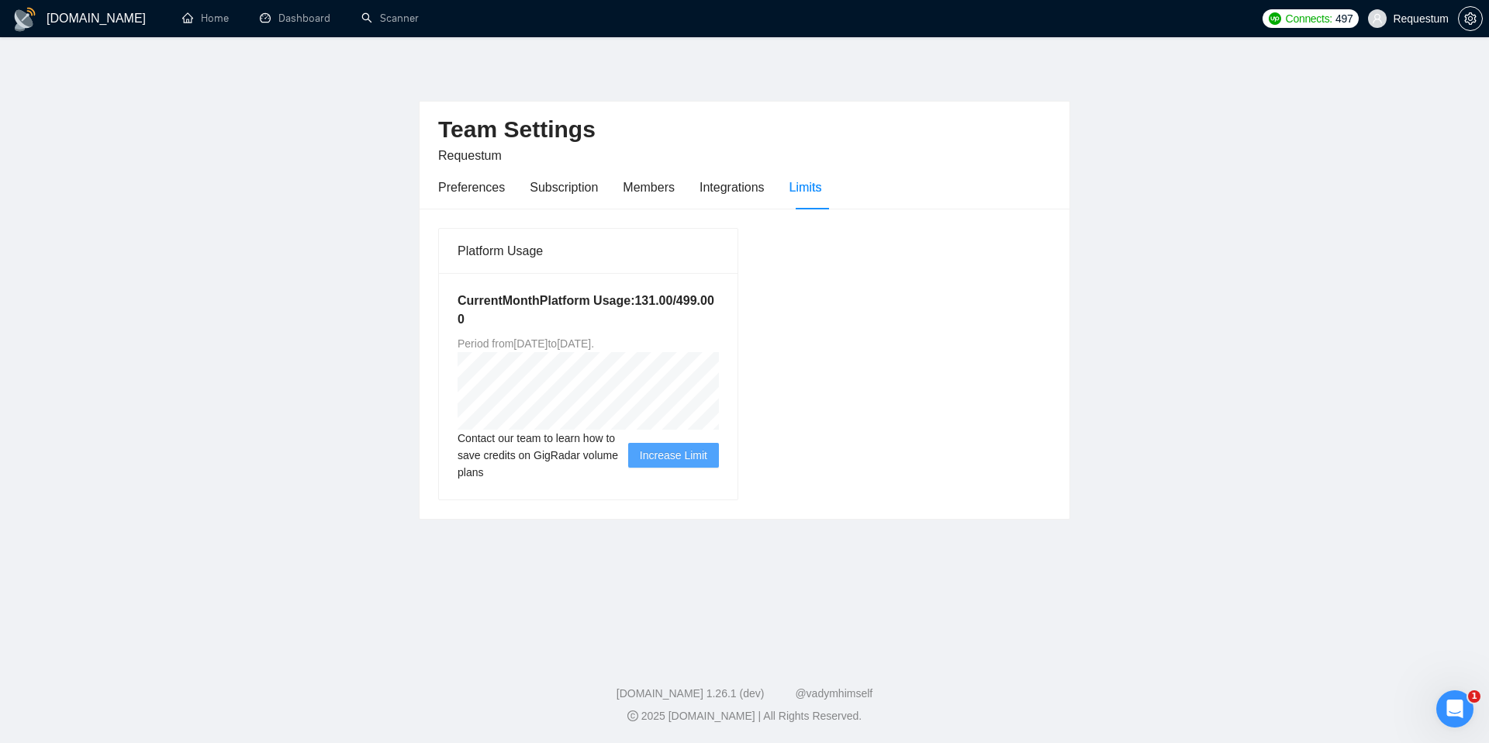
click at [195, 280] on main "Team Settings Requestum Preferences Subscription Members Integrations Limits Pl…" at bounding box center [745, 343] width 1440 height 562
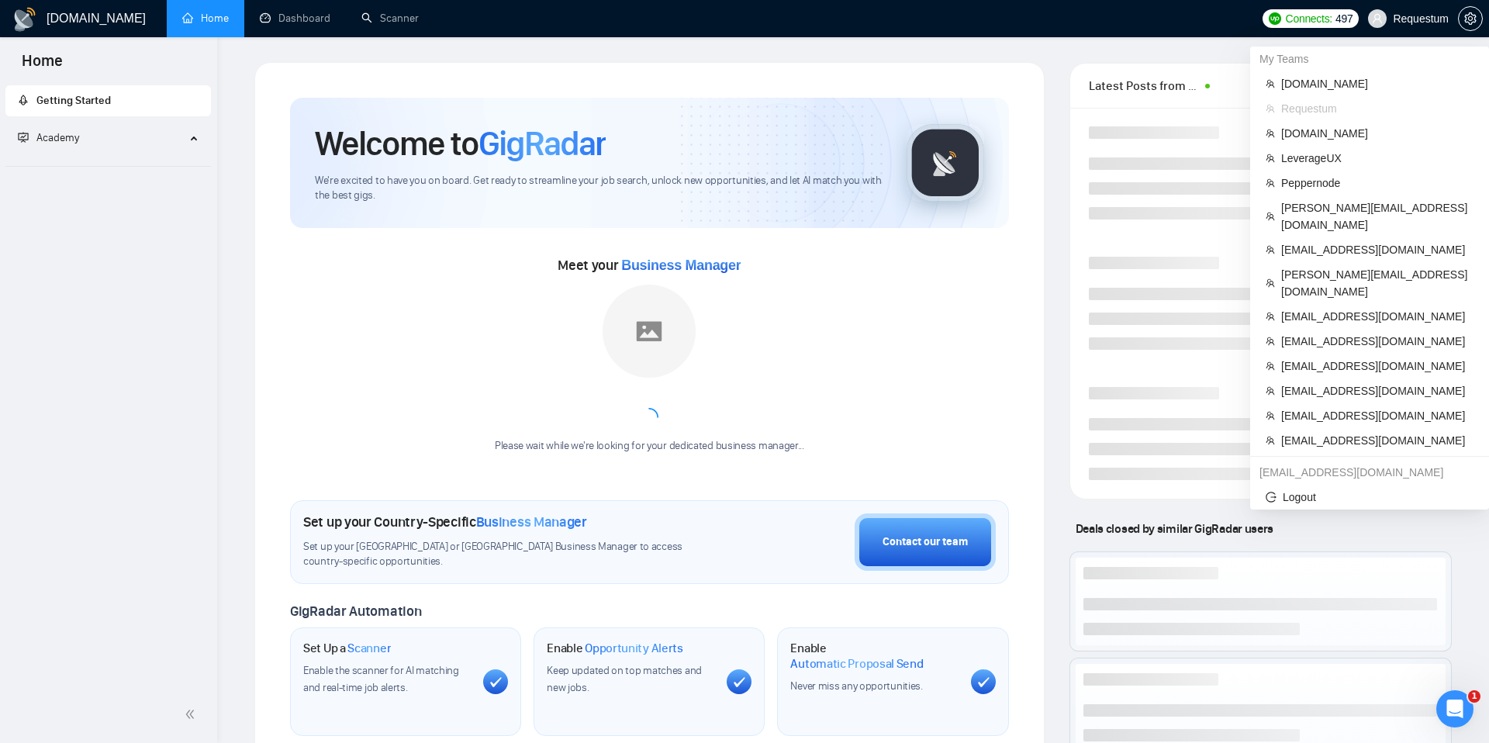
click at [1421, 25] on span "Requestum" at bounding box center [1408, 19] width 99 height 50
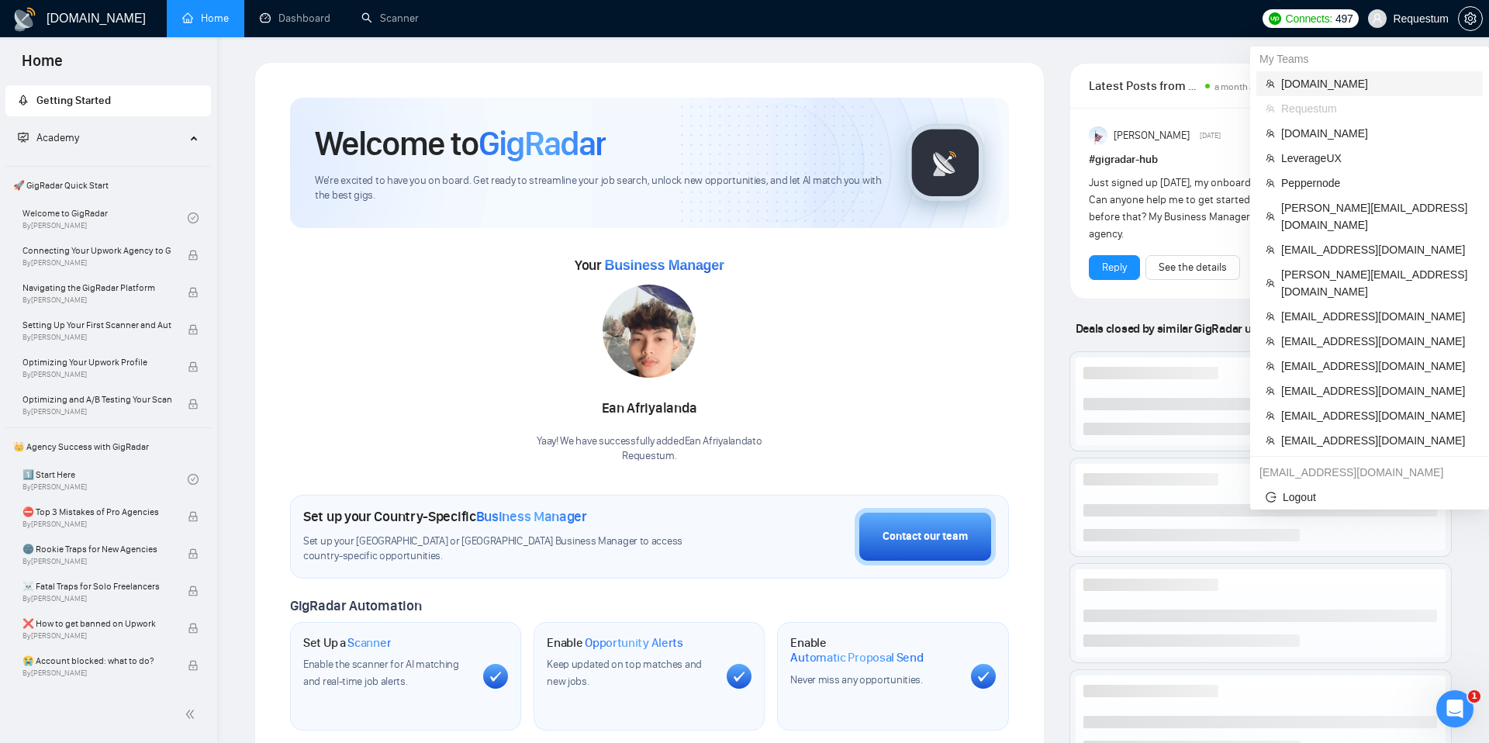
click at [1295, 85] on span "[DOMAIN_NAME]" at bounding box center [1377, 83] width 192 height 17
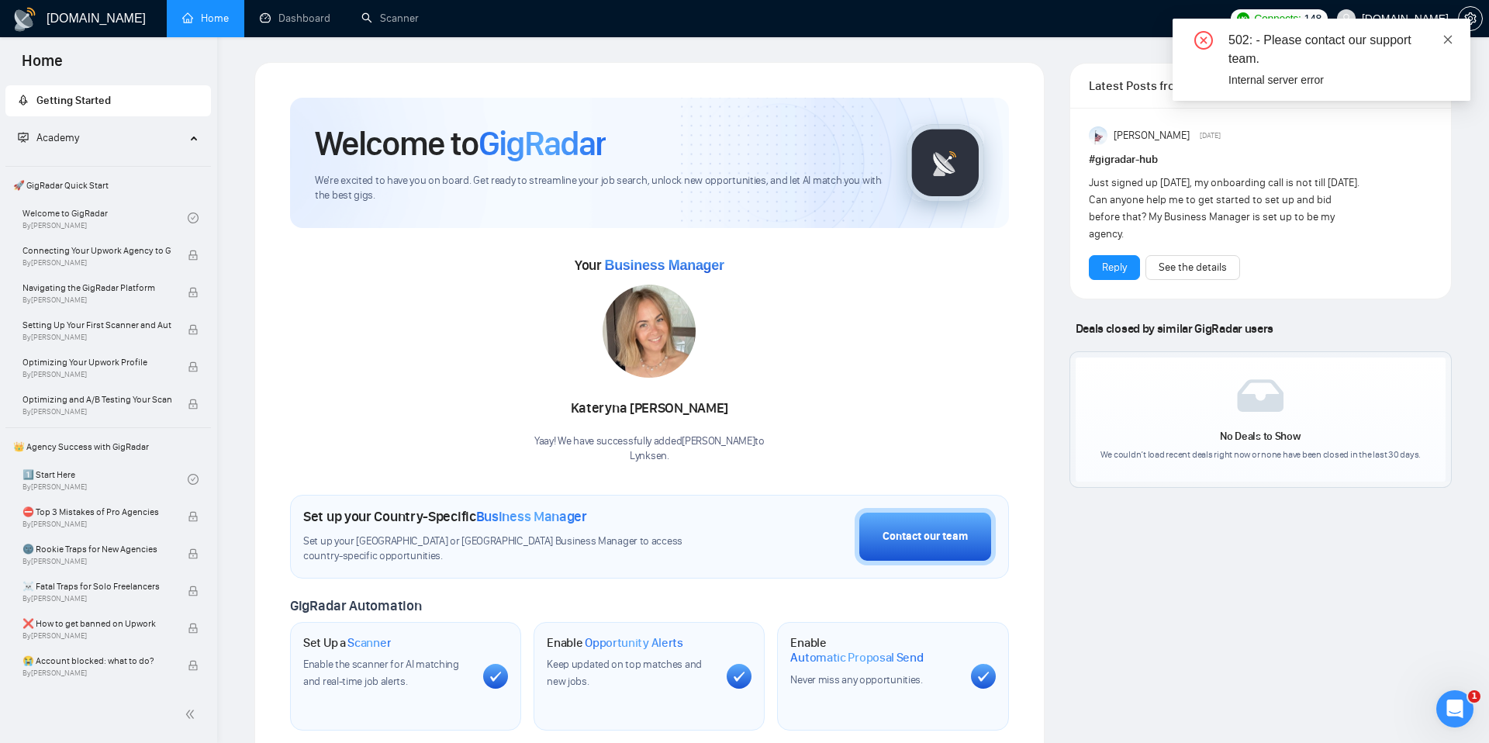
click at [1451, 43] on icon "close" at bounding box center [1448, 39] width 11 height 11
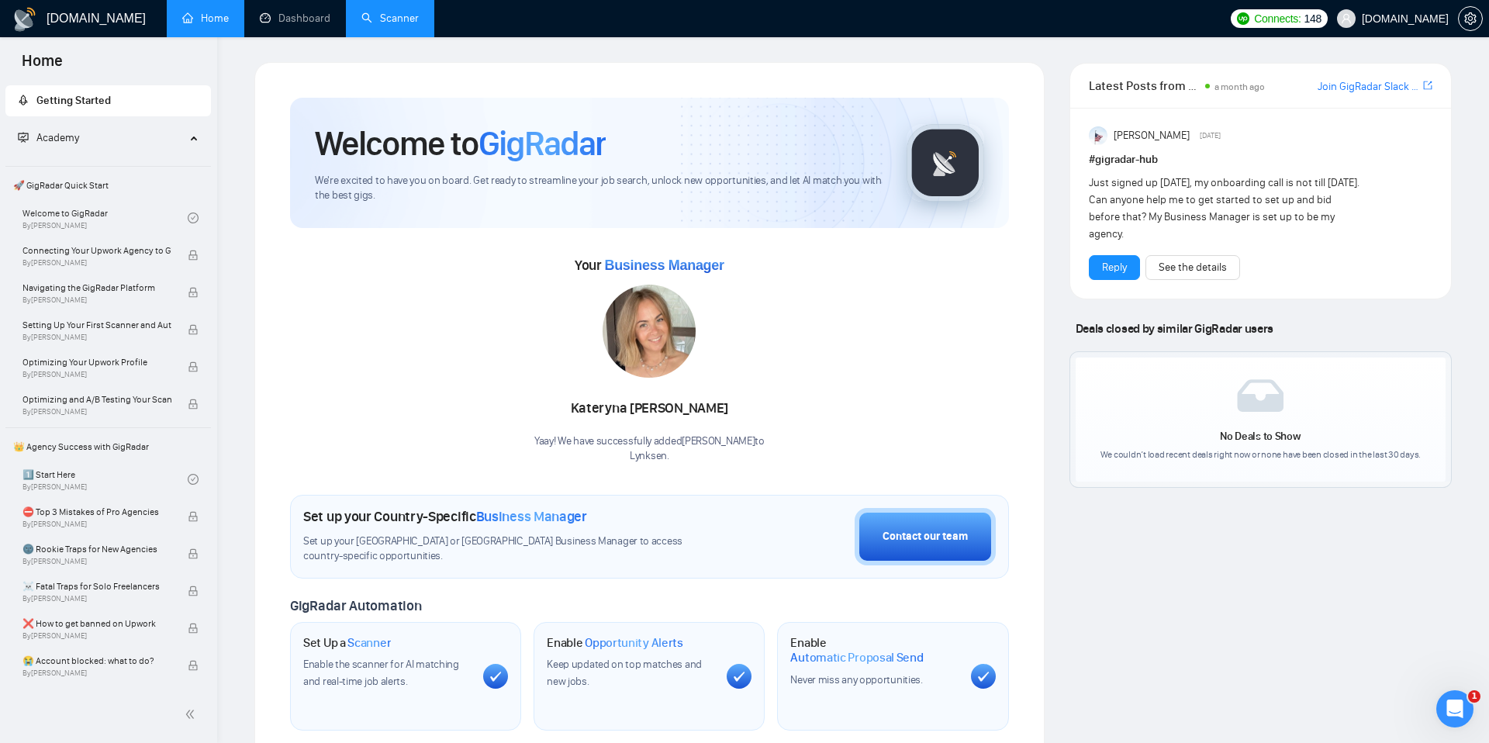
click at [389, 16] on link "Scanner" at bounding box center [389, 18] width 57 height 13
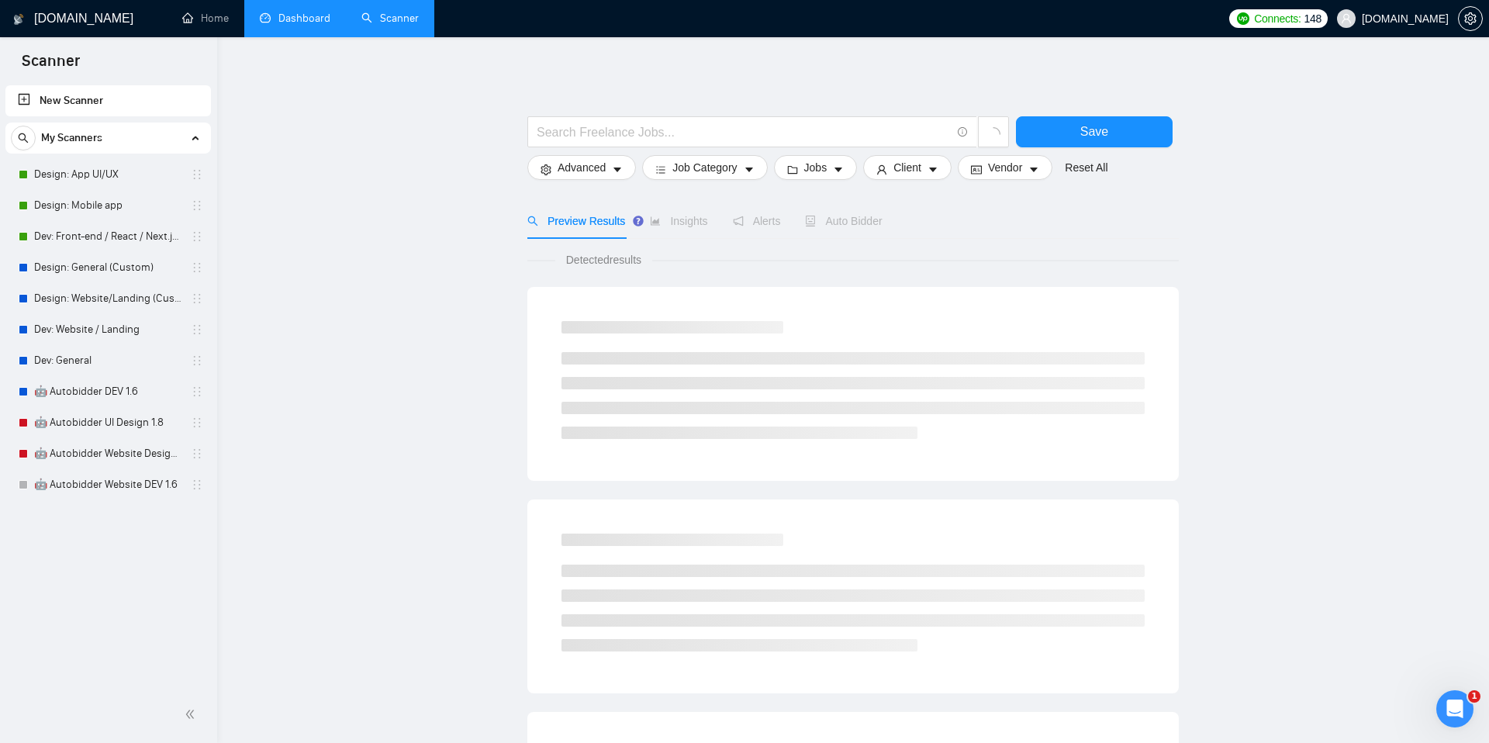
click at [286, 25] on link "Dashboard" at bounding box center [295, 18] width 71 height 13
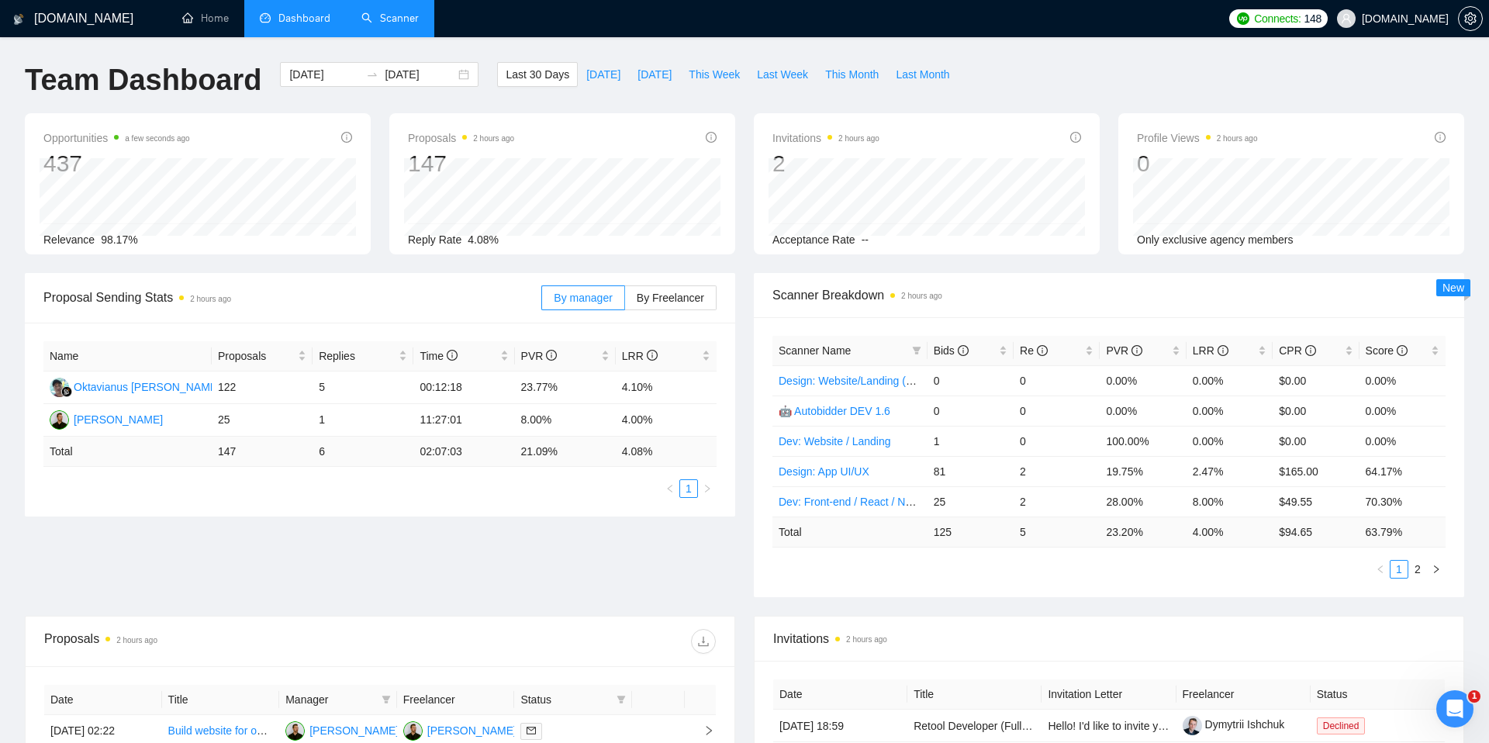
click at [386, 25] on link "Scanner" at bounding box center [389, 18] width 57 height 13
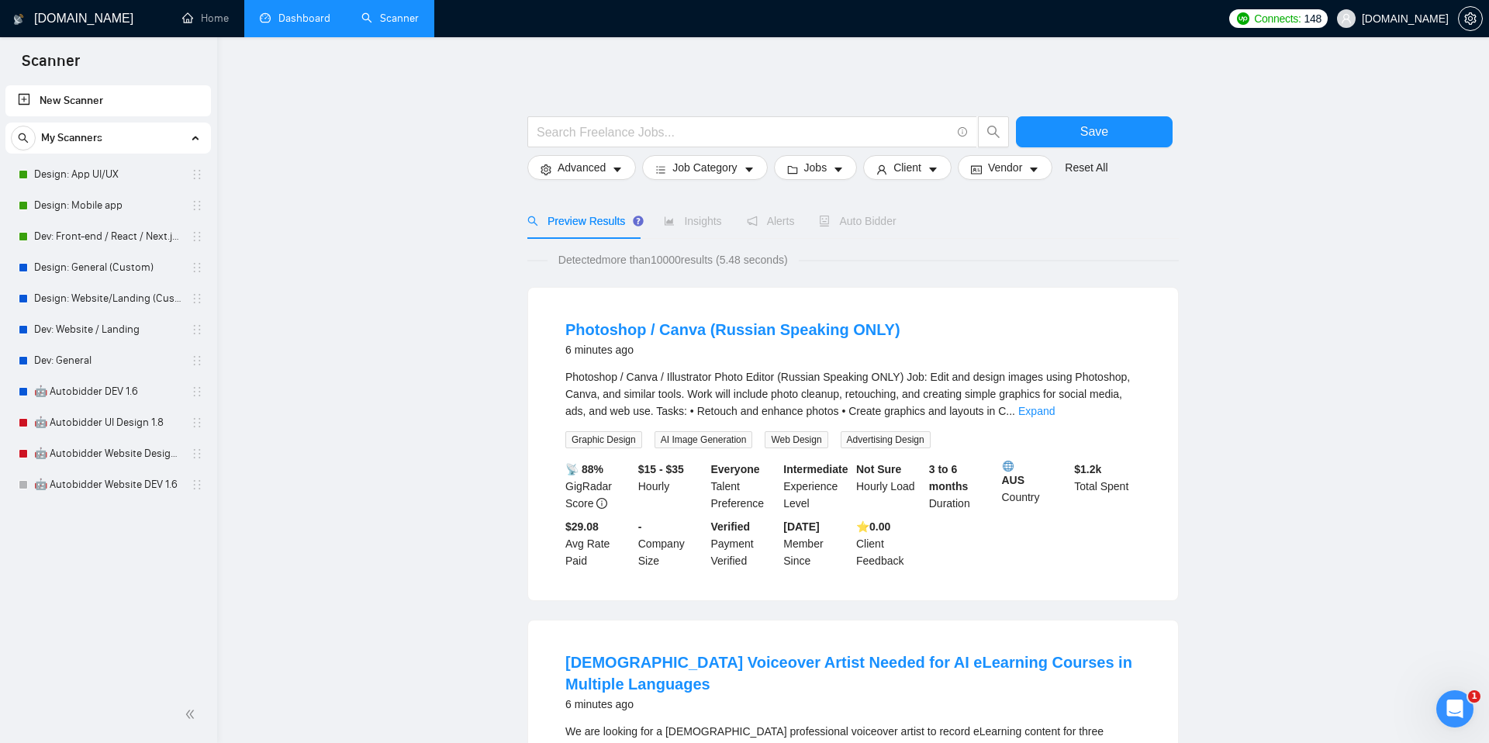
click at [283, 16] on link "Dashboard" at bounding box center [295, 18] width 71 height 13
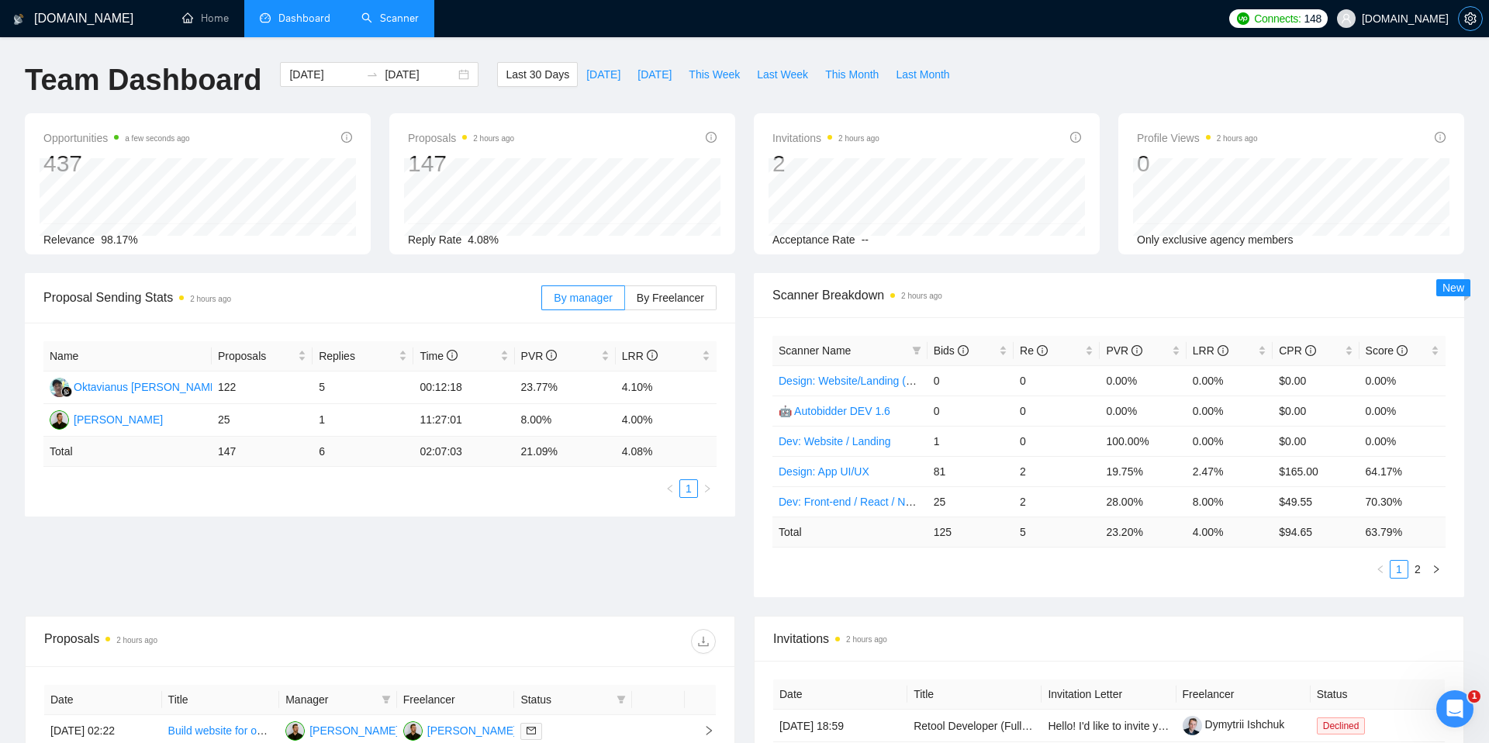
click at [1471, 18] on icon "setting" at bounding box center [1471, 18] width 12 height 12
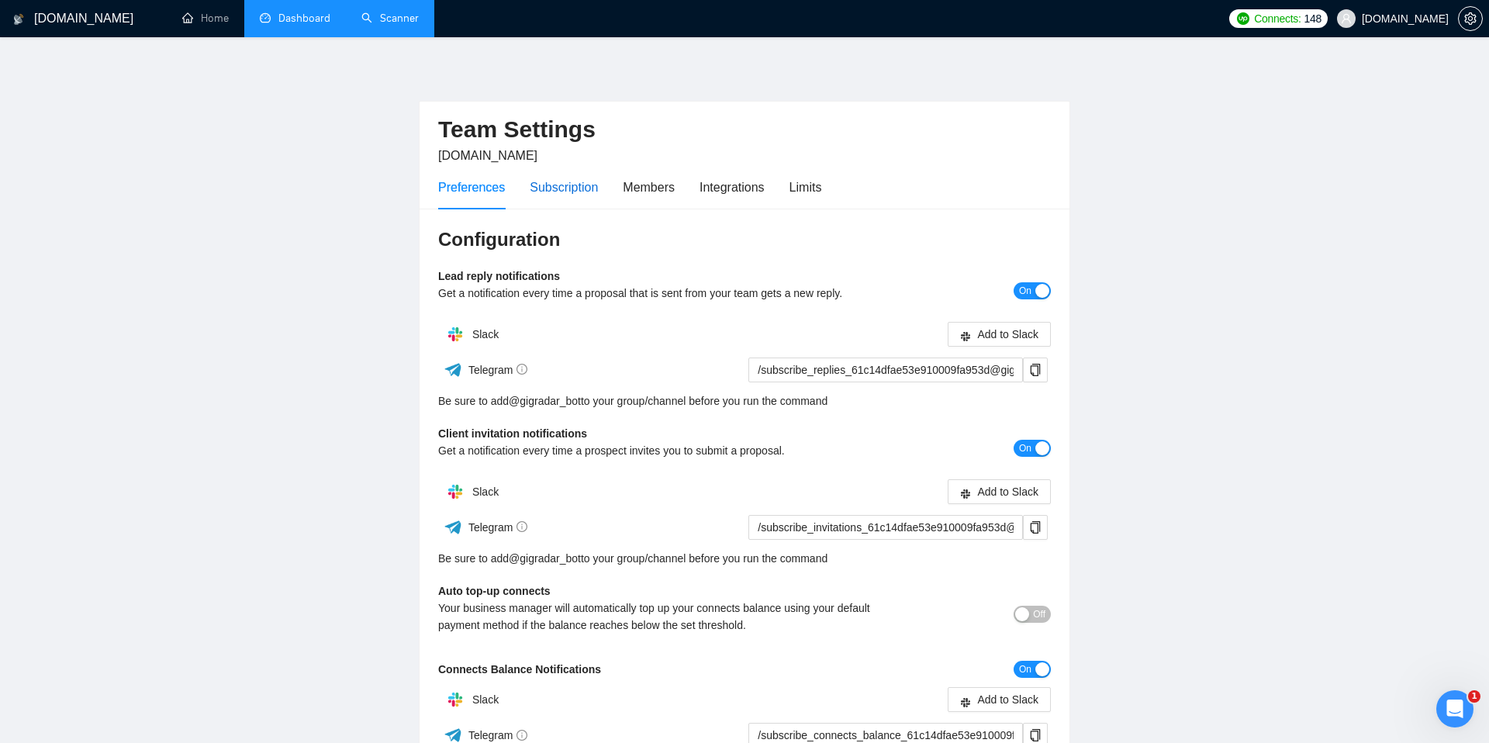
click at [589, 195] on div "Subscription" at bounding box center [564, 187] width 68 height 19
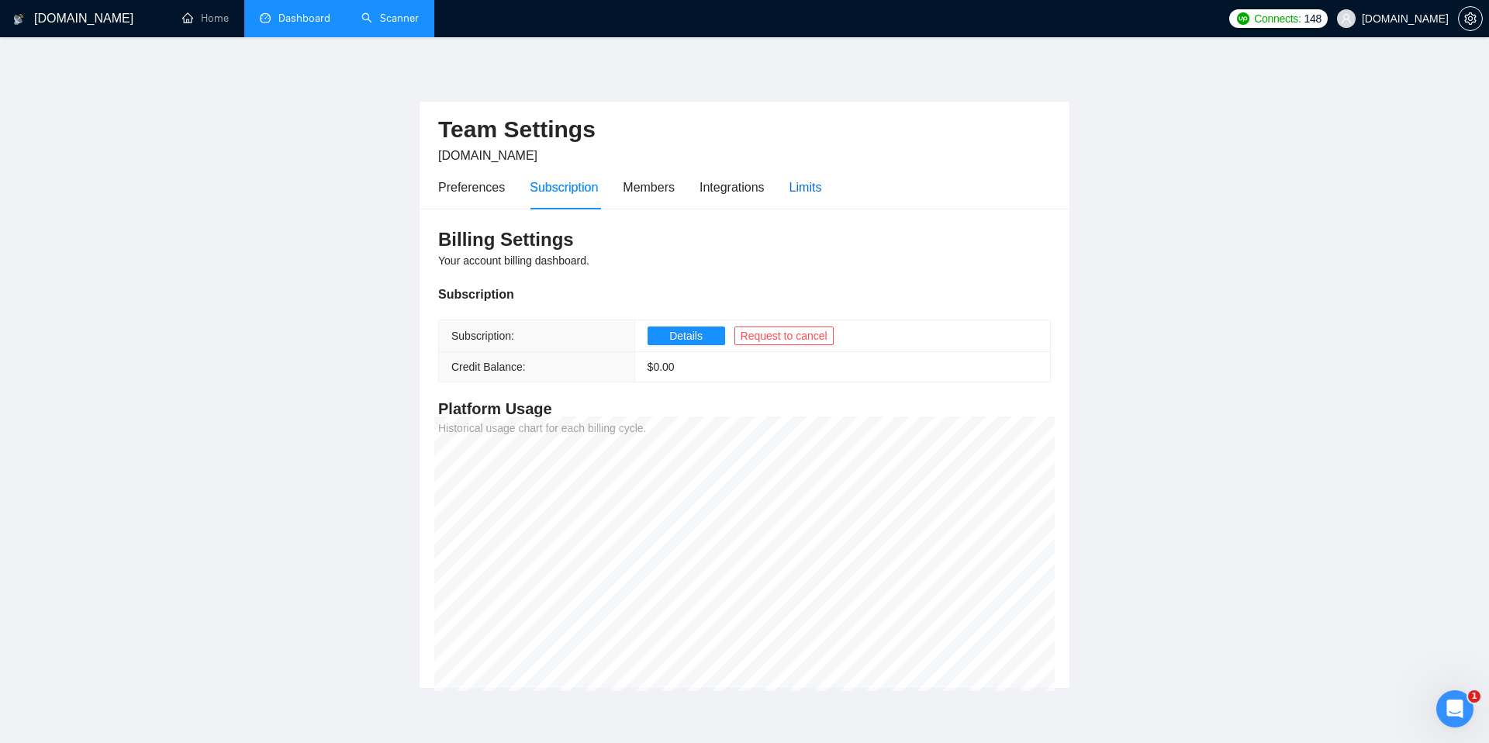
click at [806, 192] on div "Limits" at bounding box center [806, 187] width 33 height 19
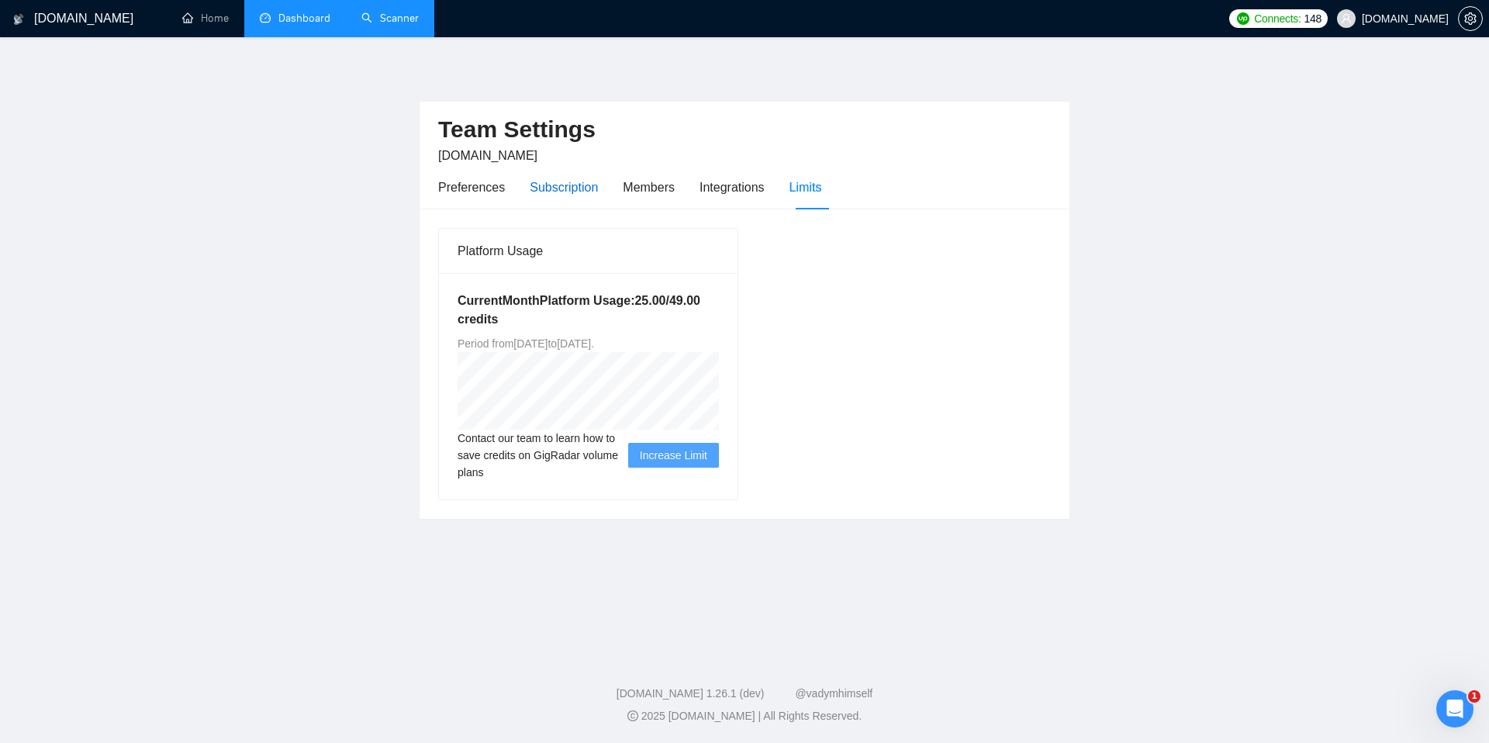
click at [583, 192] on div "Subscription" at bounding box center [564, 187] width 68 height 19
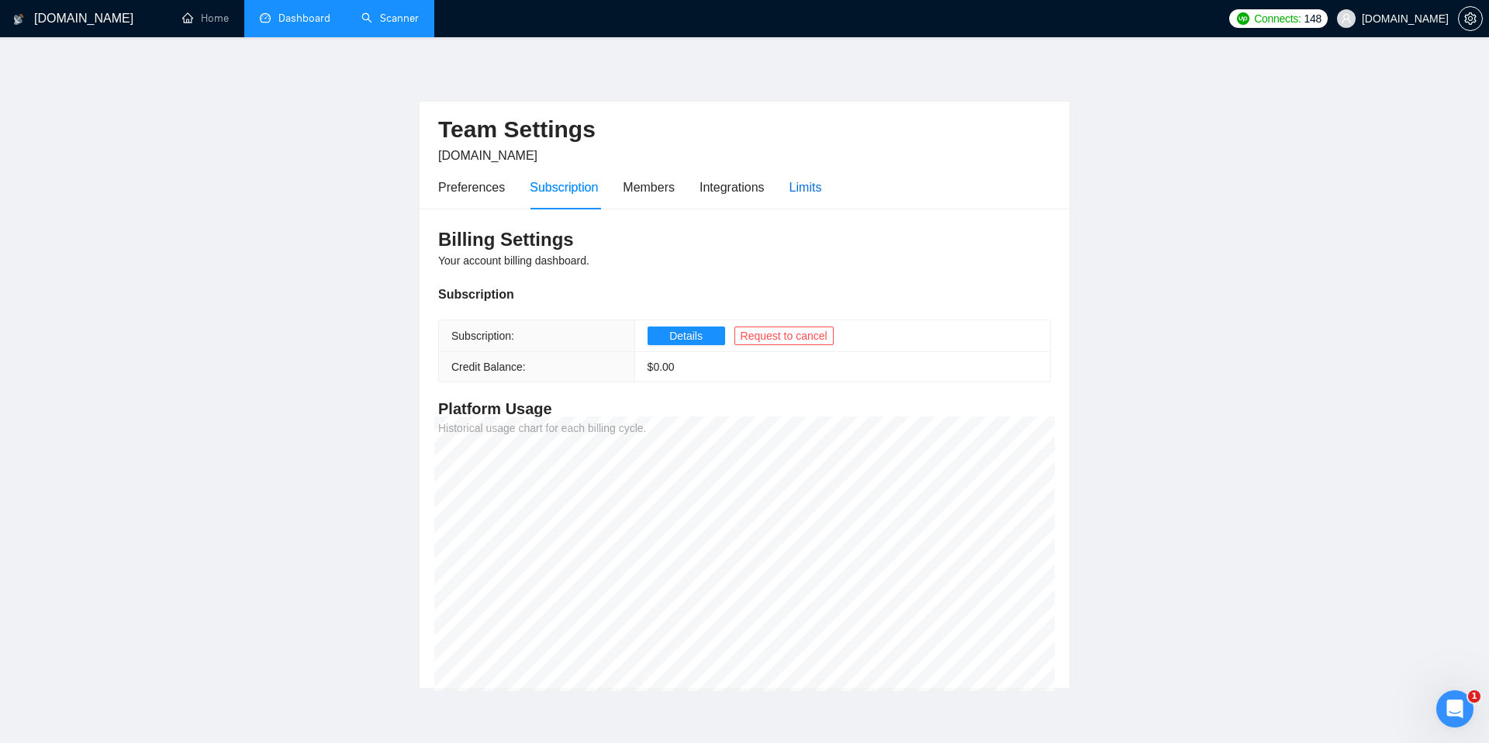
click at [804, 195] on div "Limits" at bounding box center [806, 187] width 33 height 19
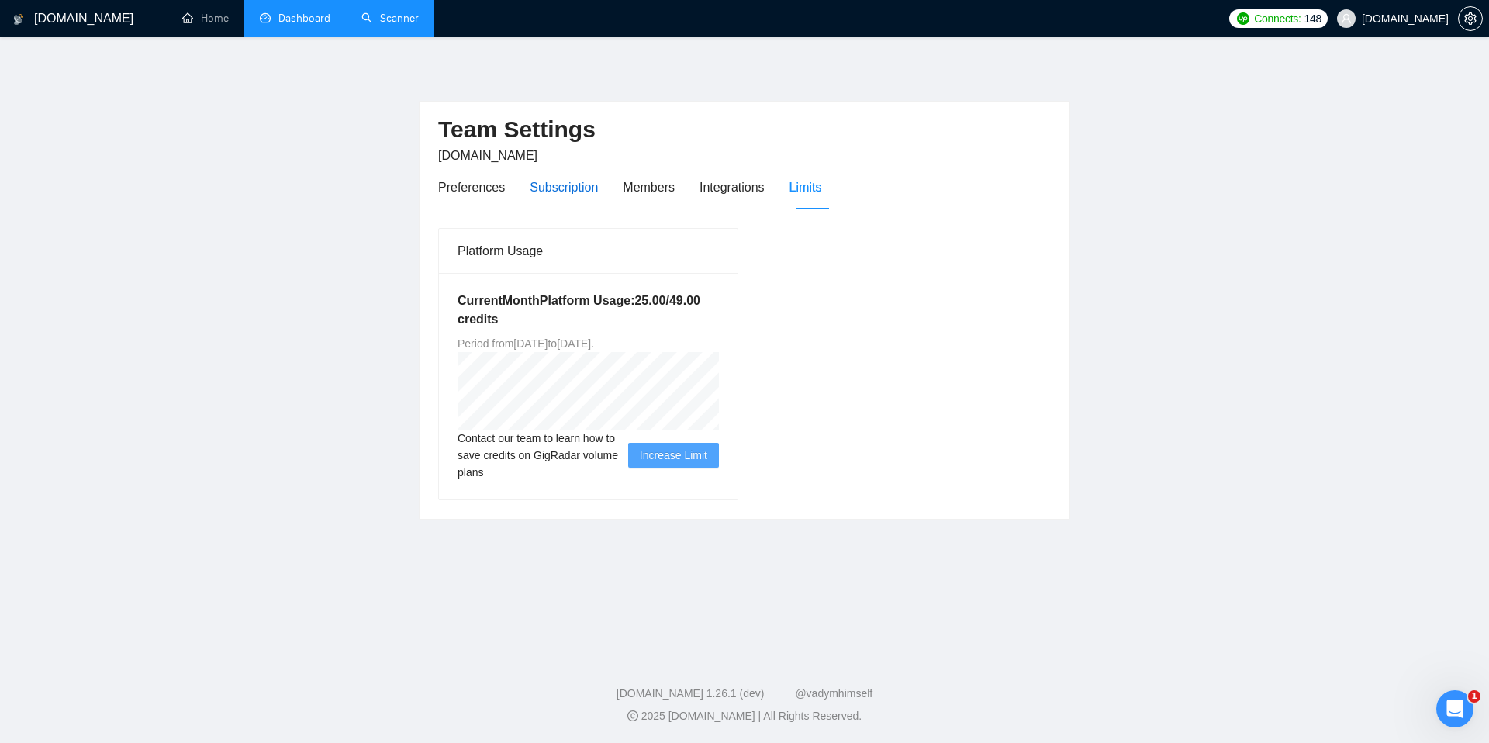
click at [560, 187] on div "Subscription" at bounding box center [564, 187] width 68 height 19
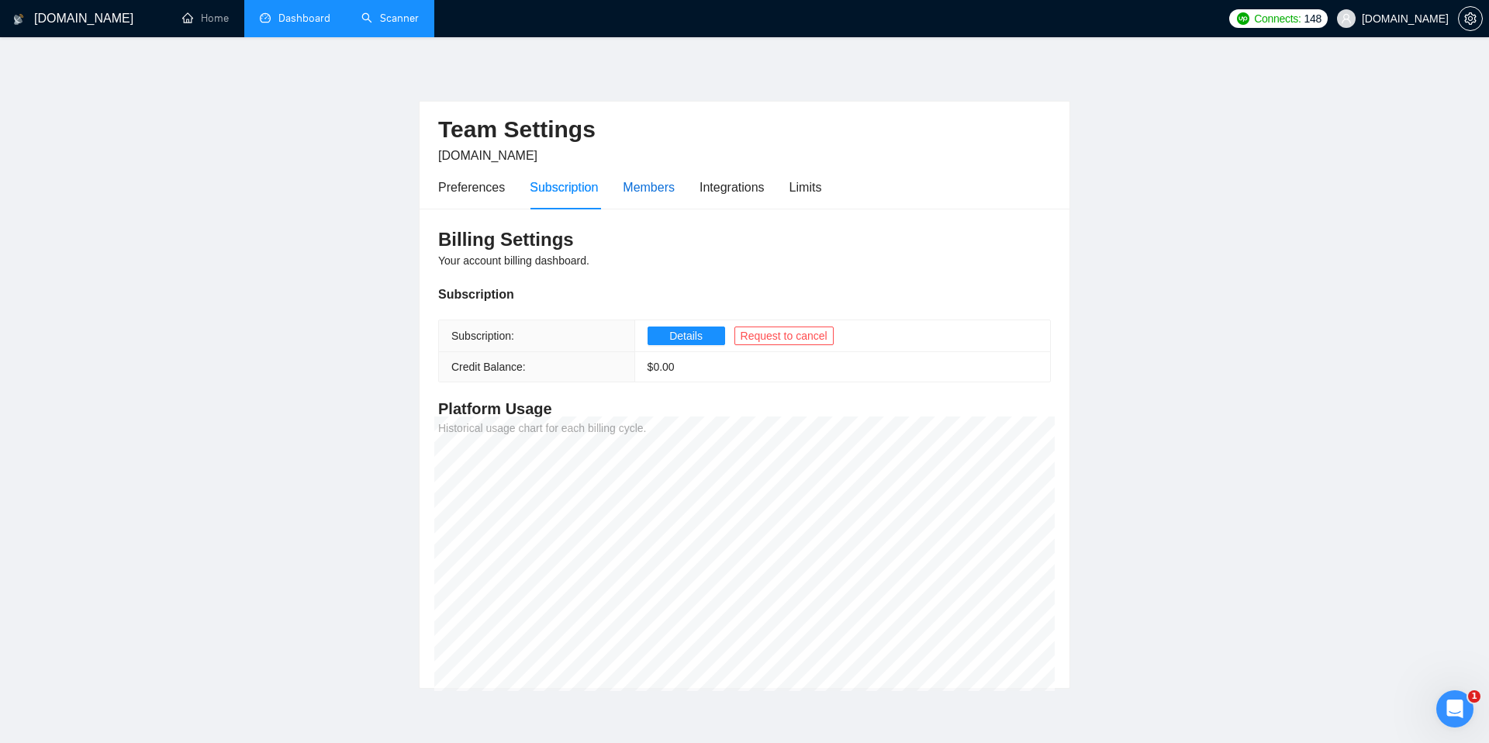
click at [665, 185] on div "Members" at bounding box center [649, 187] width 52 height 19
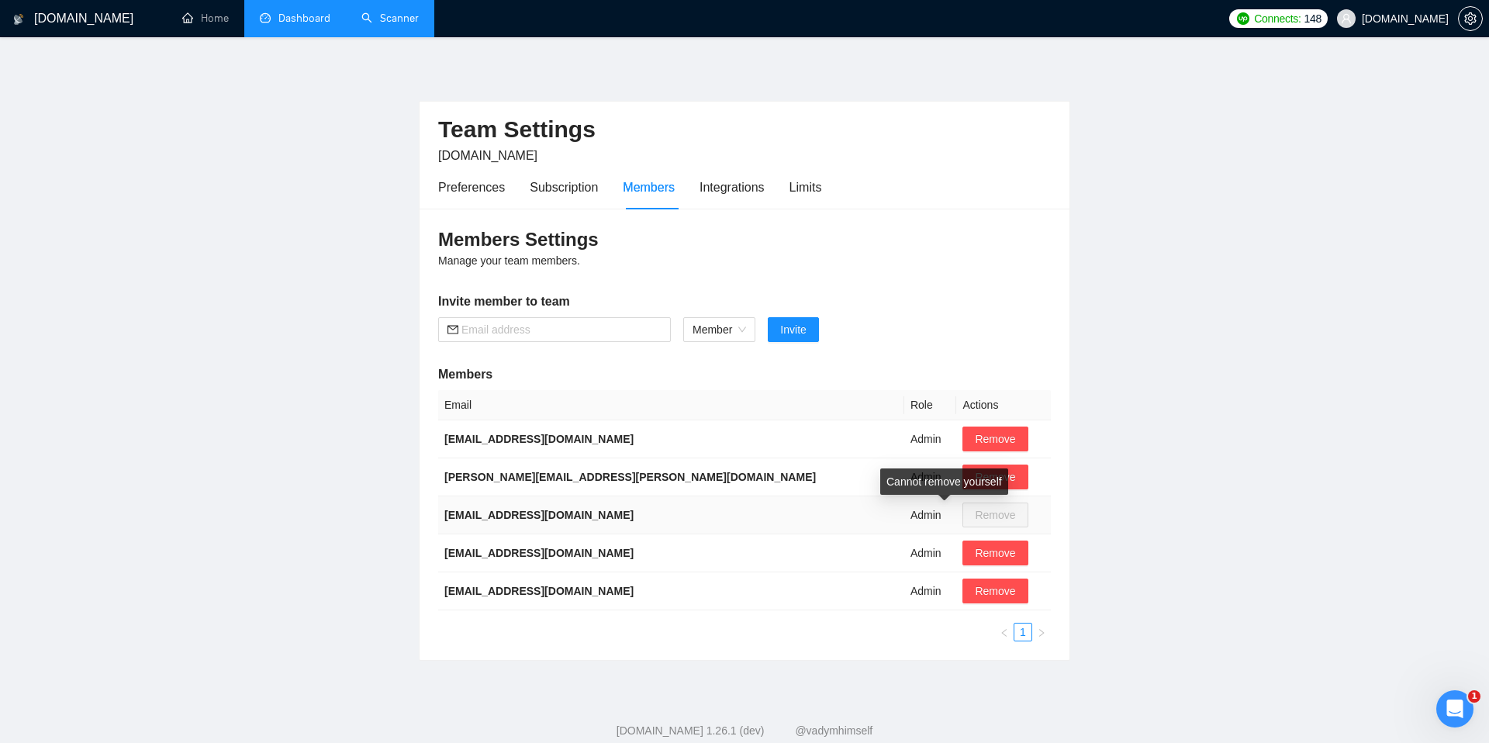
click at [963, 511] on span "Remove" at bounding box center [995, 515] width 65 height 25
click at [363, 321] on main "Team Settings lynksen.com Preferences Subscription Members Integrations Limits …" at bounding box center [745, 361] width 1440 height 599
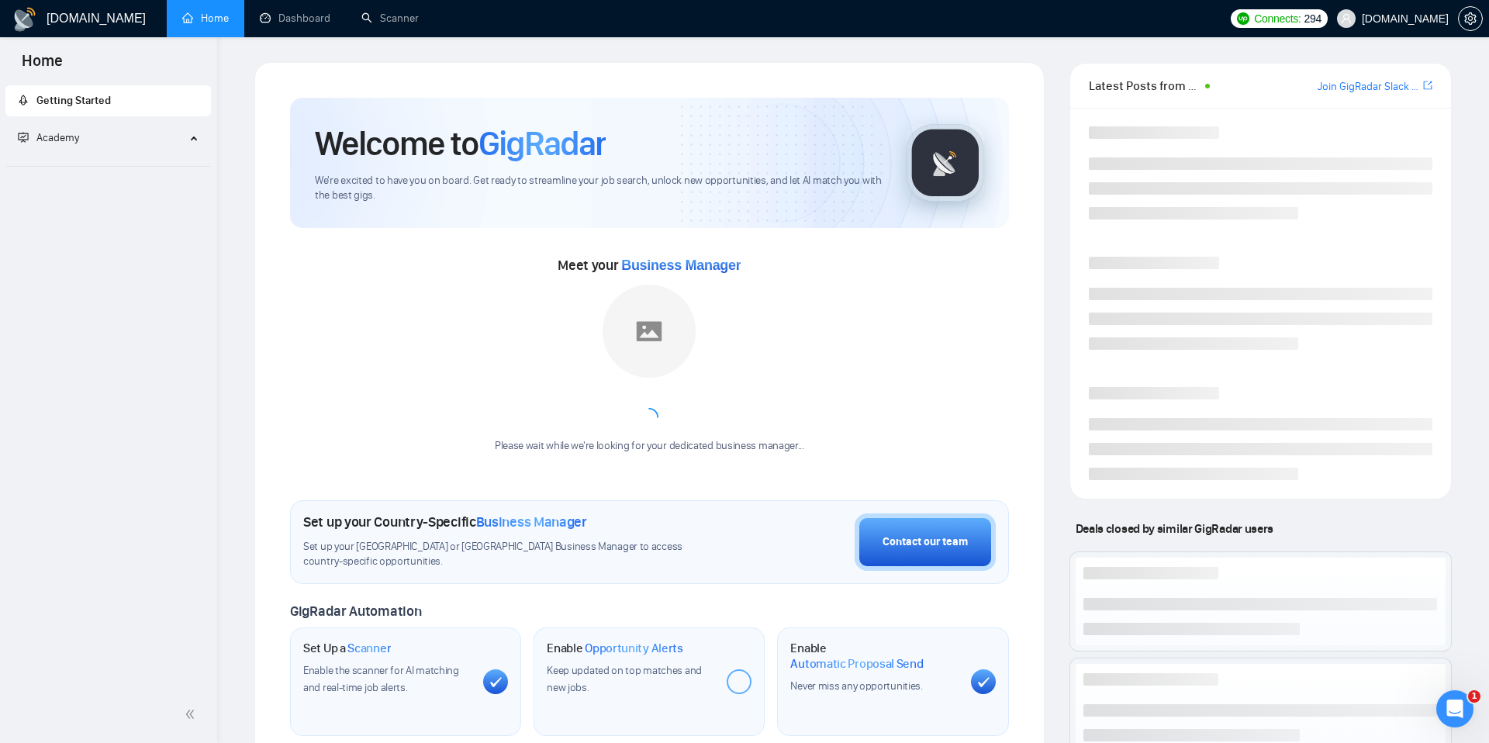
click at [1400, 19] on span "[DOMAIN_NAME]" at bounding box center [1405, 19] width 87 height 0
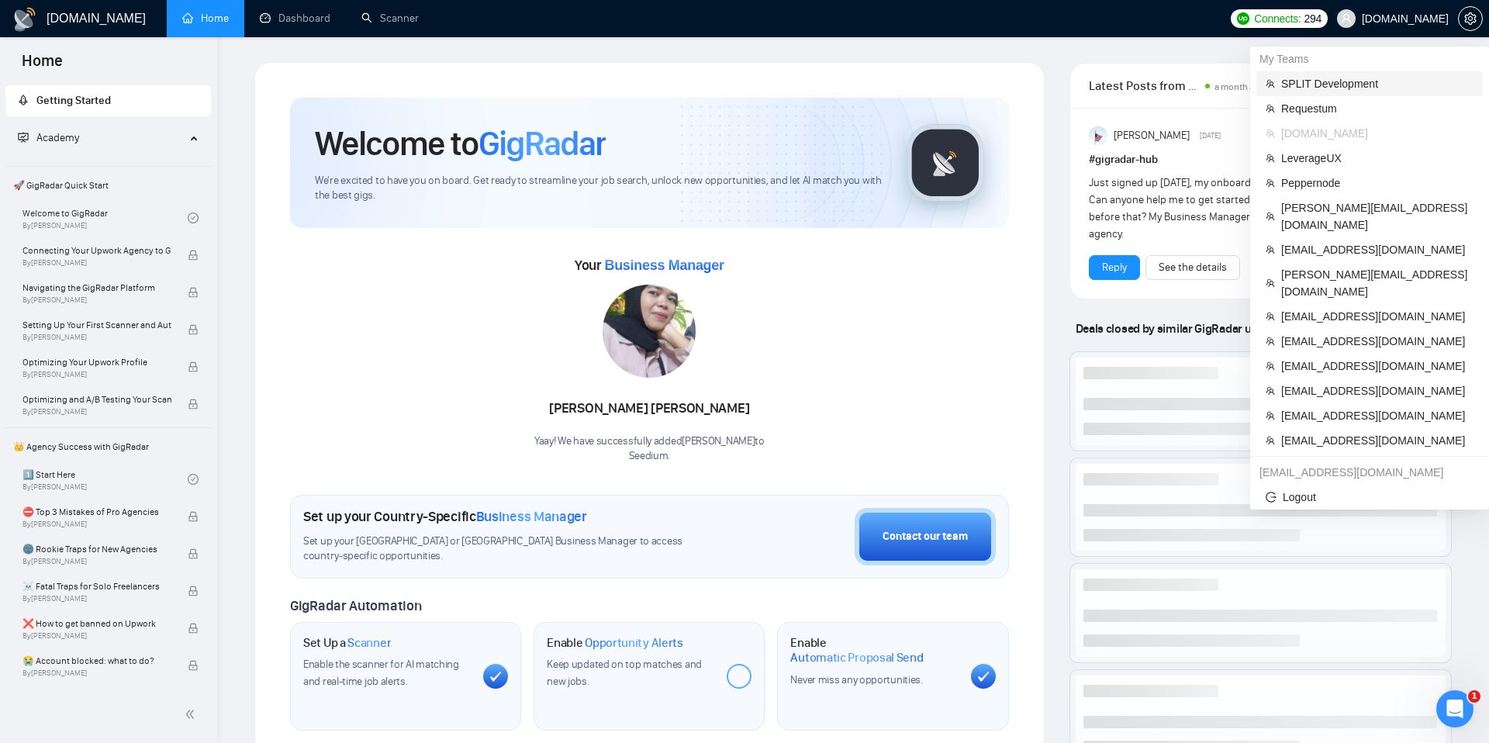
click at [1313, 85] on span "SPLIT Development" at bounding box center [1377, 83] width 192 height 17
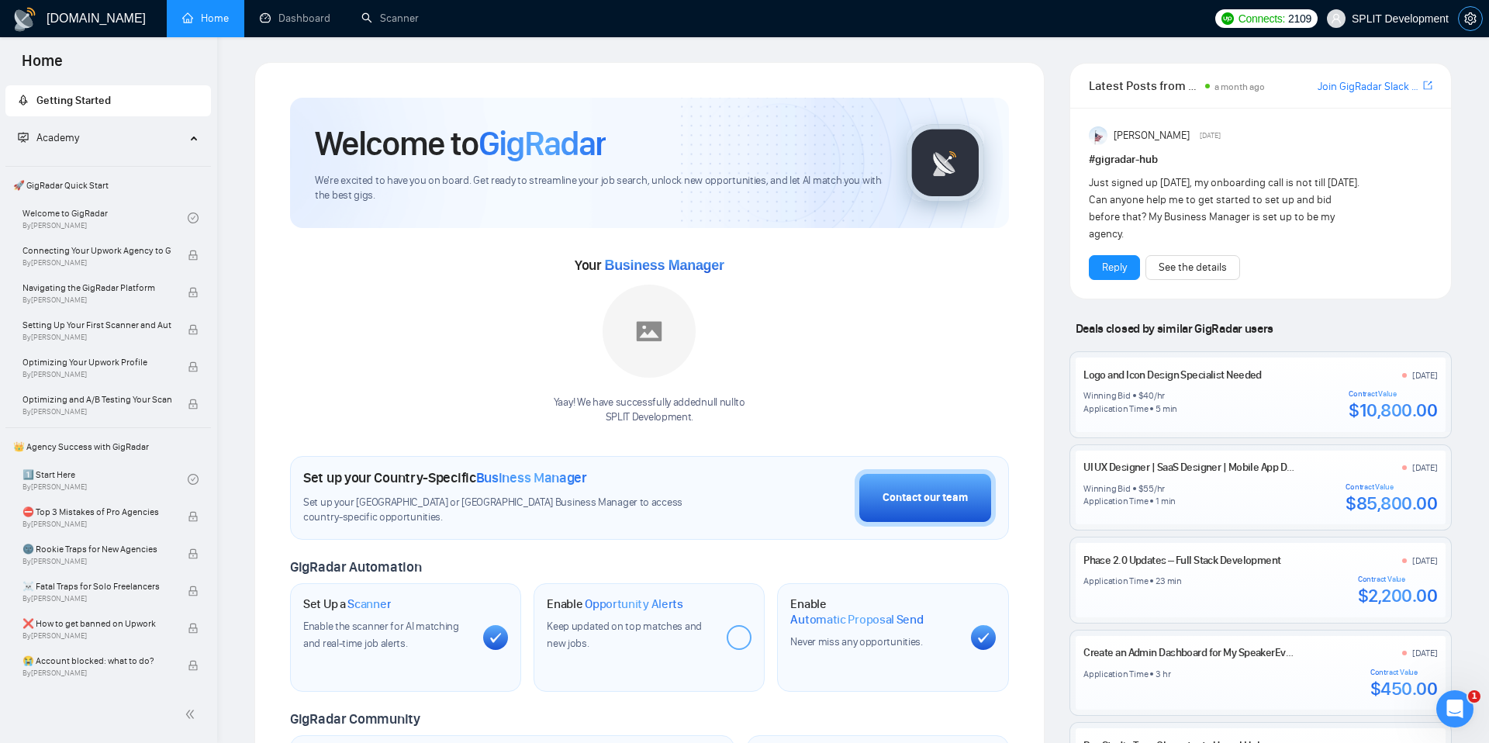
click at [1463, 19] on span "setting" at bounding box center [1470, 18] width 23 height 12
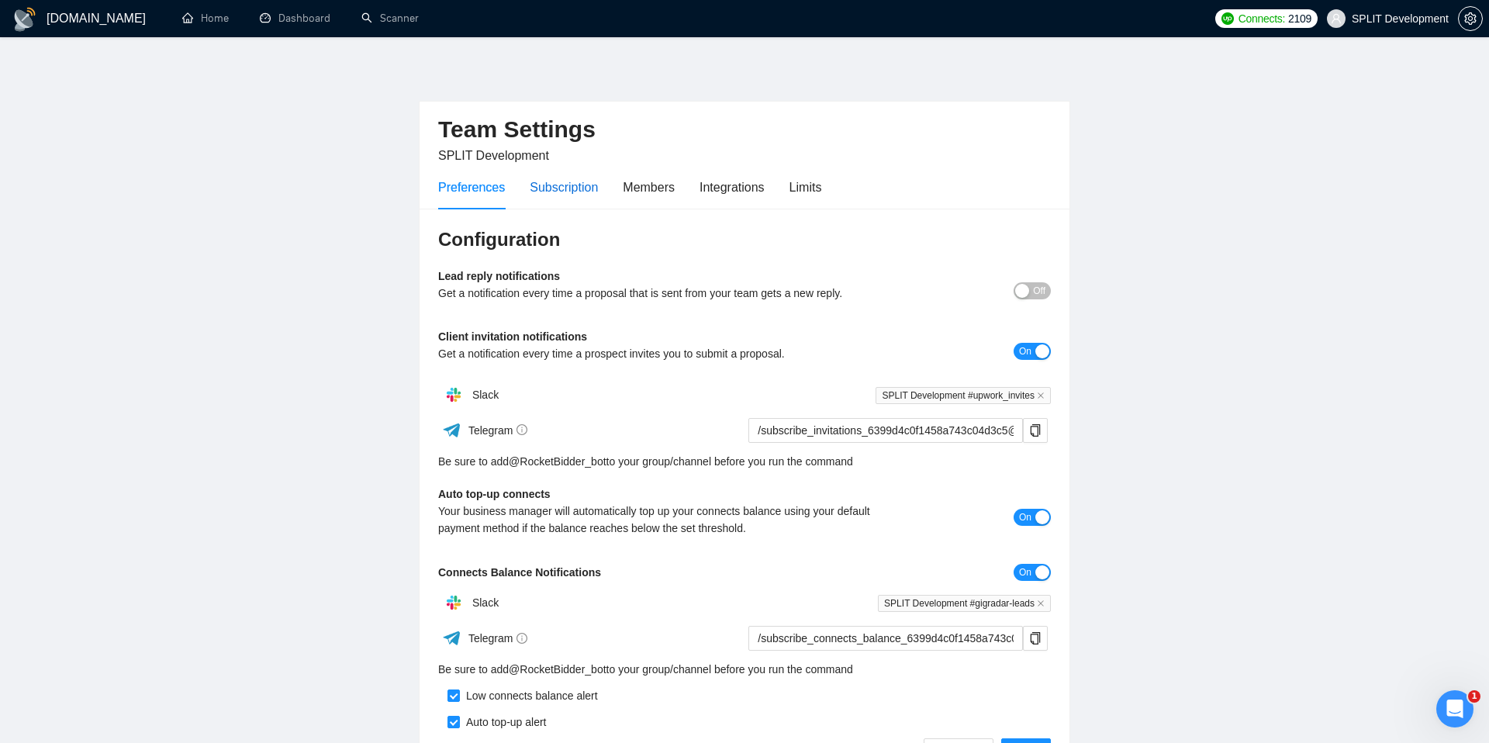
click at [571, 186] on div "Subscription" at bounding box center [564, 187] width 68 height 19
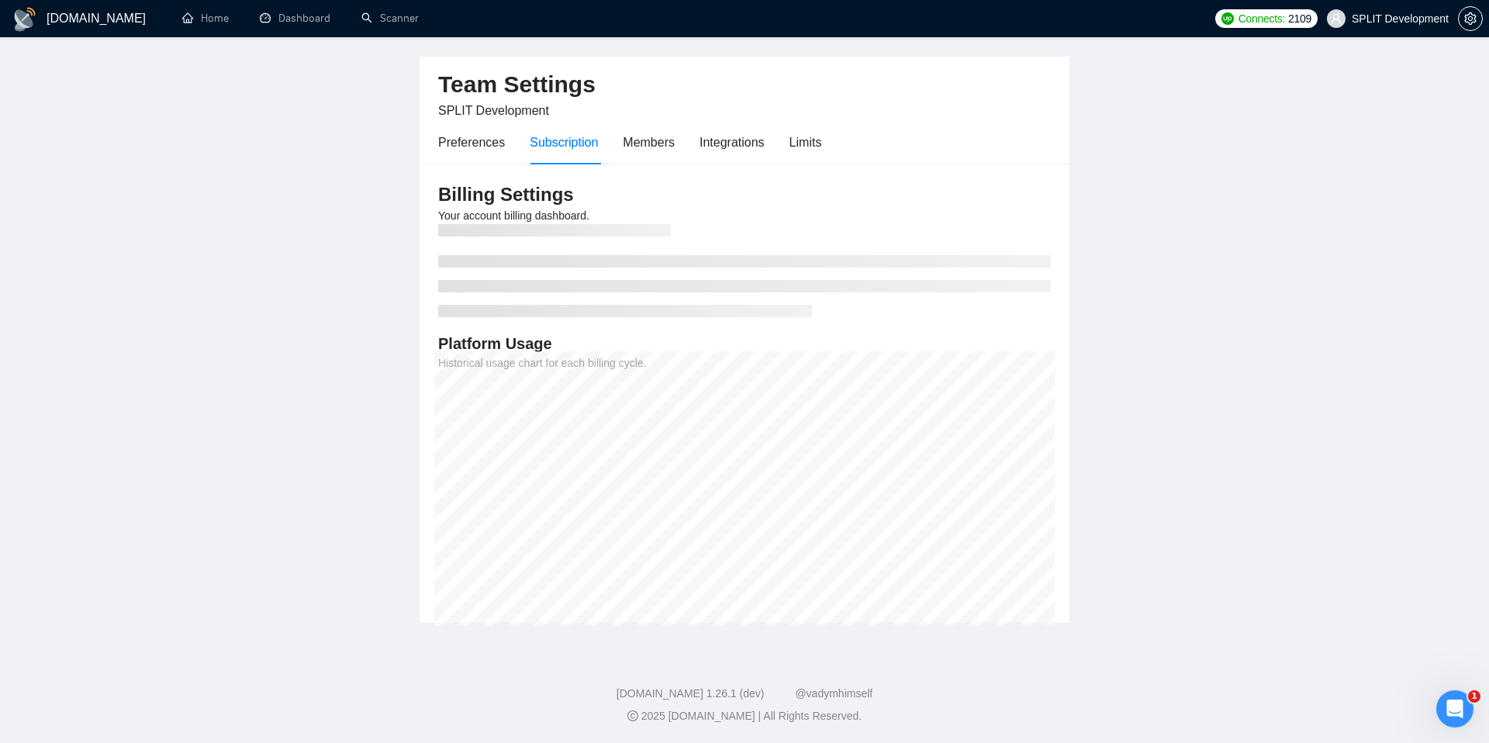
scroll to position [65, 0]
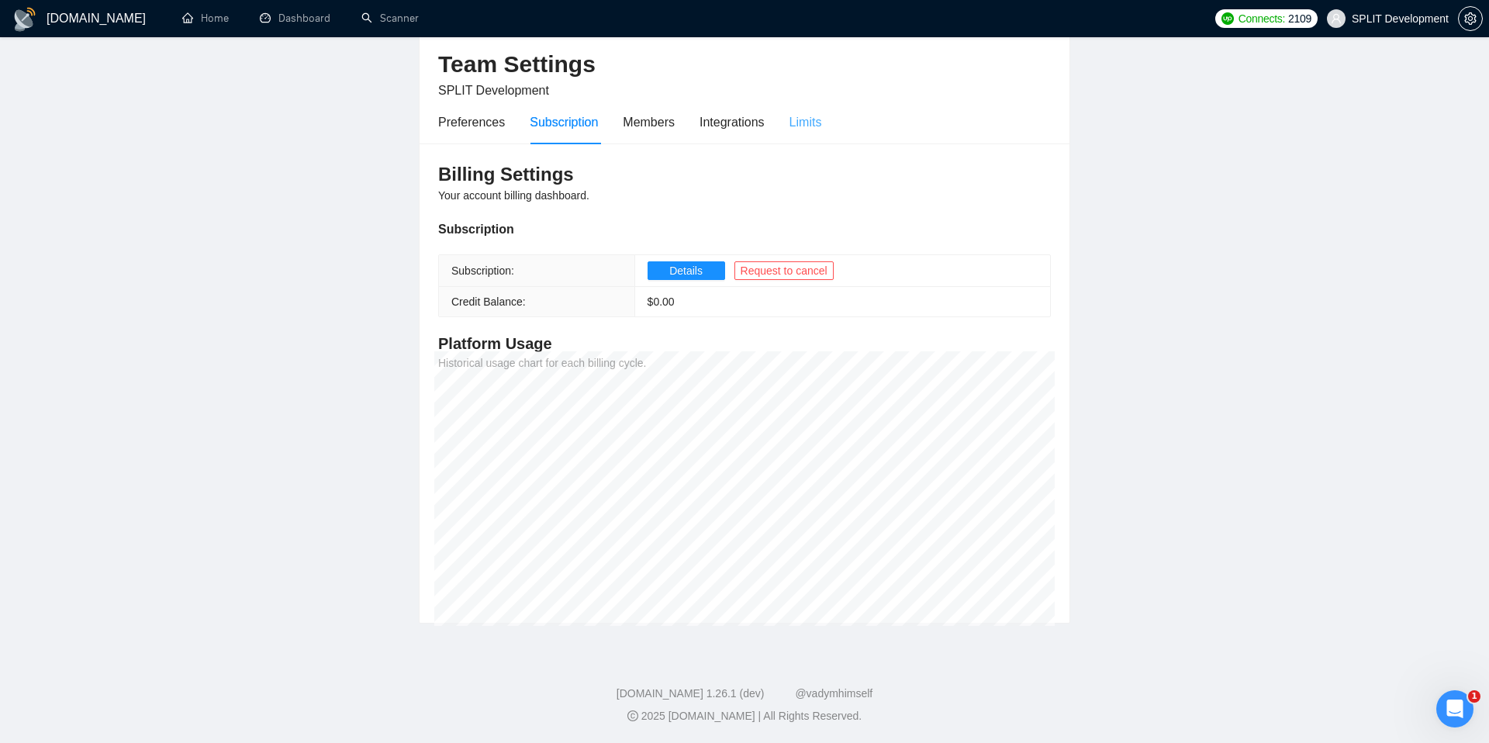
click at [818, 136] on div "Limits" at bounding box center [806, 122] width 33 height 44
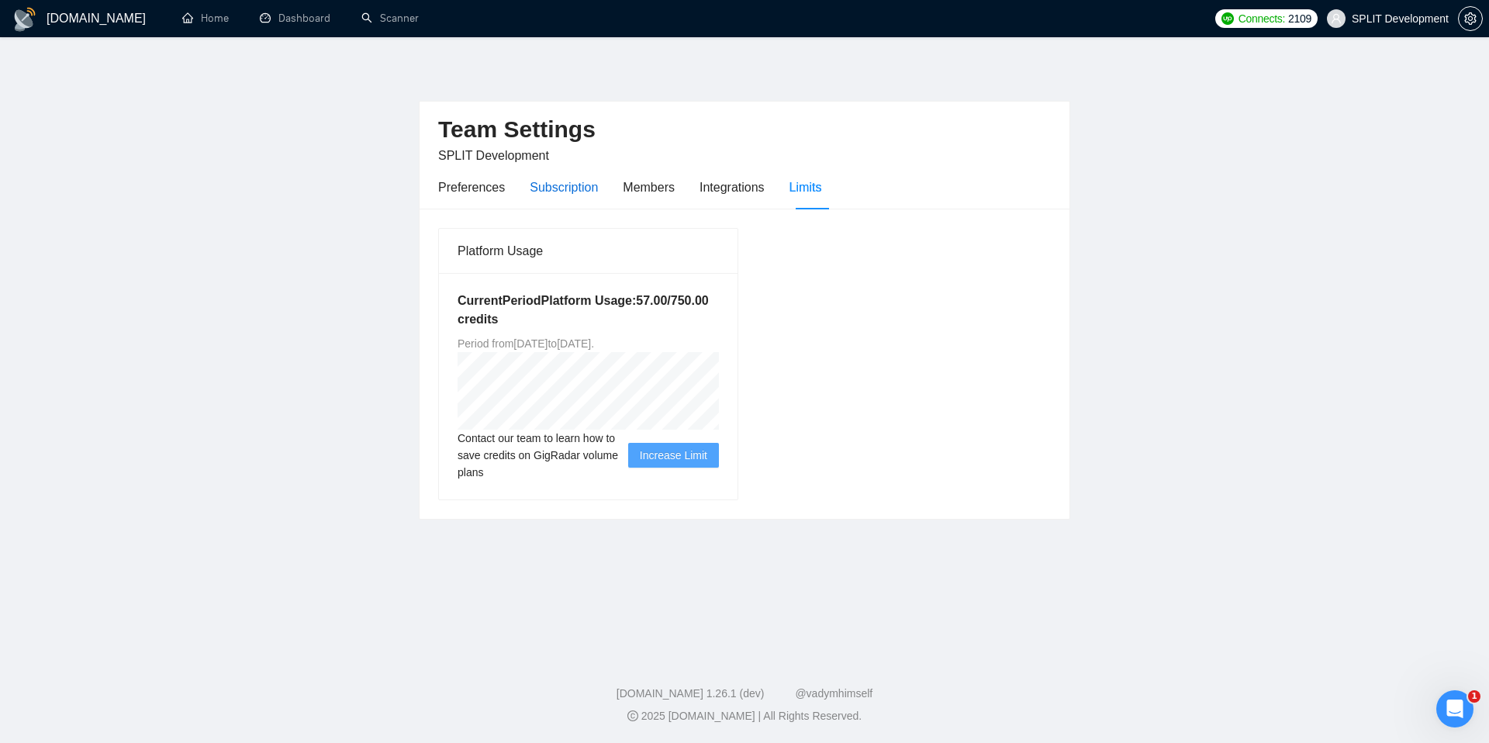
click at [563, 181] on div "Subscription" at bounding box center [564, 187] width 68 height 19
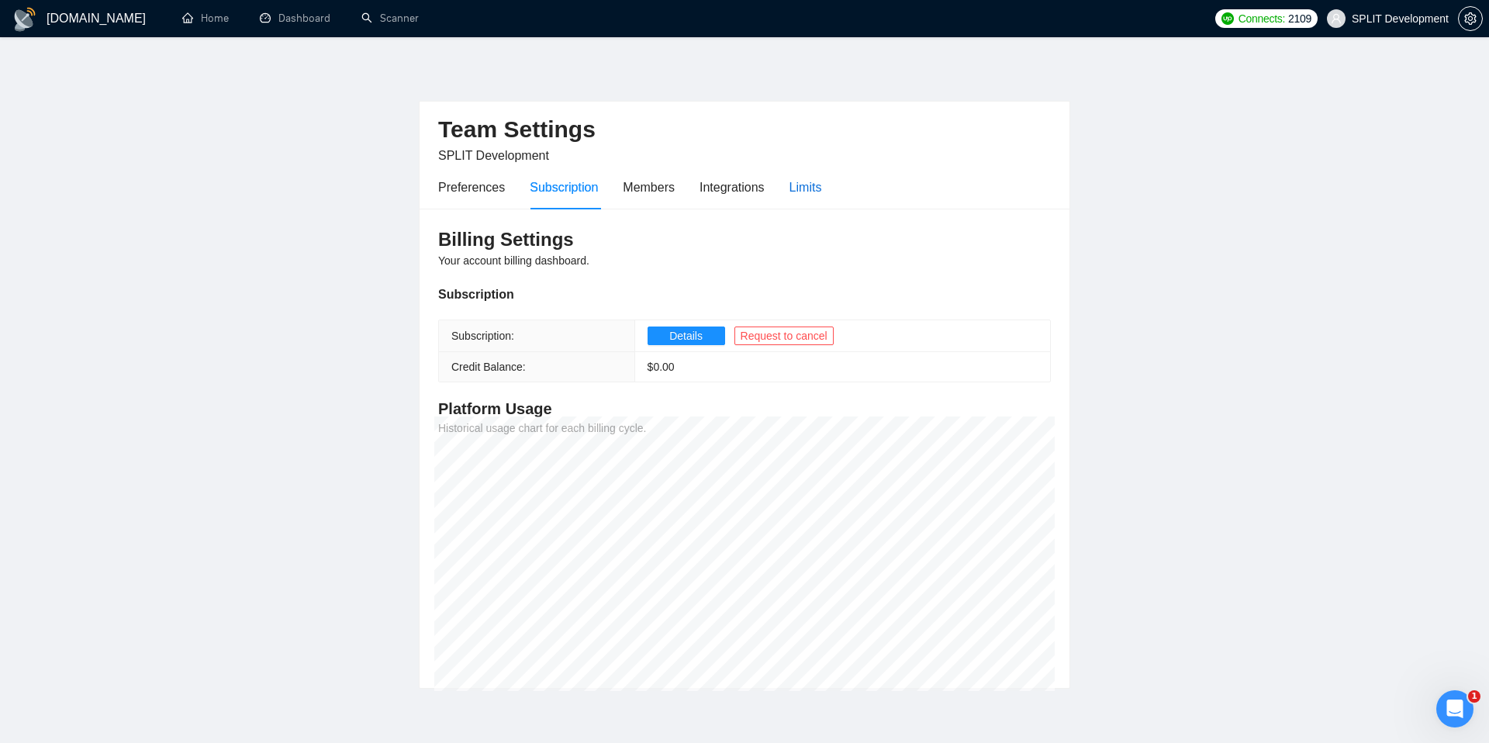
click at [813, 193] on div "Limits" at bounding box center [806, 187] width 33 height 19
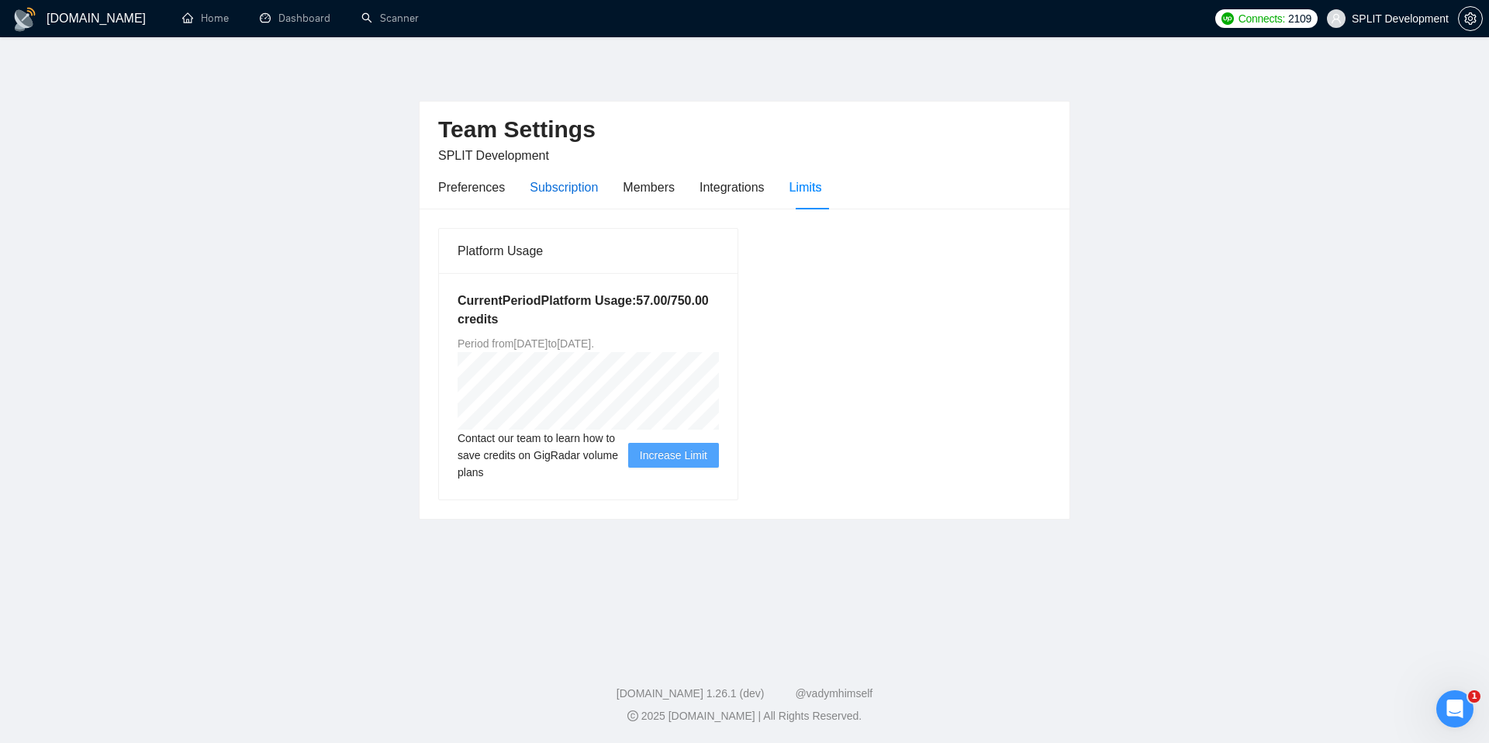
click at [569, 189] on div "Subscription" at bounding box center [564, 187] width 68 height 19
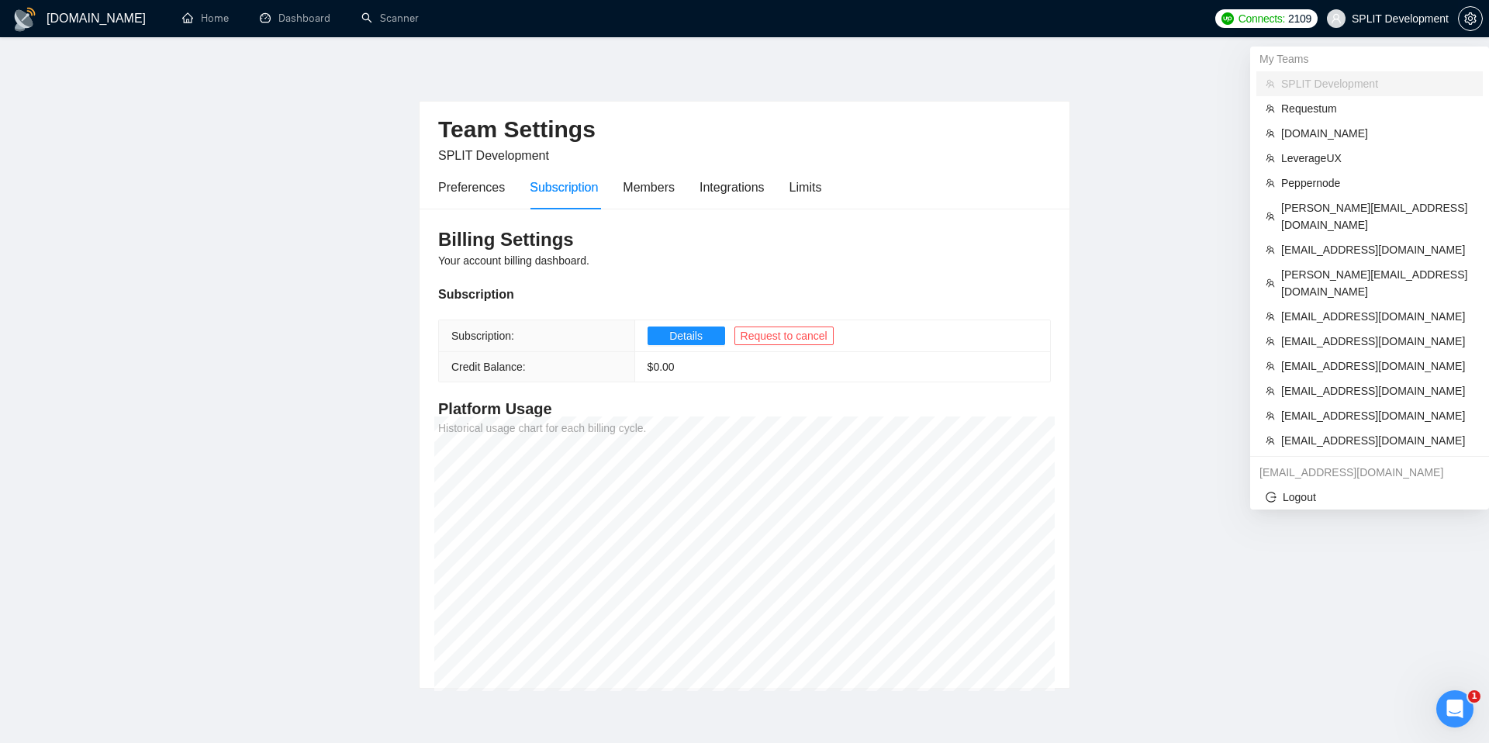
click at [1419, 9] on span "SPLIT Development" at bounding box center [1388, 19] width 140 height 50
click at [1320, 106] on span "Requestum" at bounding box center [1377, 108] width 192 height 17
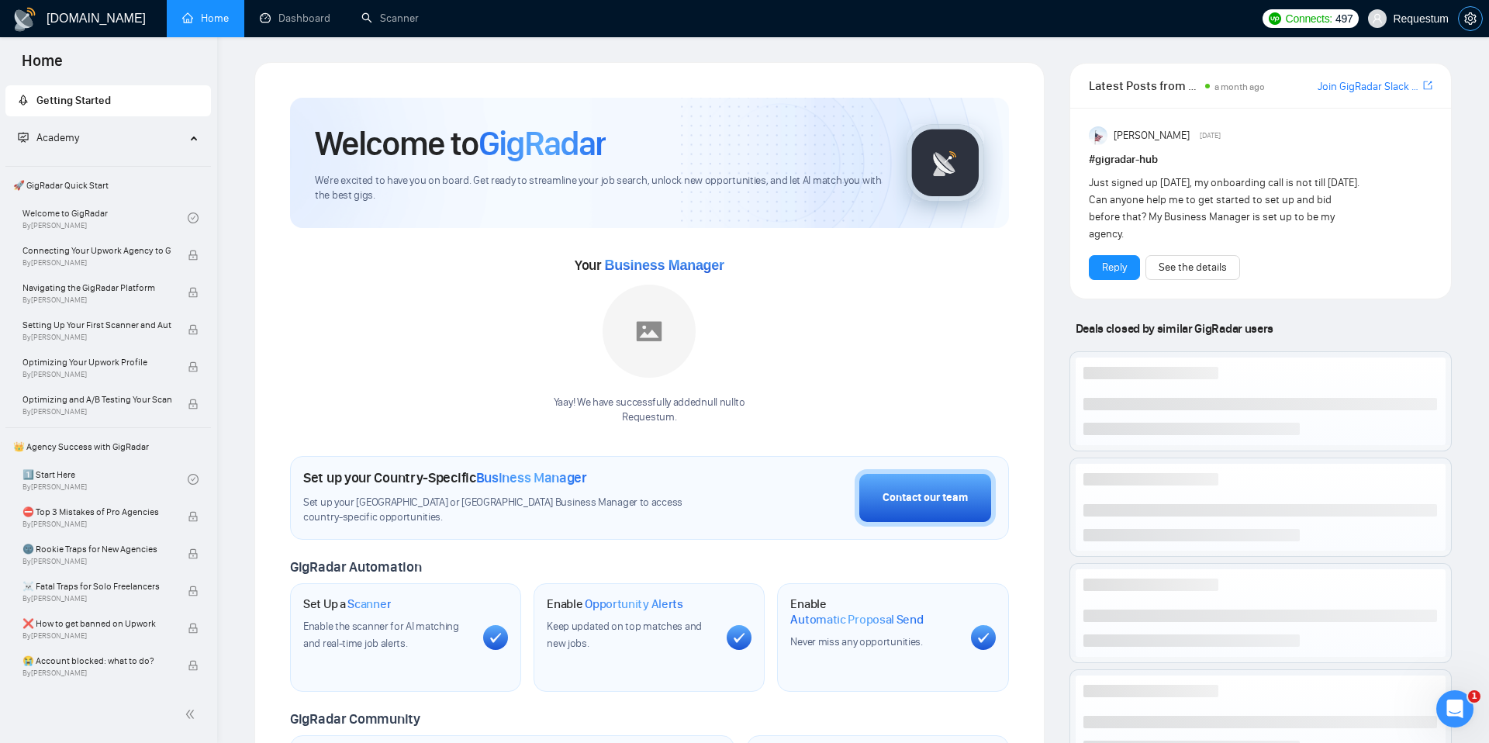
click at [1469, 20] on icon "setting" at bounding box center [1471, 18] width 12 height 12
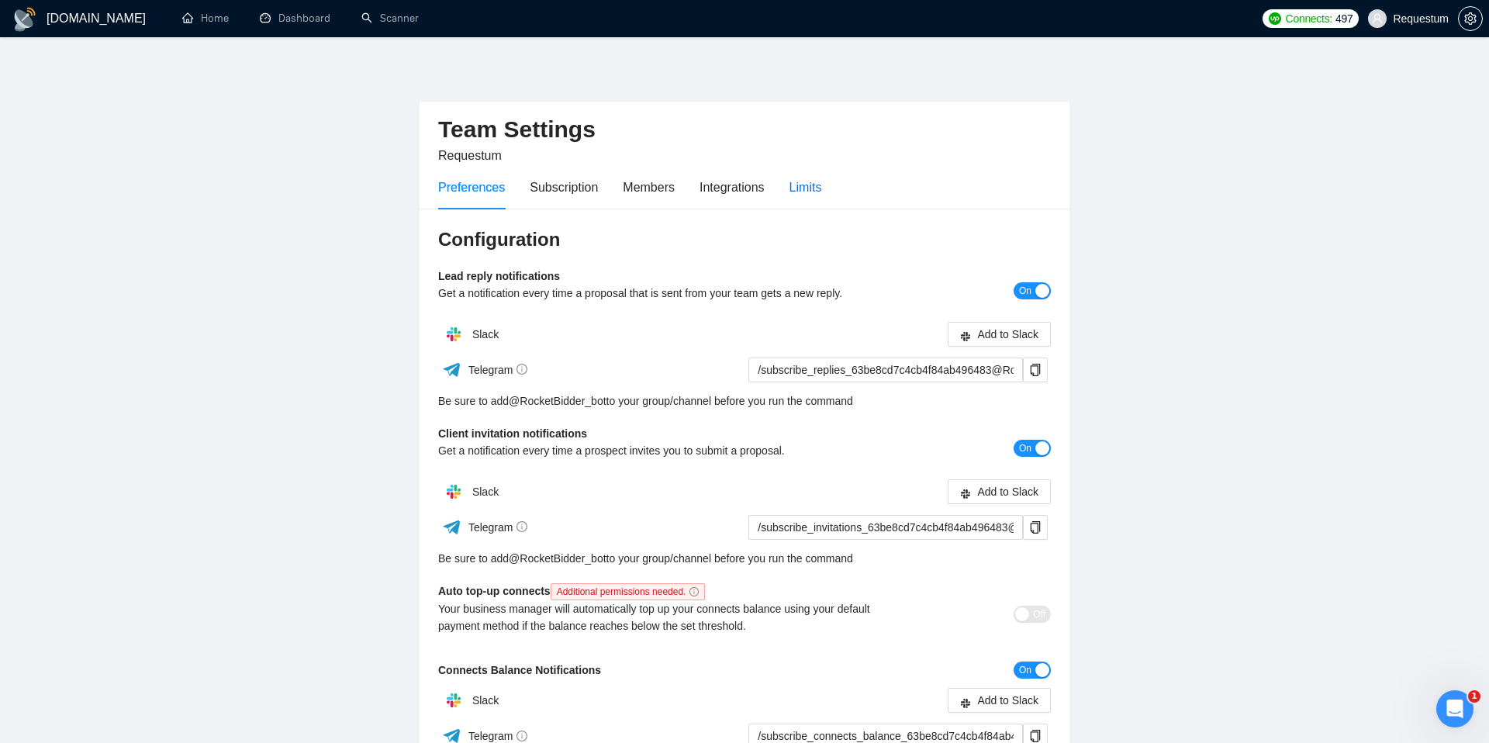
click at [810, 195] on div "Limits" at bounding box center [806, 187] width 33 height 19
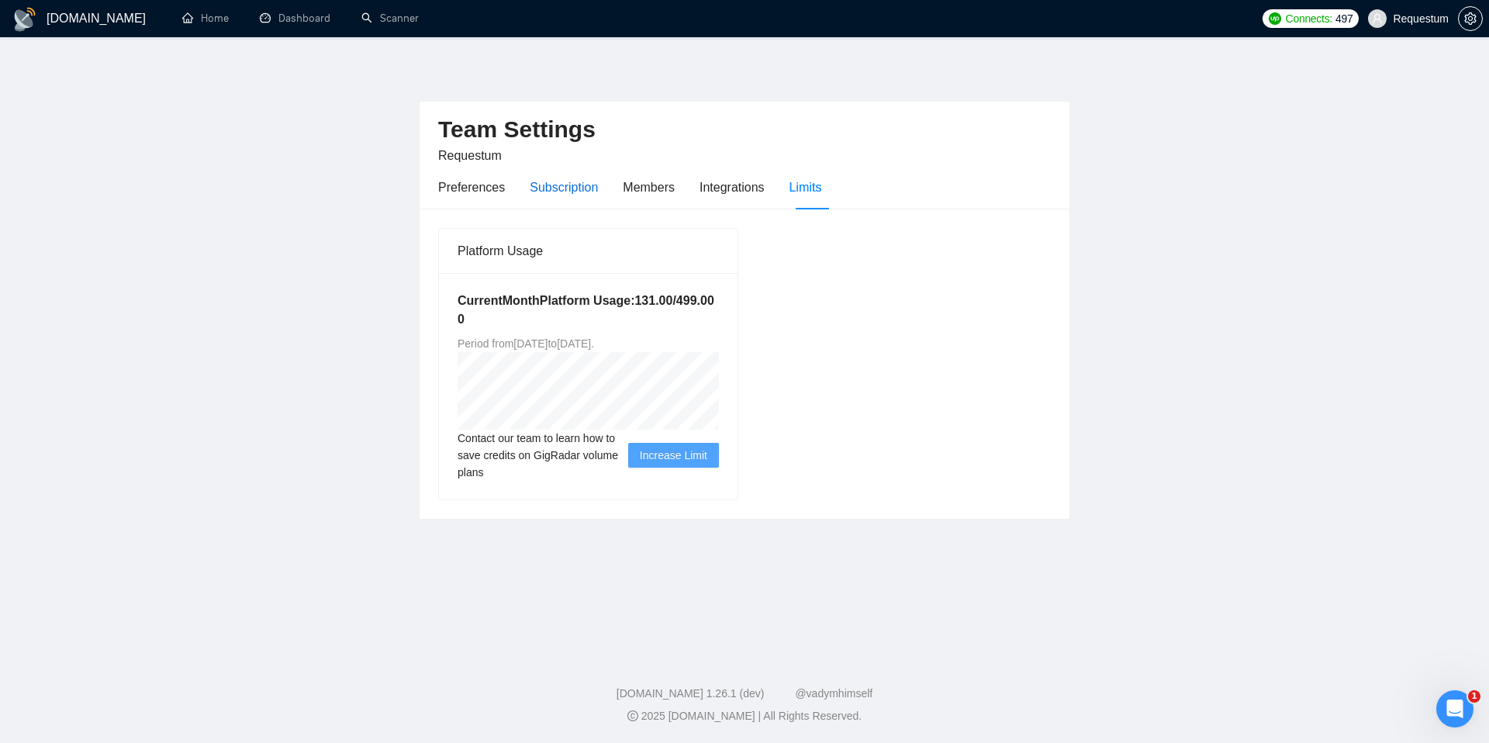
click at [569, 188] on div "Subscription" at bounding box center [564, 187] width 68 height 19
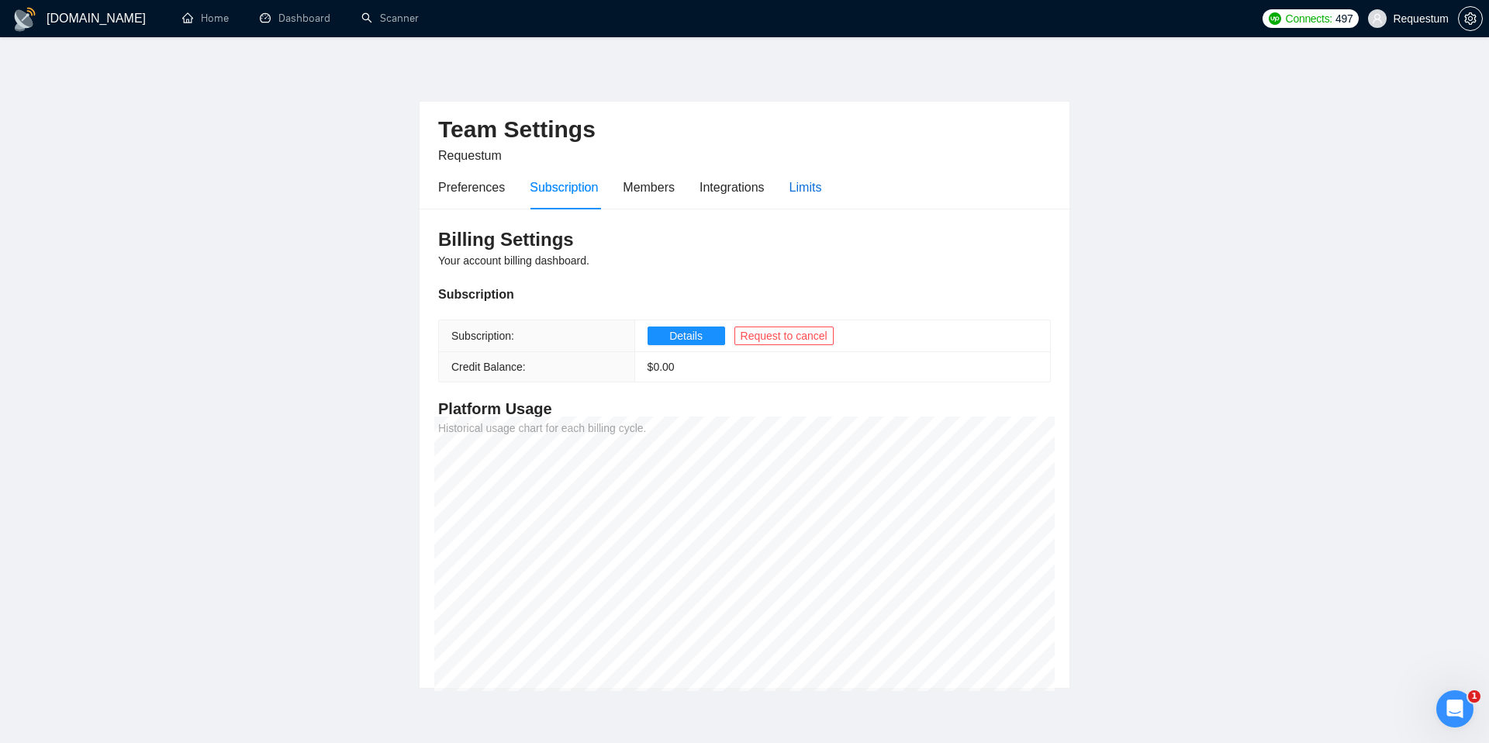
click at [795, 191] on div "Limits" at bounding box center [806, 187] width 33 height 19
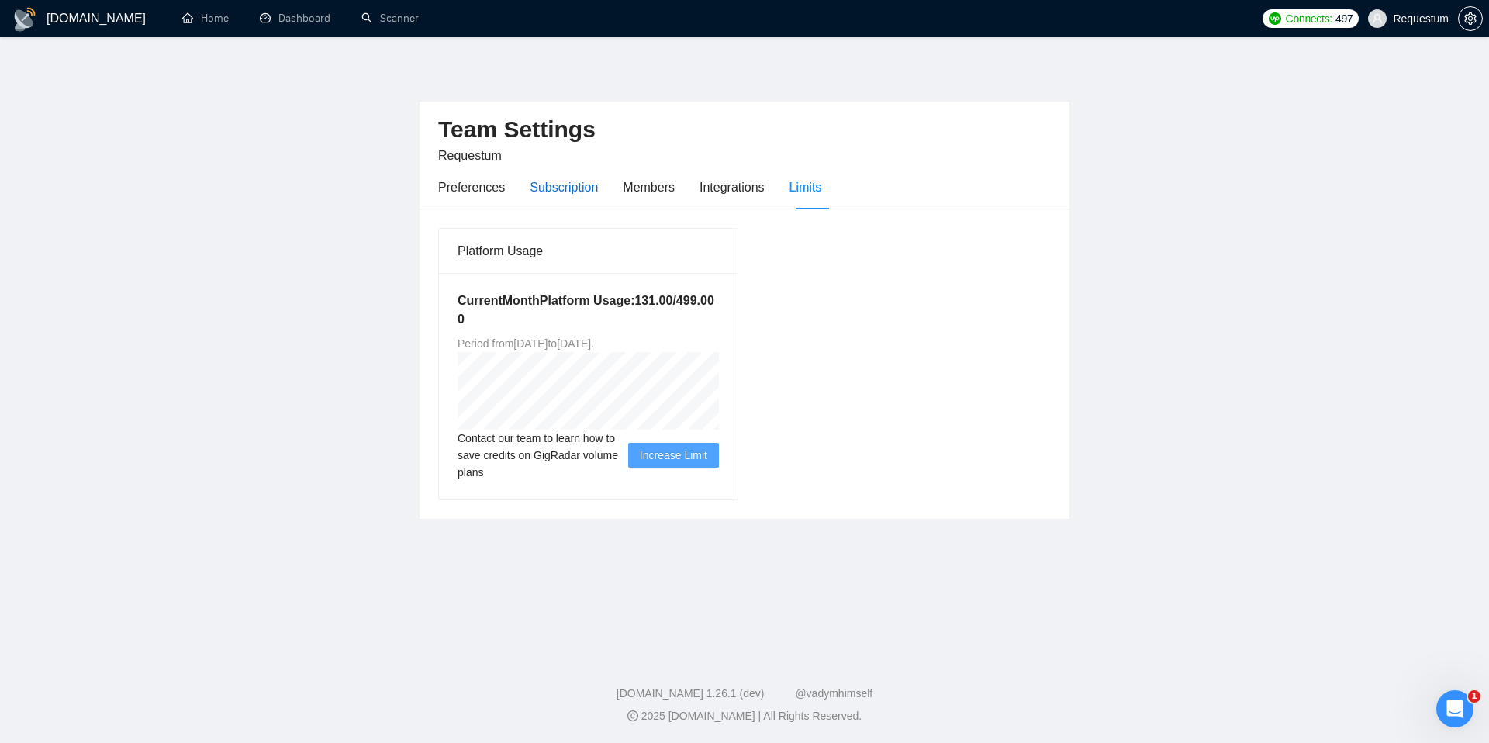
click at [590, 191] on div "Subscription" at bounding box center [564, 187] width 68 height 19
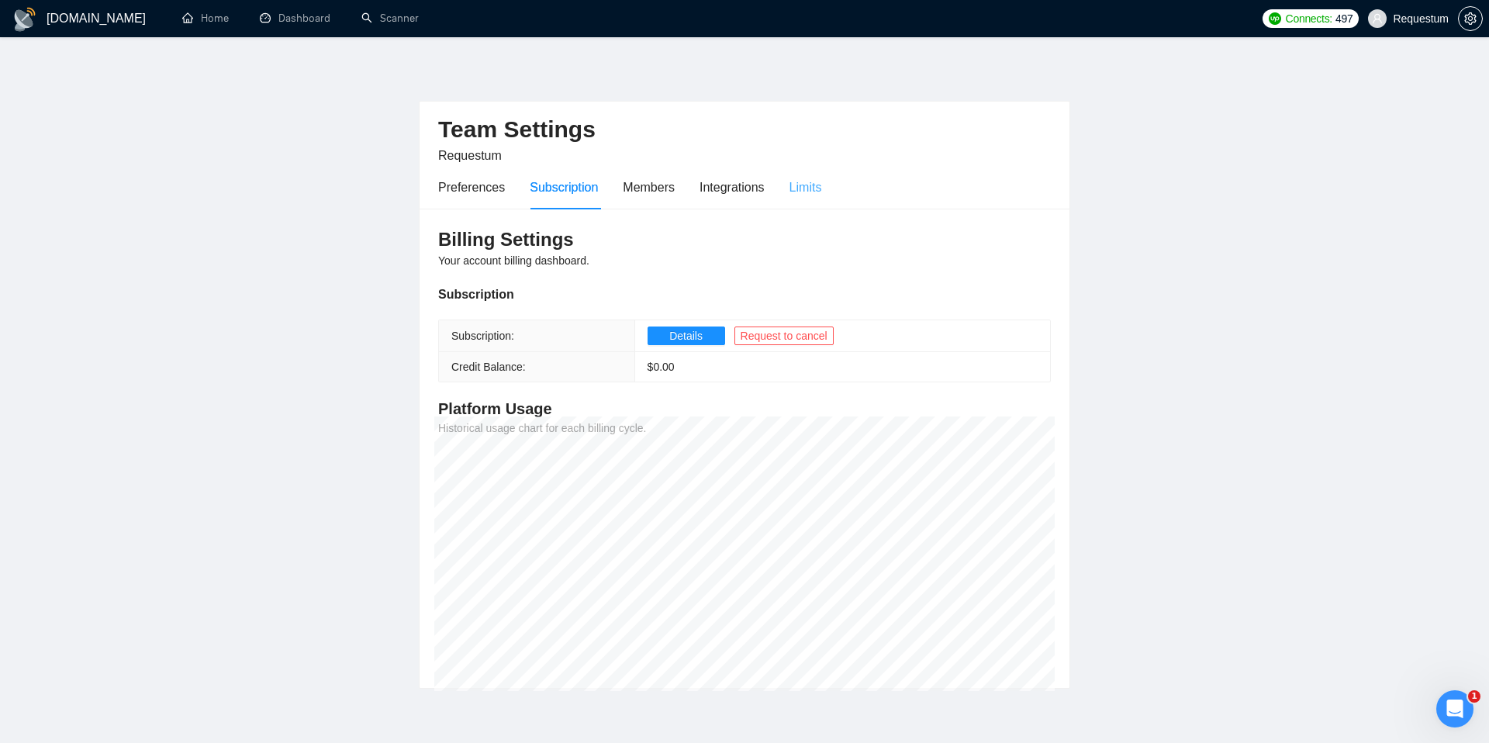
click at [814, 198] on div "Limits" at bounding box center [806, 187] width 33 height 44
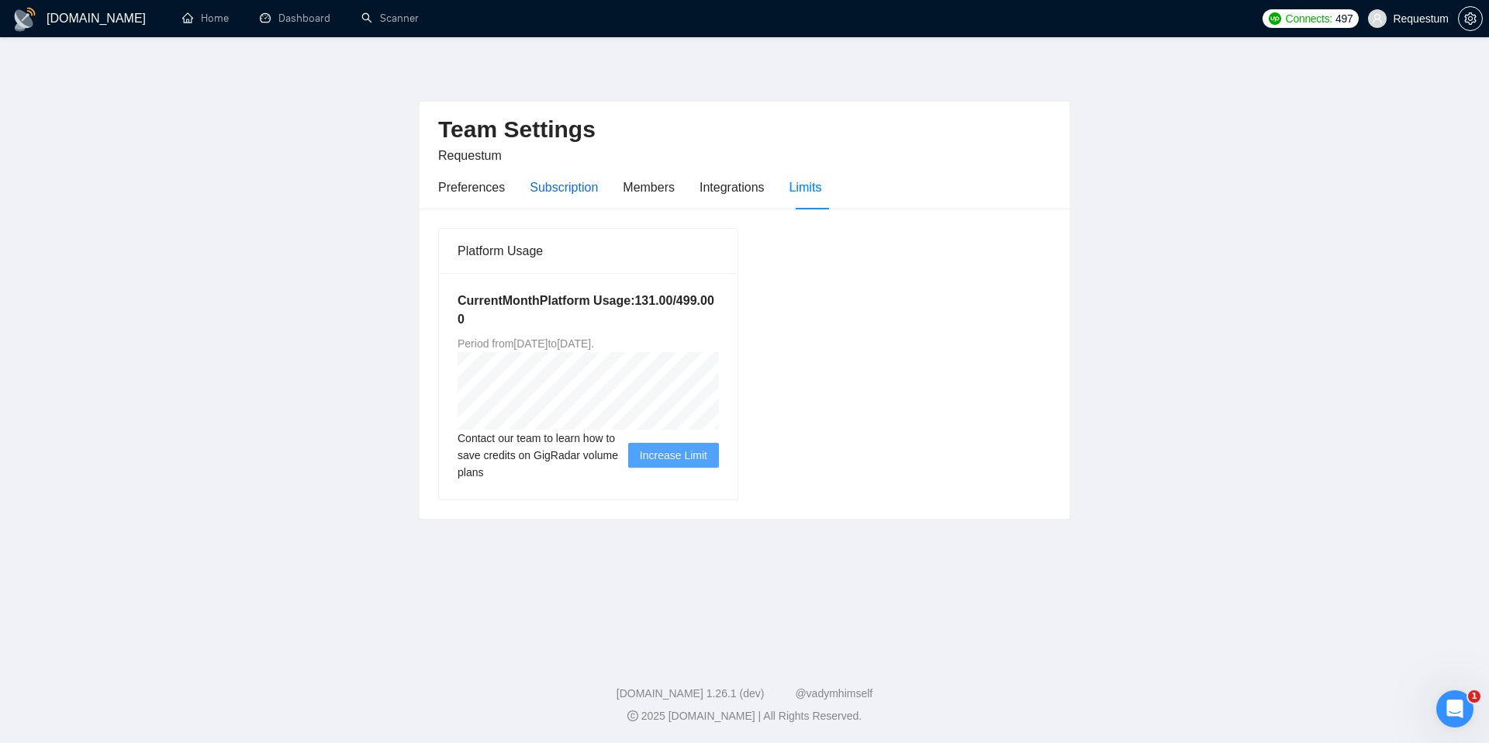
click at [555, 187] on div "Subscription" at bounding box center [564, 187] width 68 height 19
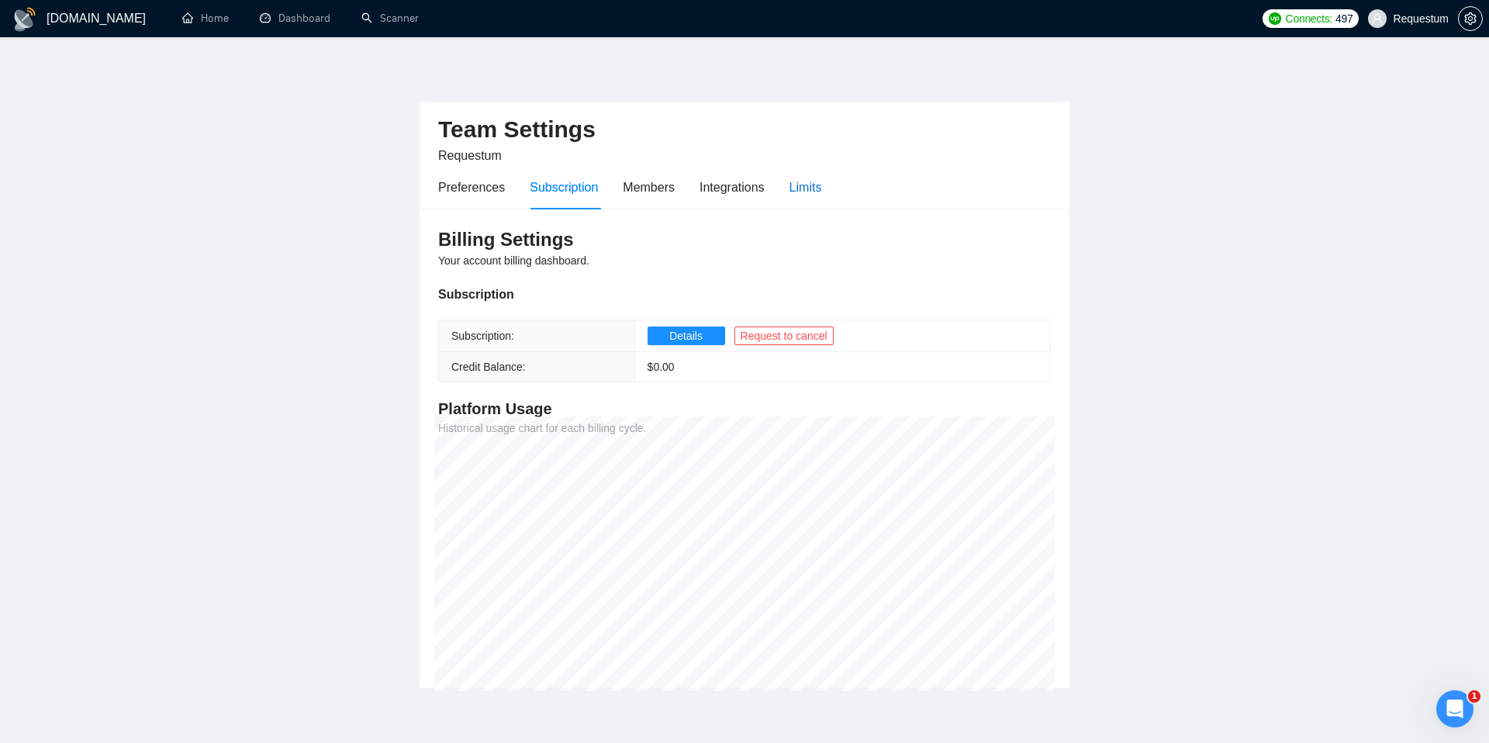
click at [797, 195] on div "Limits" at bounding box center [806, 187] width 33 height 19
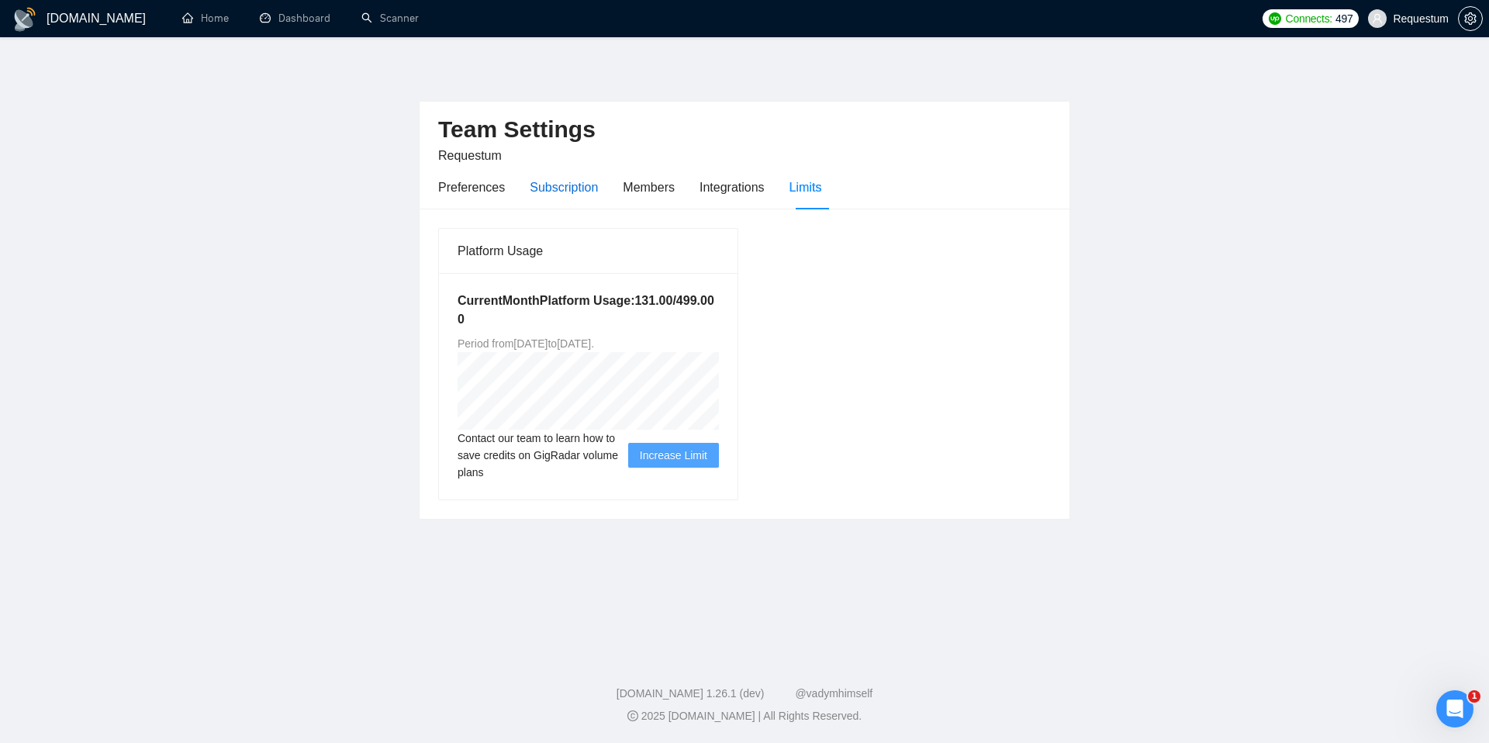
click at [552, 181] on div "Subscription" at bounding box center [564, 187] width 68 height 19
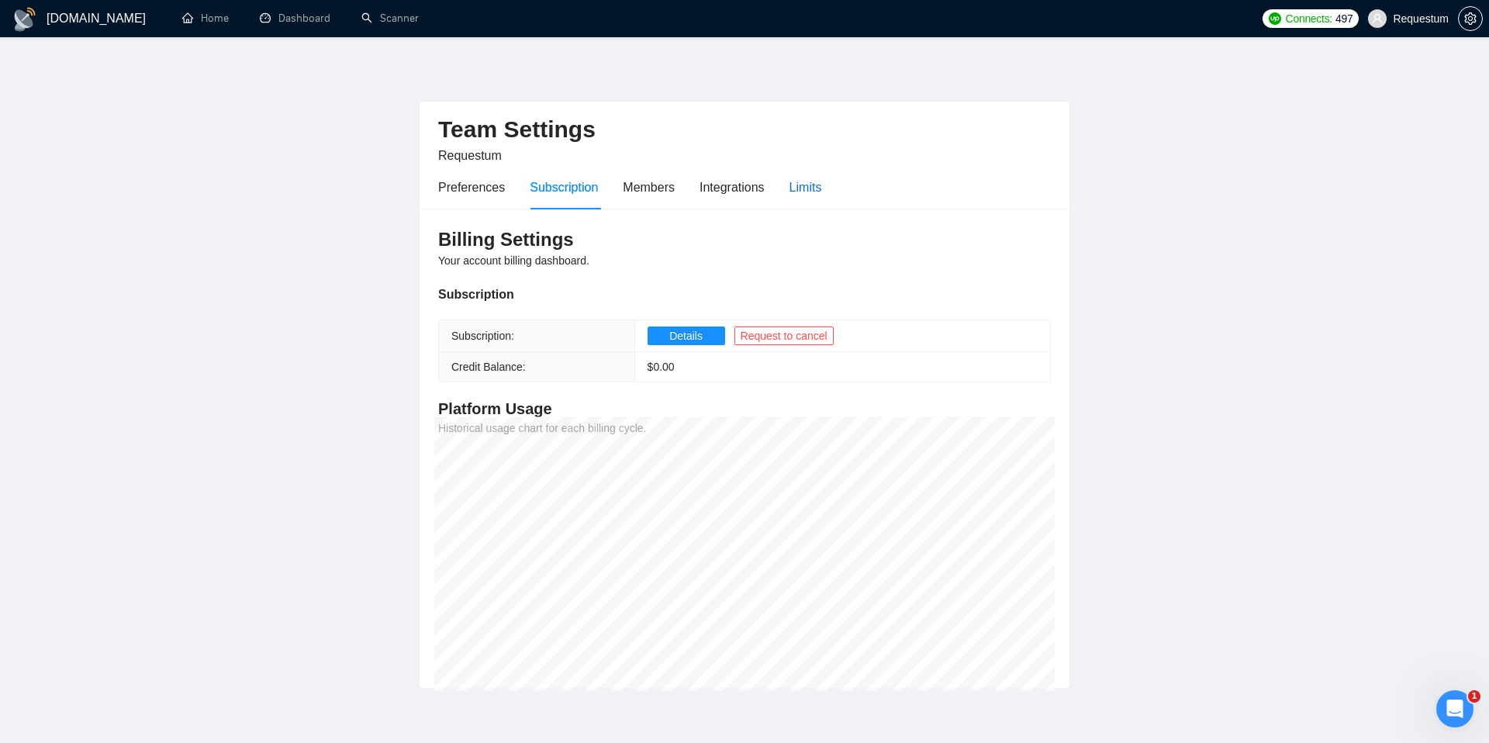
click at [811, 191] on div "Limits" at bounding box center [806, 187] width 33 height 19
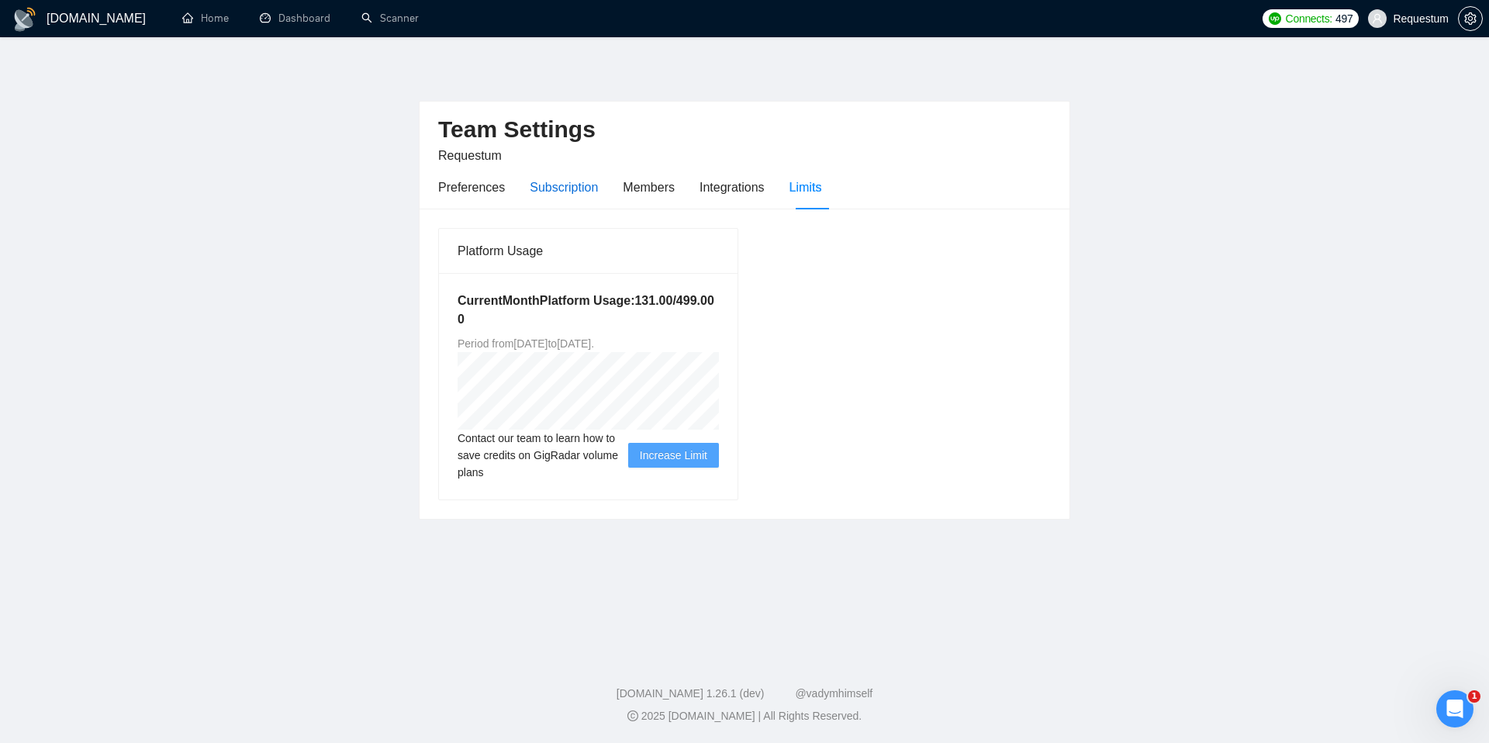
click at [567, 194] on div "Subscription" at bounding box center [564, 187] width 68 height 19
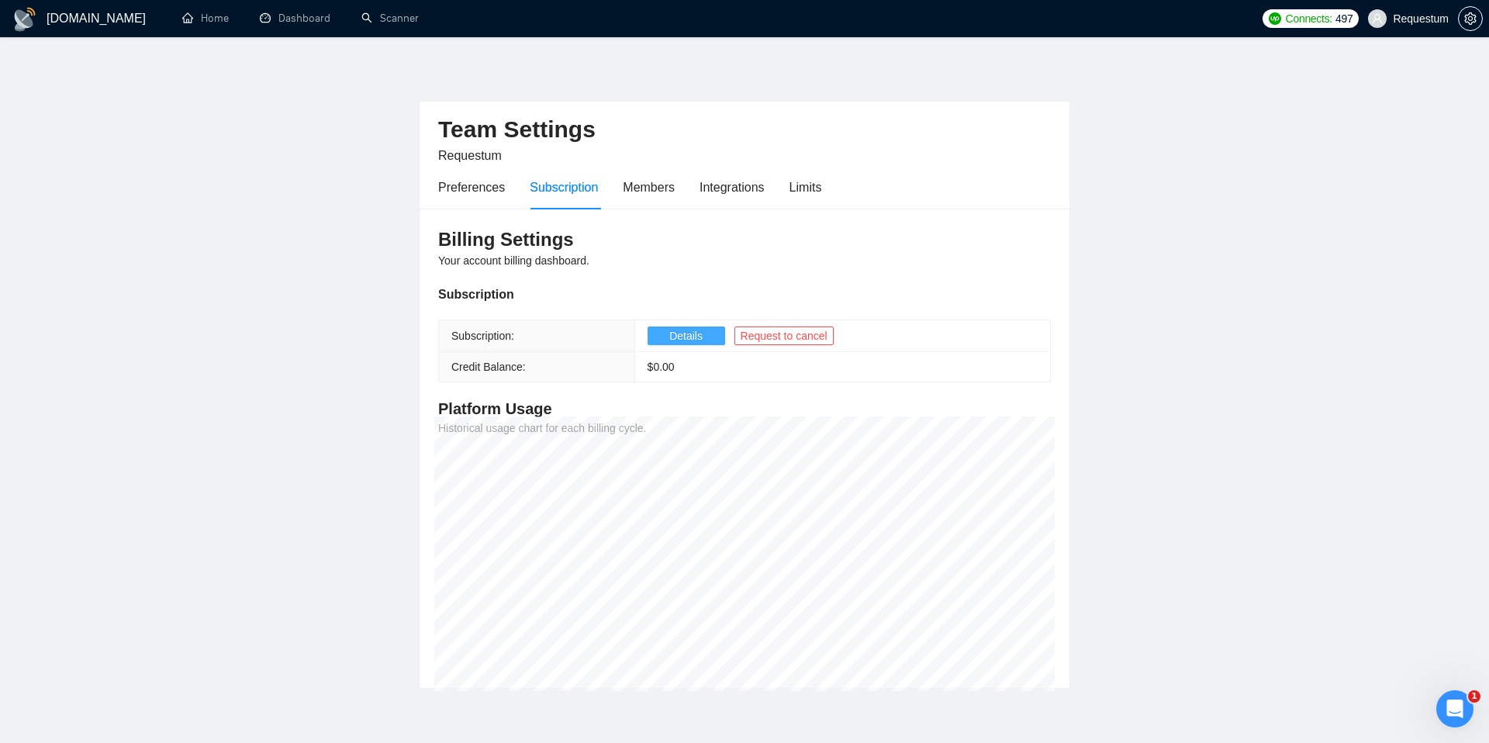
click at [690, 339] on span "Details" at bounding box center [685, 335] width 33 height 17
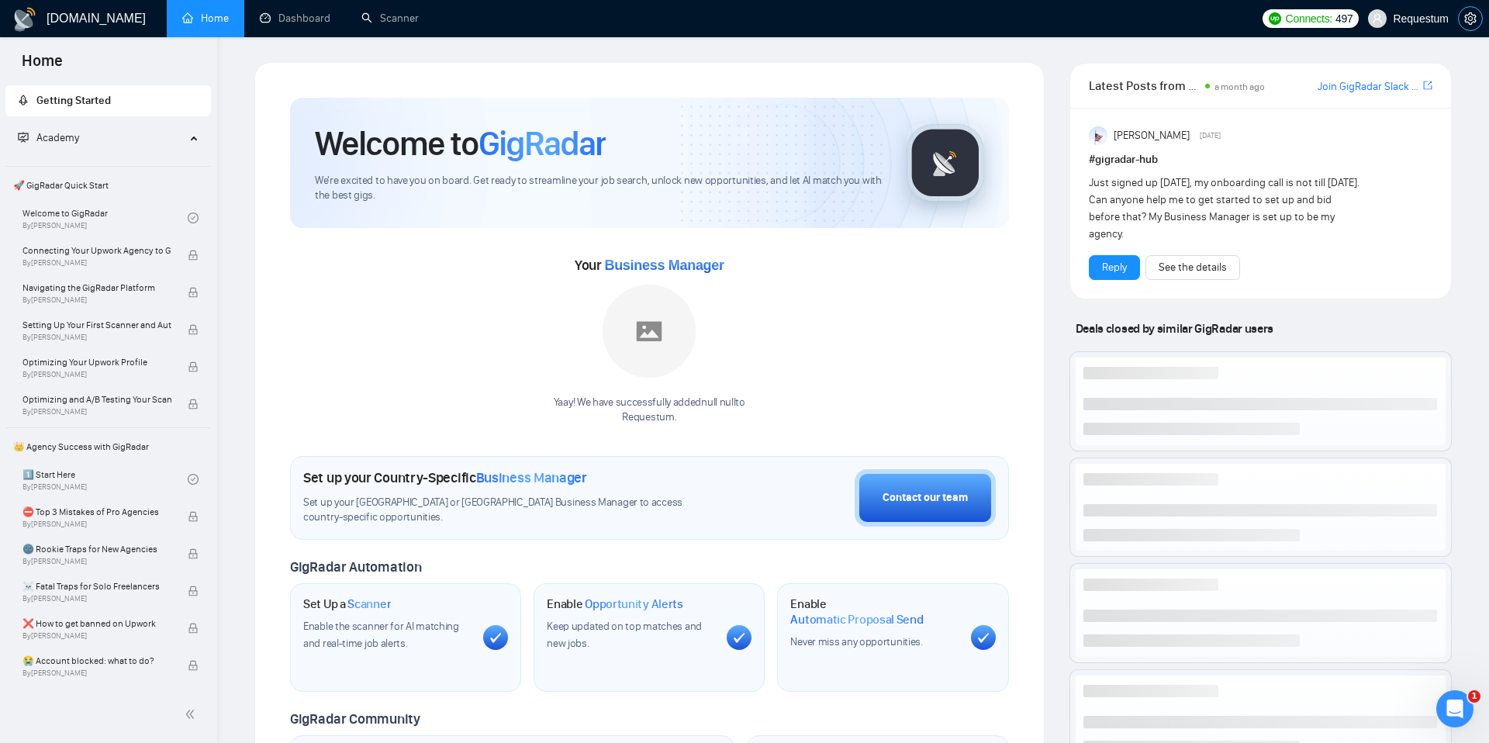
click at [1465, 26] on button "button" at bounding box center [1470, 18] width 25 height 25
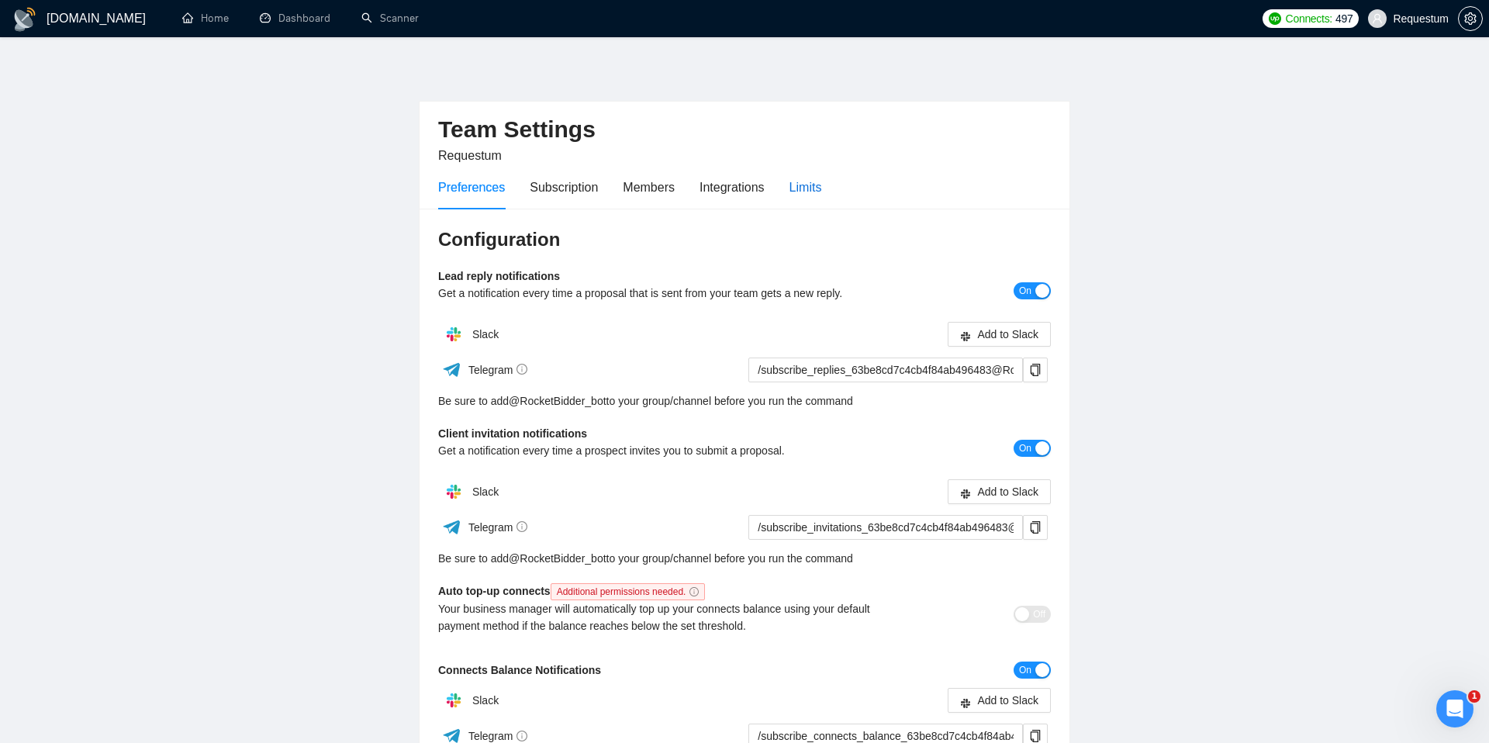
click at [806, 191] on div "Limits" at bounding box center [806, 187] width 33 height 19
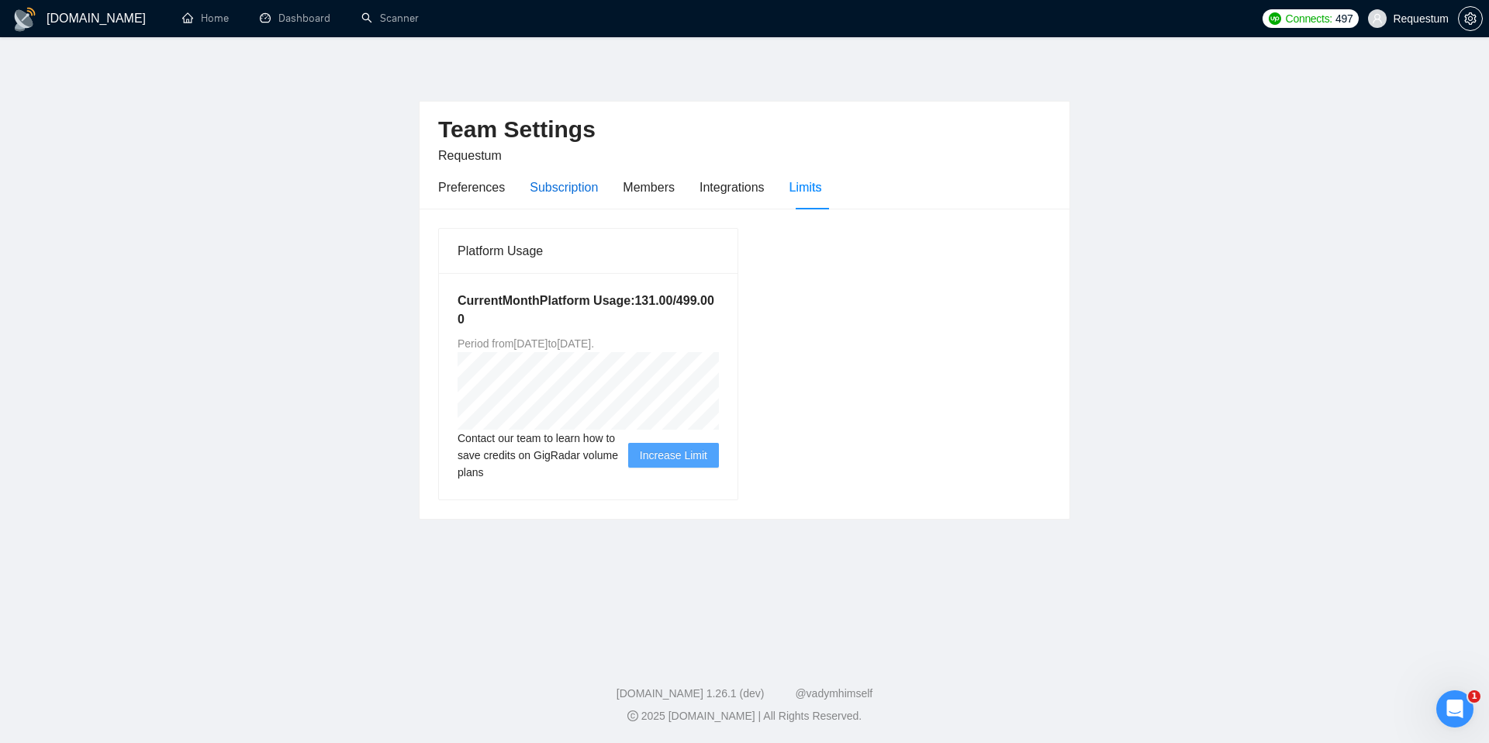
click at [559, 193] on div "Subscription" at bounding box center [564, 187] width 68 height 19
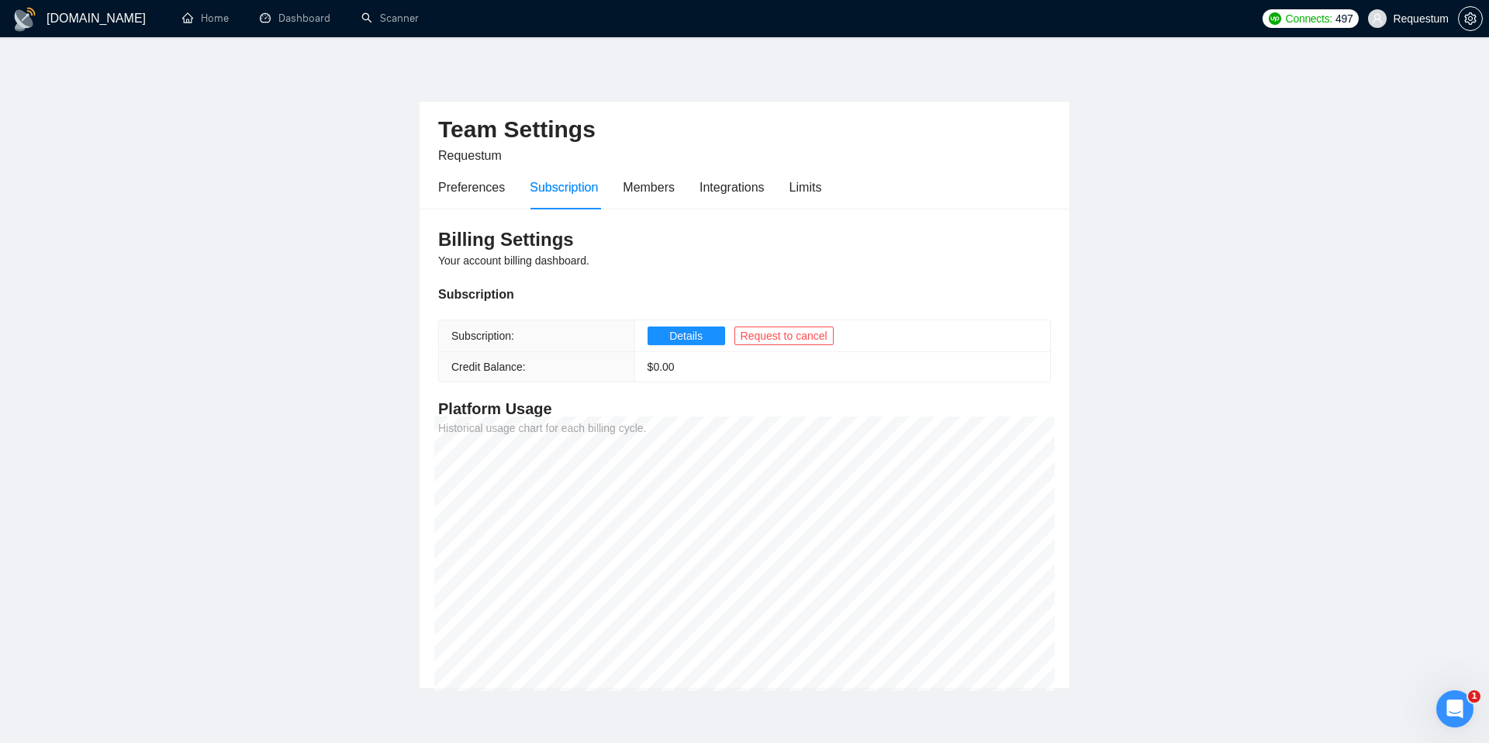
click at [230, 348] on main "Team Settings Requestum Preferences Subscription Members Integrations Limits Bi…" at bounding box center [745, 375] width 1440 height 627
click at [1301, 508] on main "Team Settings Requestum Preferences Subscription Members Integrations Limits Bi…" at bounding box center [745, 375] width 1440 height 627
click at [806, 184] on div "Limits" at bounding box center [806, 187] width 33 height 19
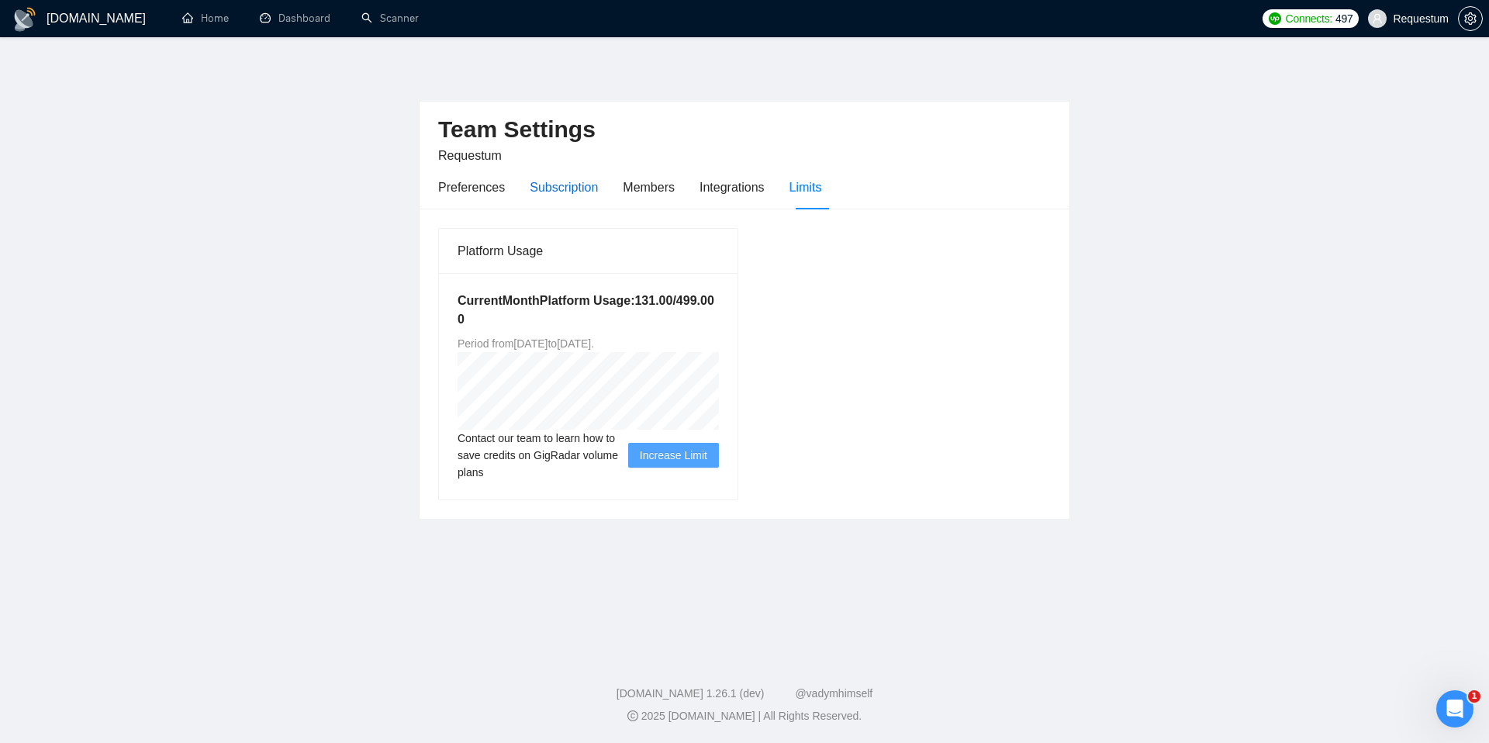
click at [562, 188] on div "Subscription" at bounding box center [564, 187] width 68 height 19
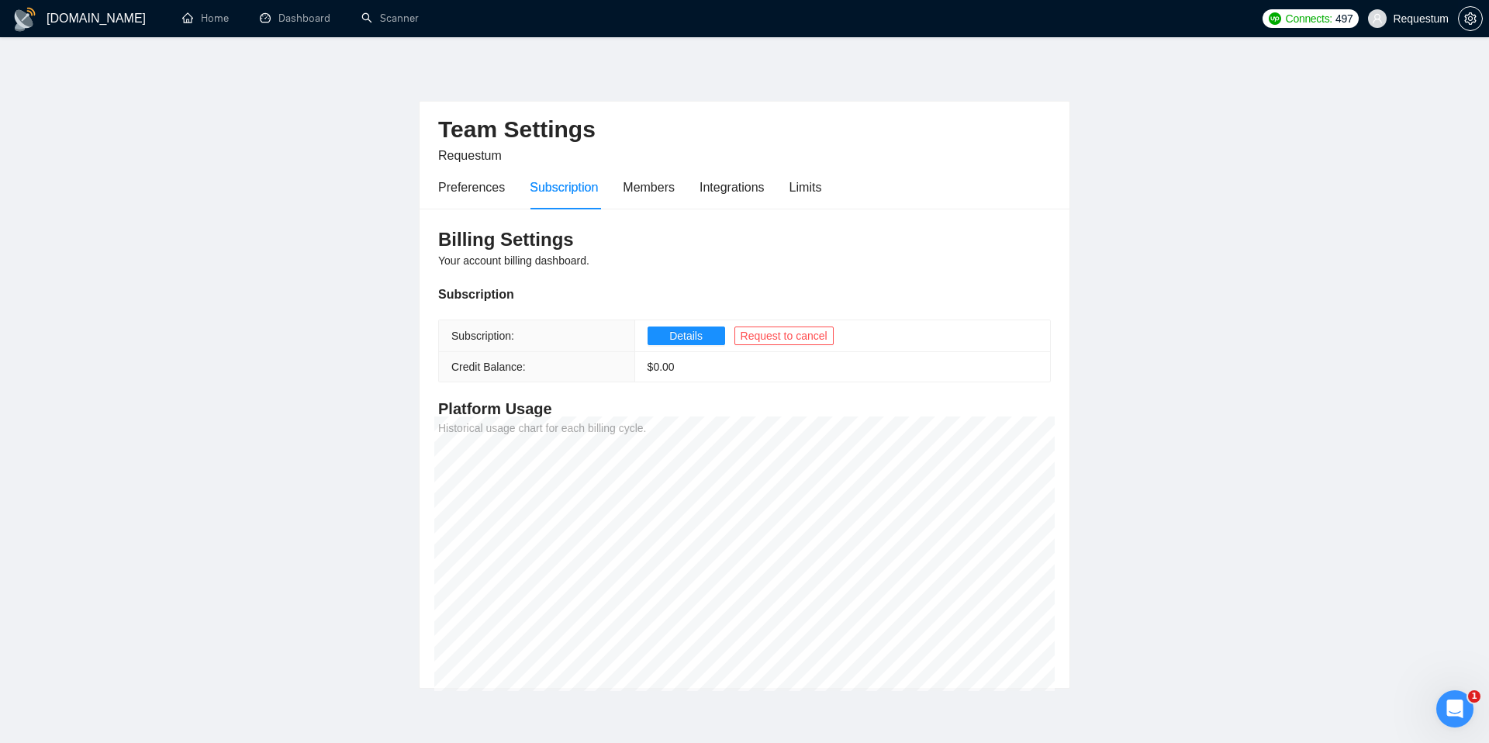
click at [1410, 19] on span "Requestum" at bounding box center [1421, 19] width 56 height 0
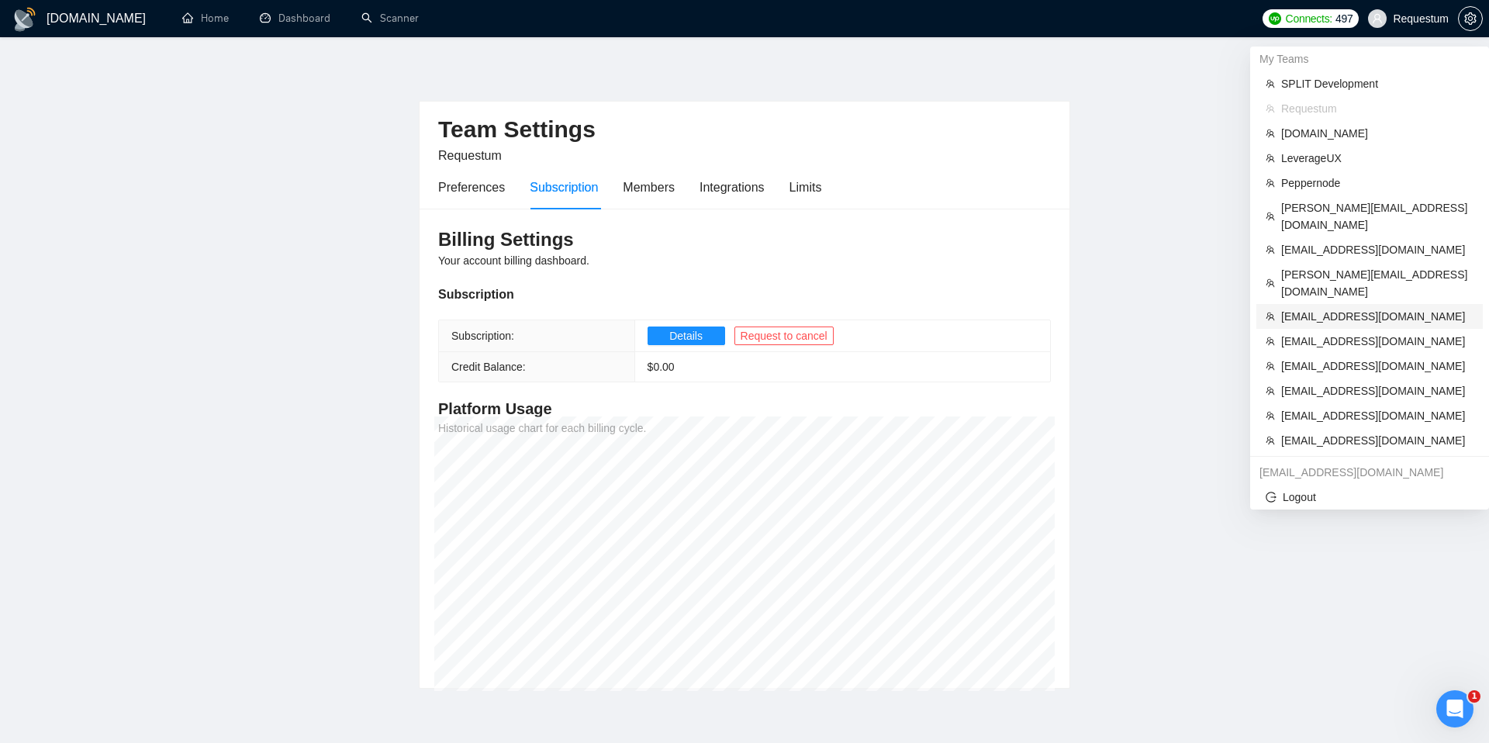
click at [1333, 308] on span "[EMAIL_ADDRESS][DOMAIN_NAME]" at bounding box center [1377, 316] width 192 height 17
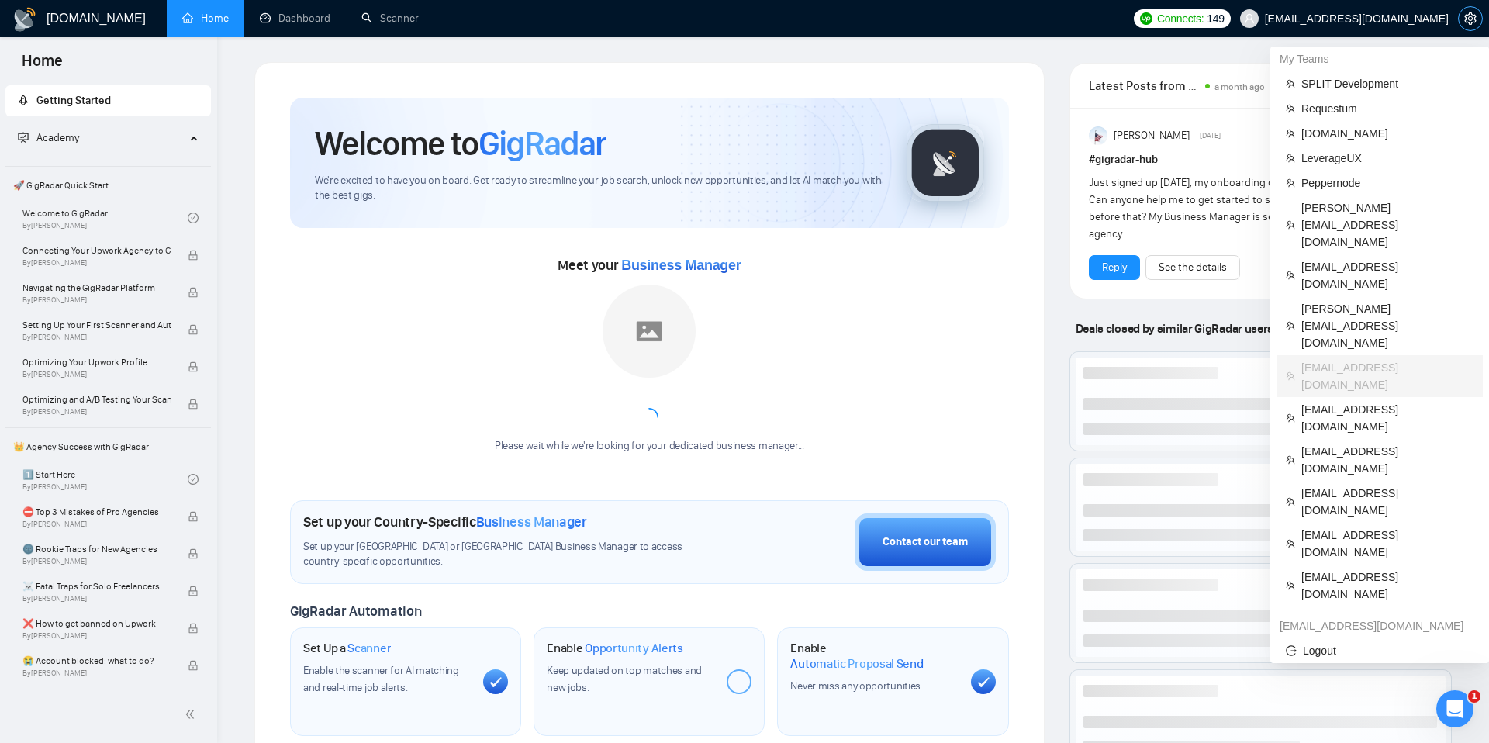
click at [1470, 16] on icon "setting" at bounding box center [1471, 18] width 12 height 12
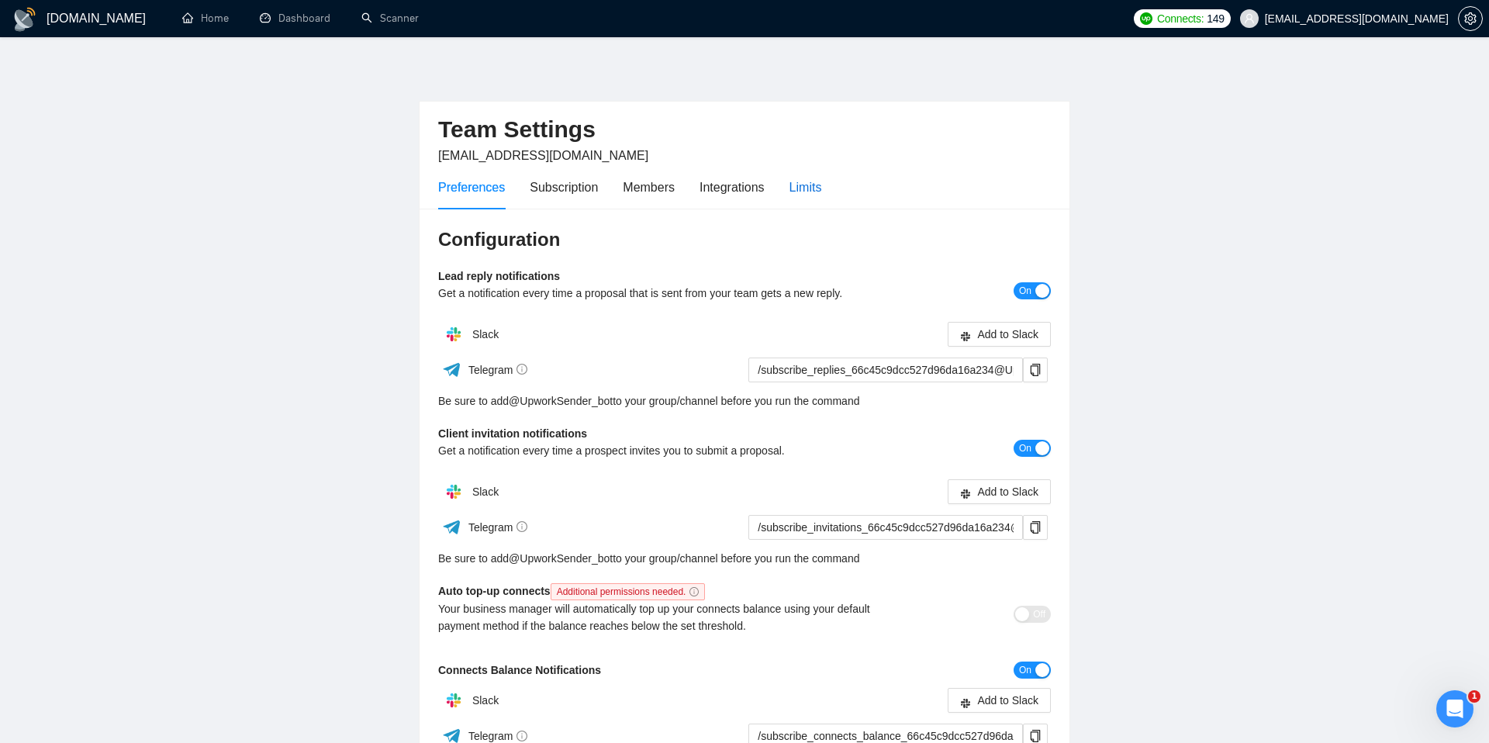
click at [811, 194] on div "Limits" at bounding box center [806, 187] width 33 height 19
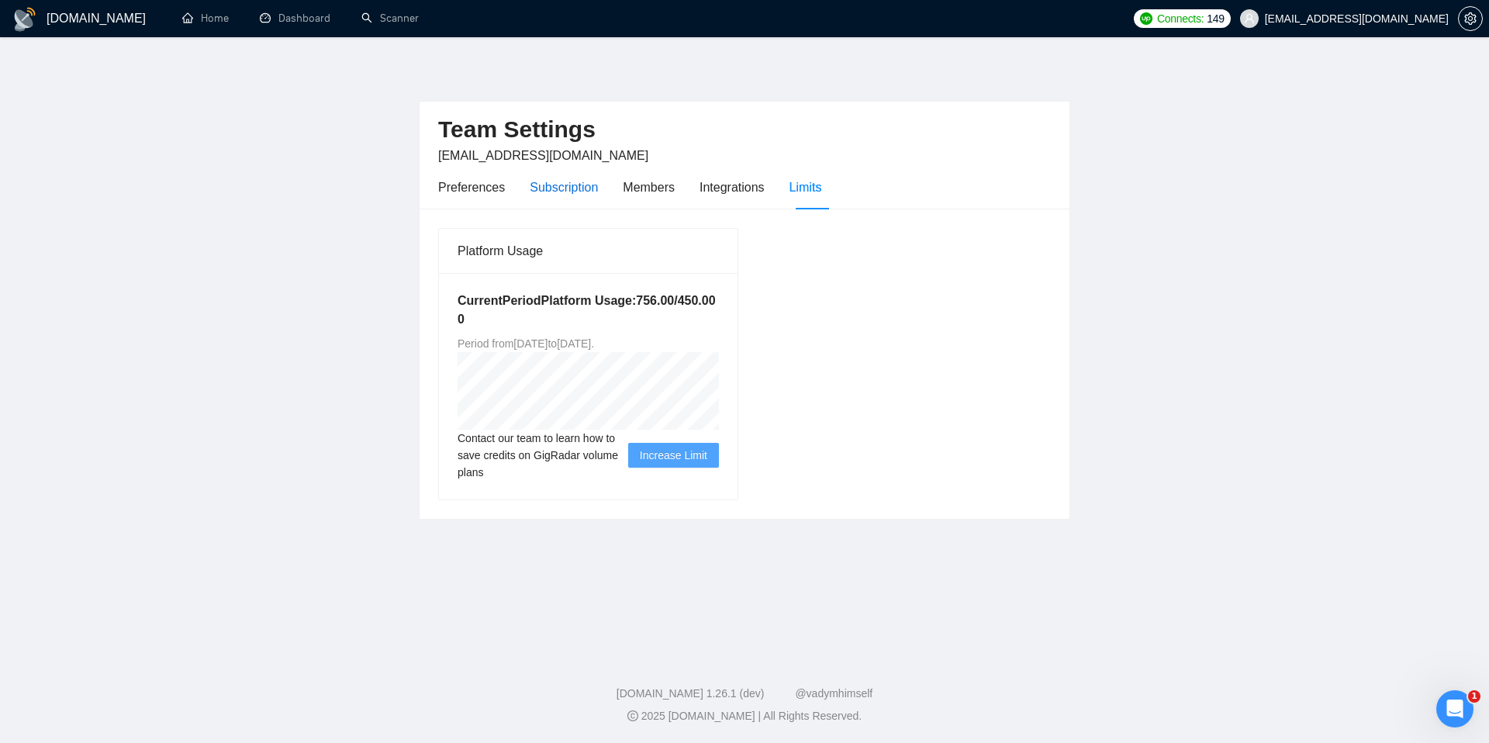
click at [548, 190] on div "Subscription" at bounding box center [564, 187] width 68 height 19
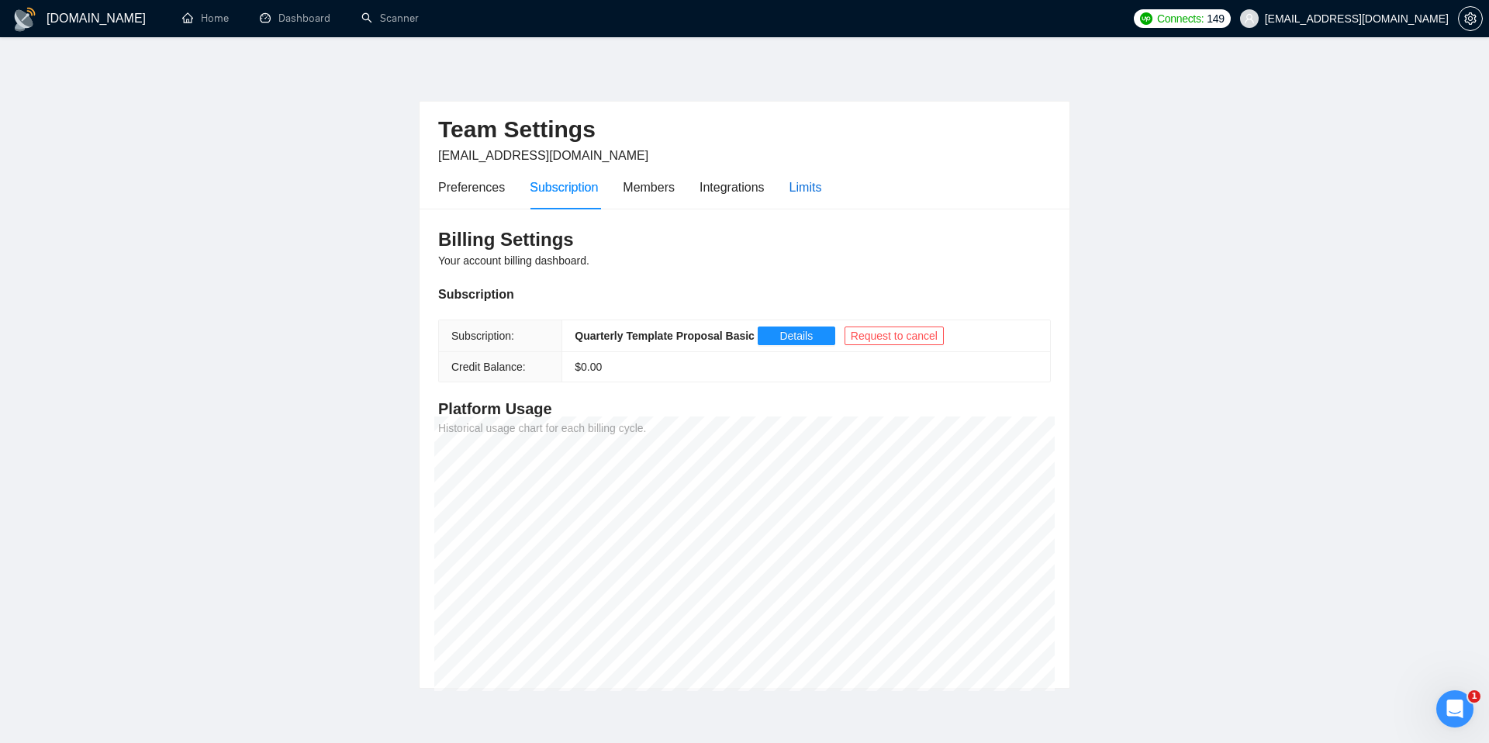
click at [806, 192] on div "Limits" at bounding box center [806, 187] width 33 height 19
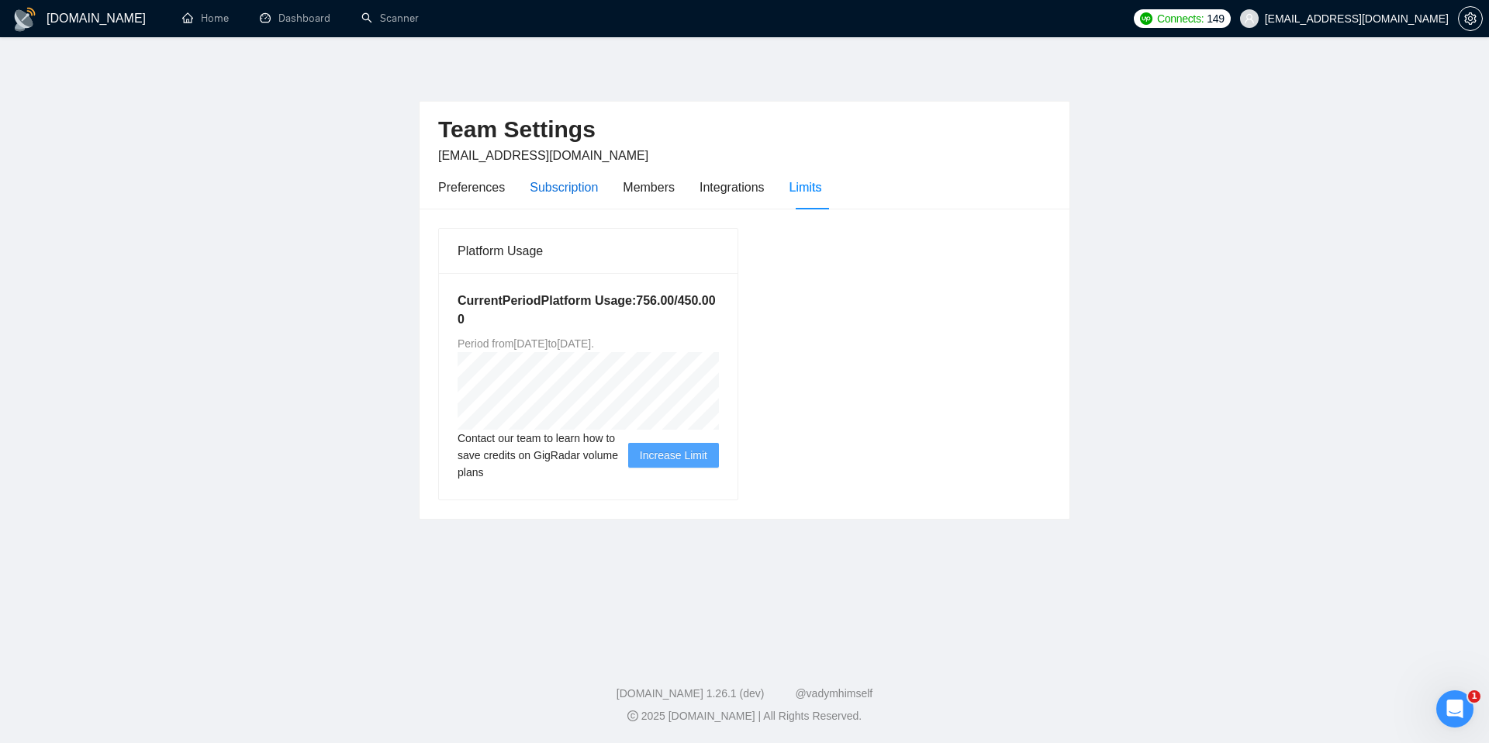
click at [549, 196] on div "Subscription" at bounding box center [564, 187] width 68 height 19
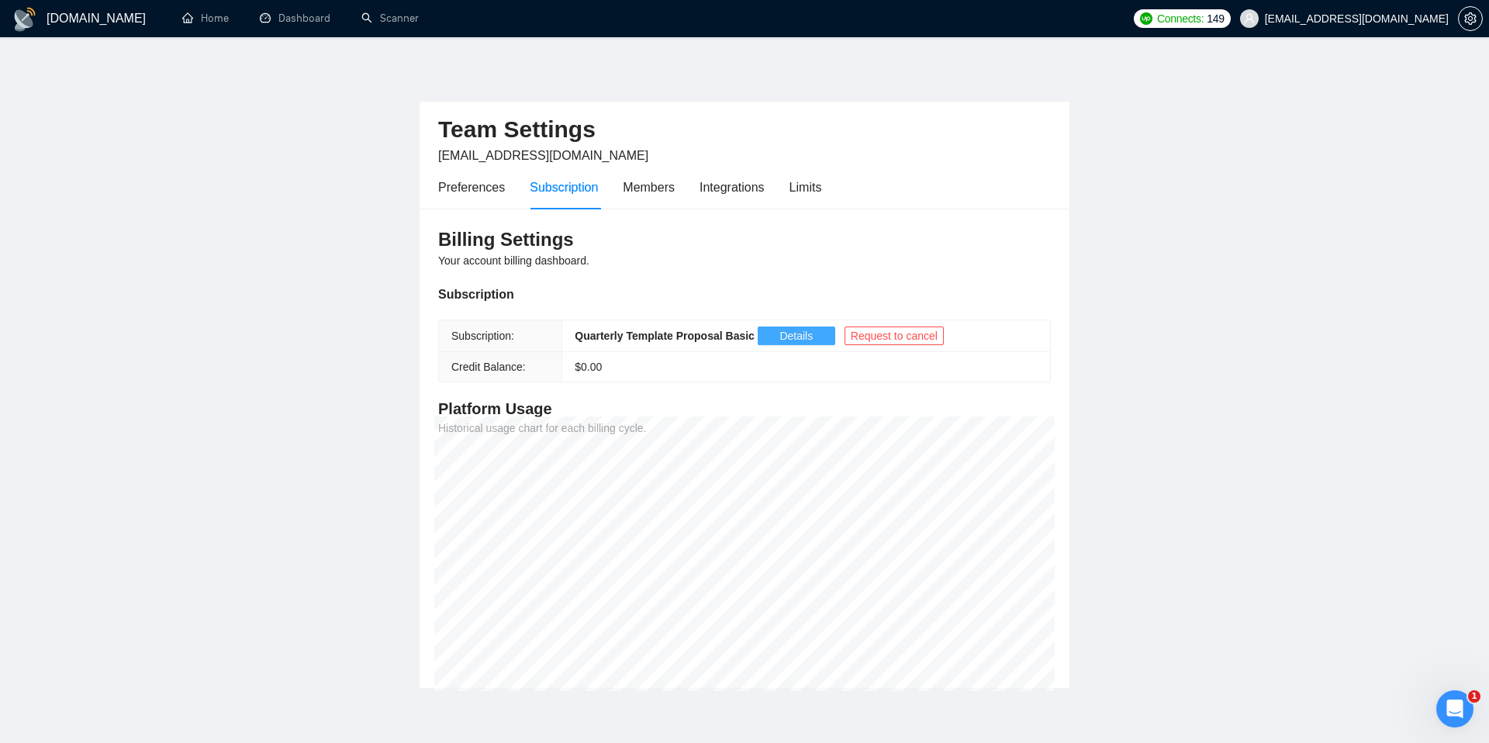
click at [797, 330] on span "Details" at bounding box center [796, 335] width 33 height 17
